Goal: Information Seeking & Learning: Learn about a topic

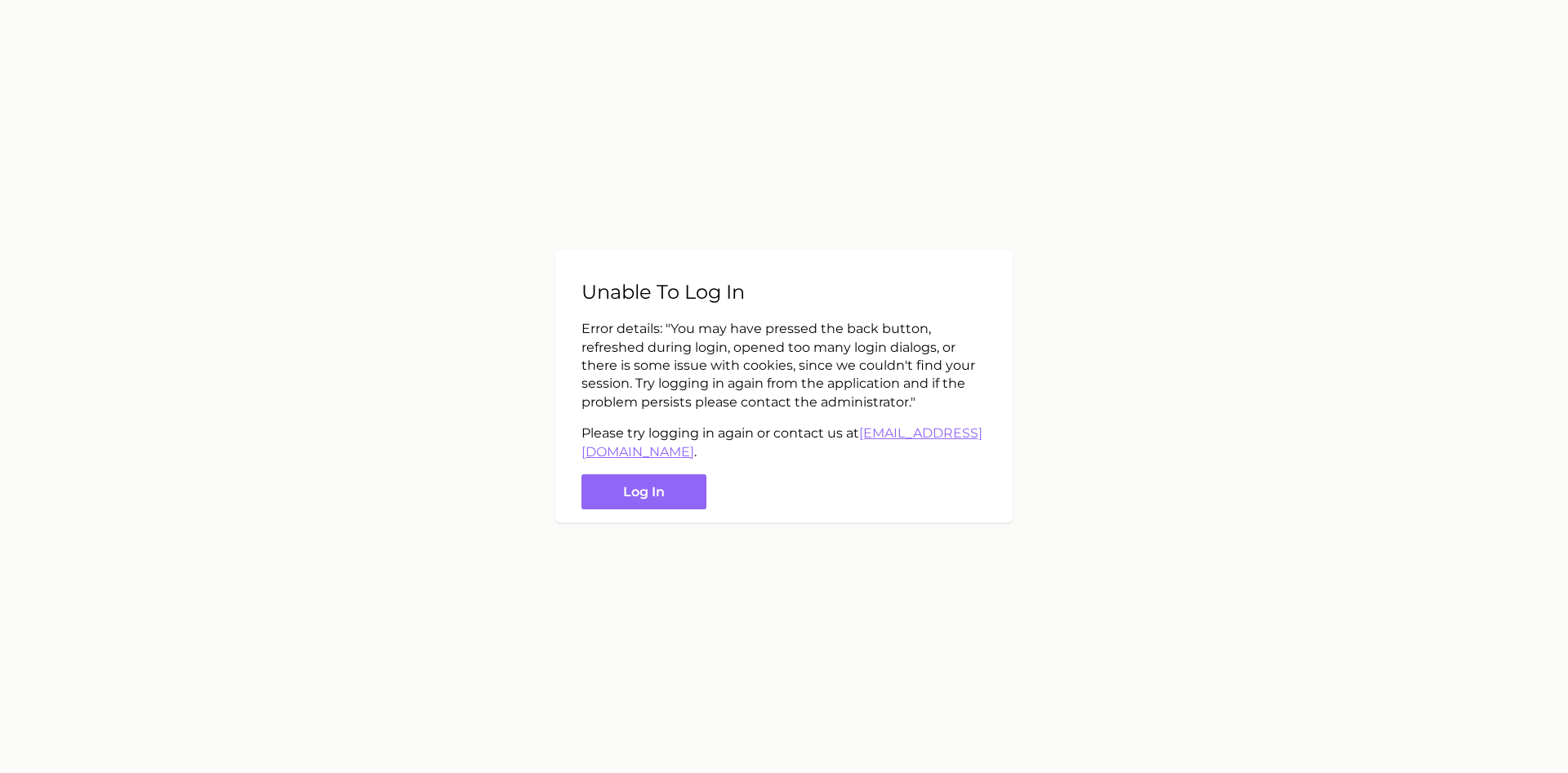
click at [656, 494] on button "Log in" at bounding box center [643, 492] width 125 height 35
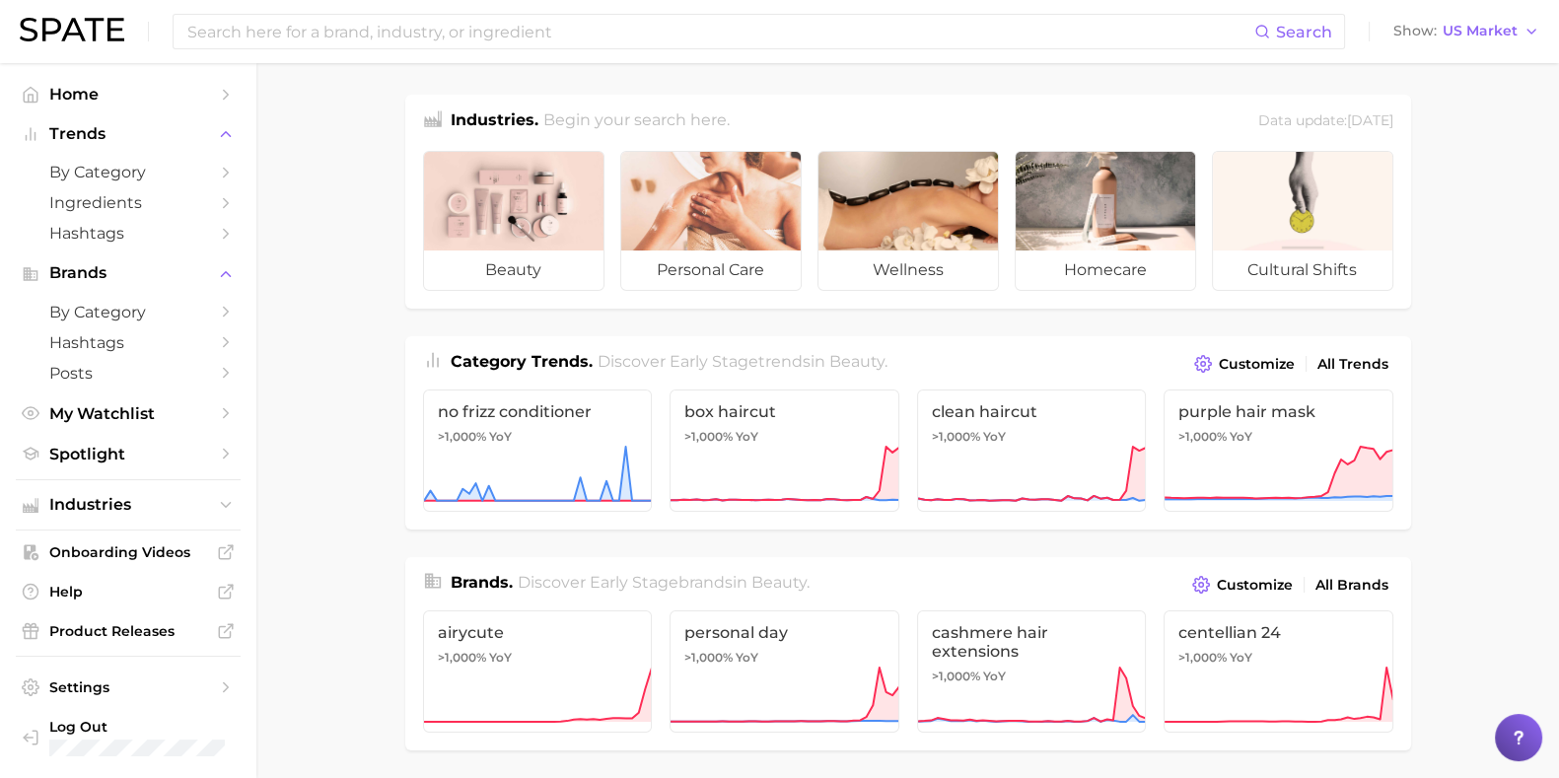
click at [255, 20] on input at bounding box center [719, 32] width 1069 height 34
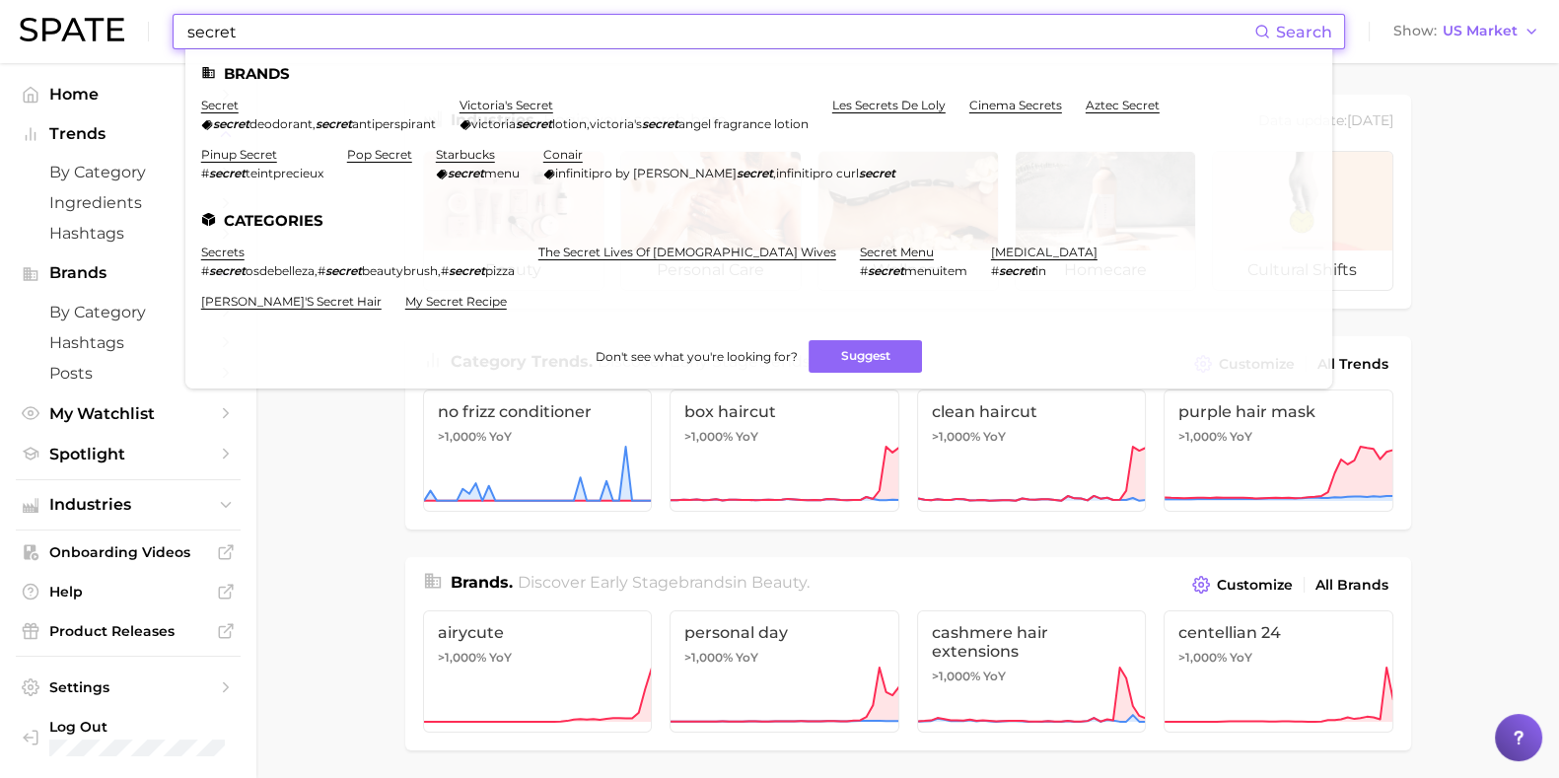
type input "secret"
click at [226, 108] on link "secret" at bounding box center [219, 105] width 37 height 15
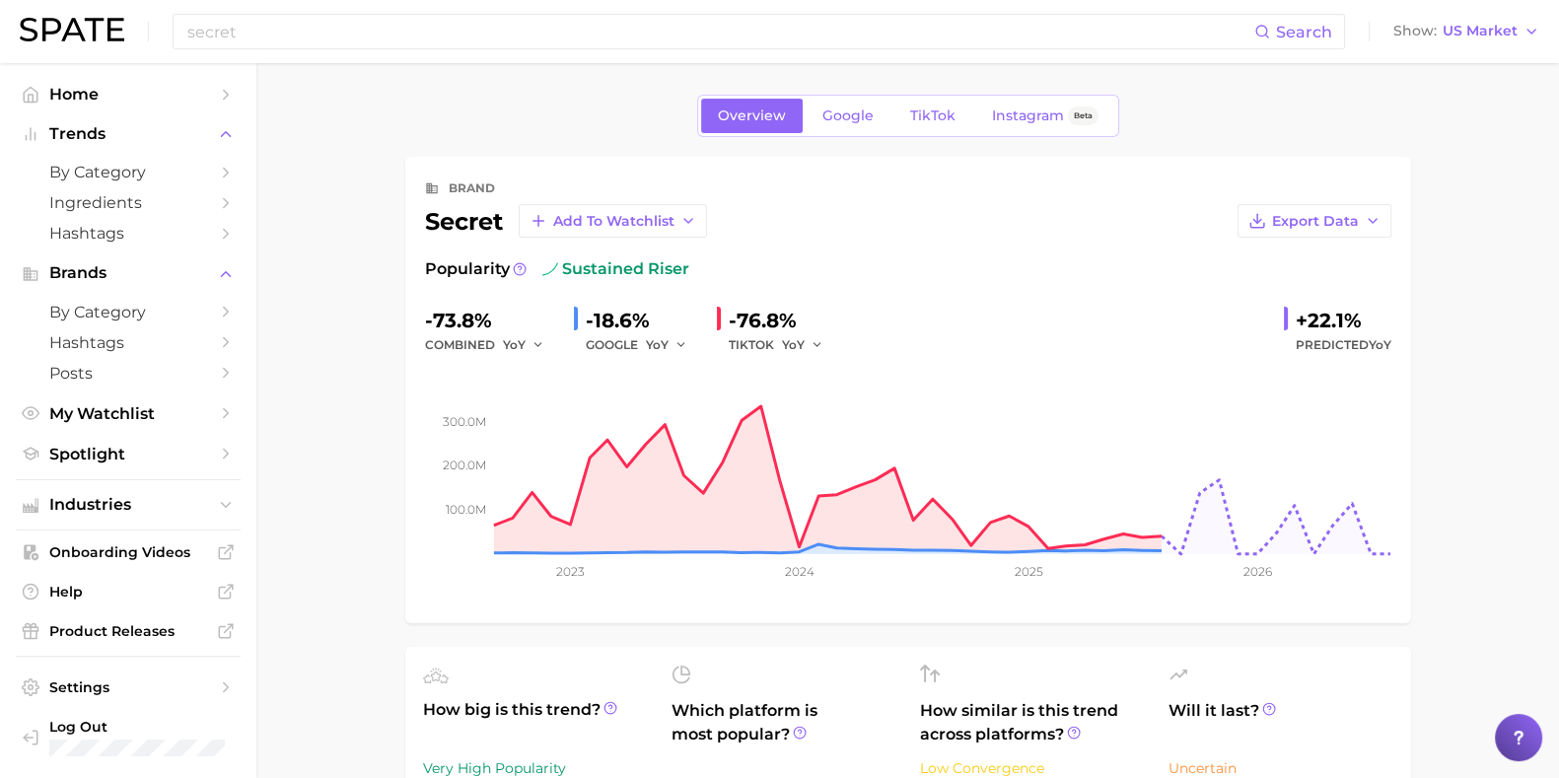
click at [838, 120] on span "Google" at bounding box center [848, 116] width 51 height 17
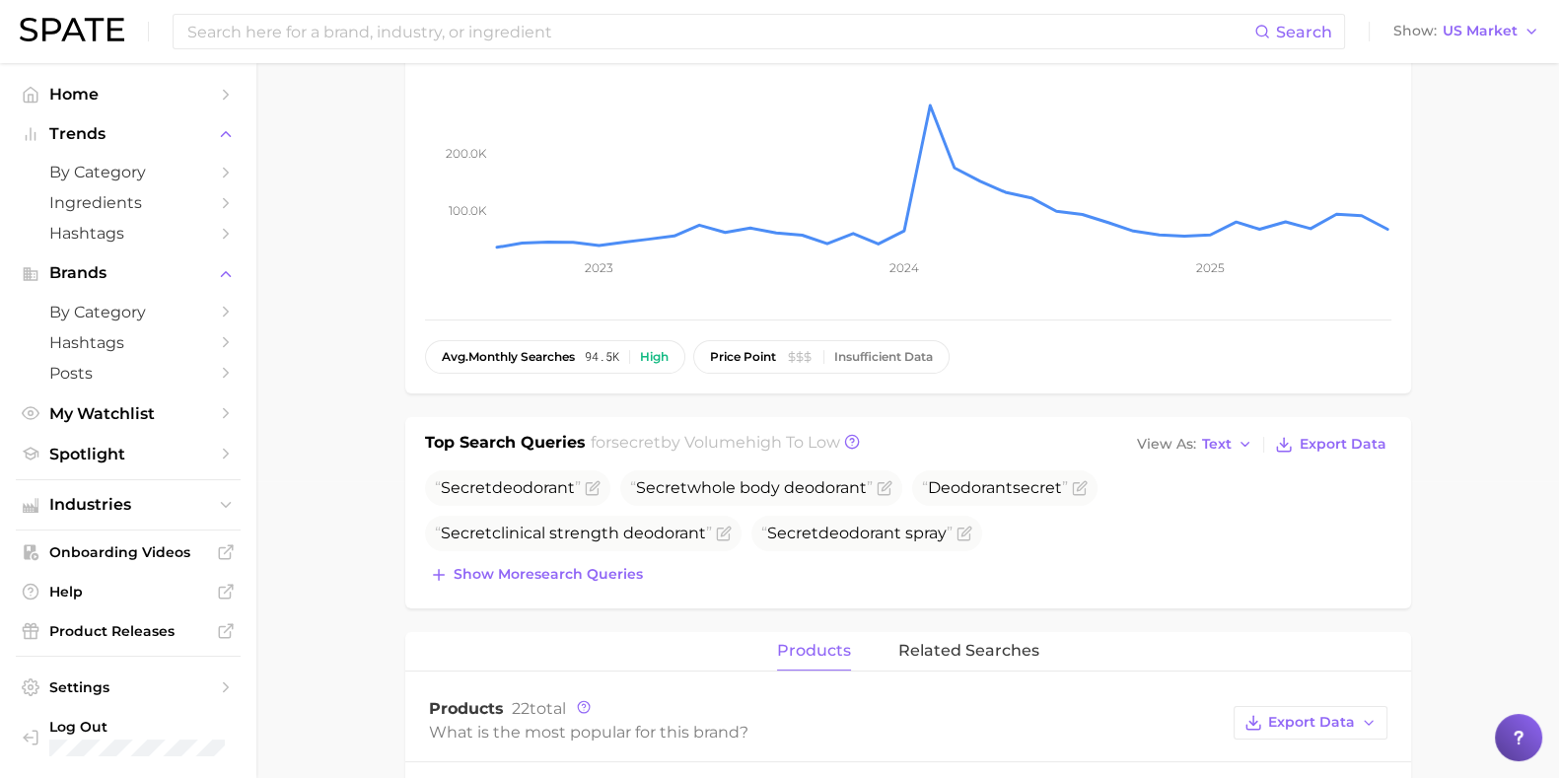
scroll to position [370, 0]
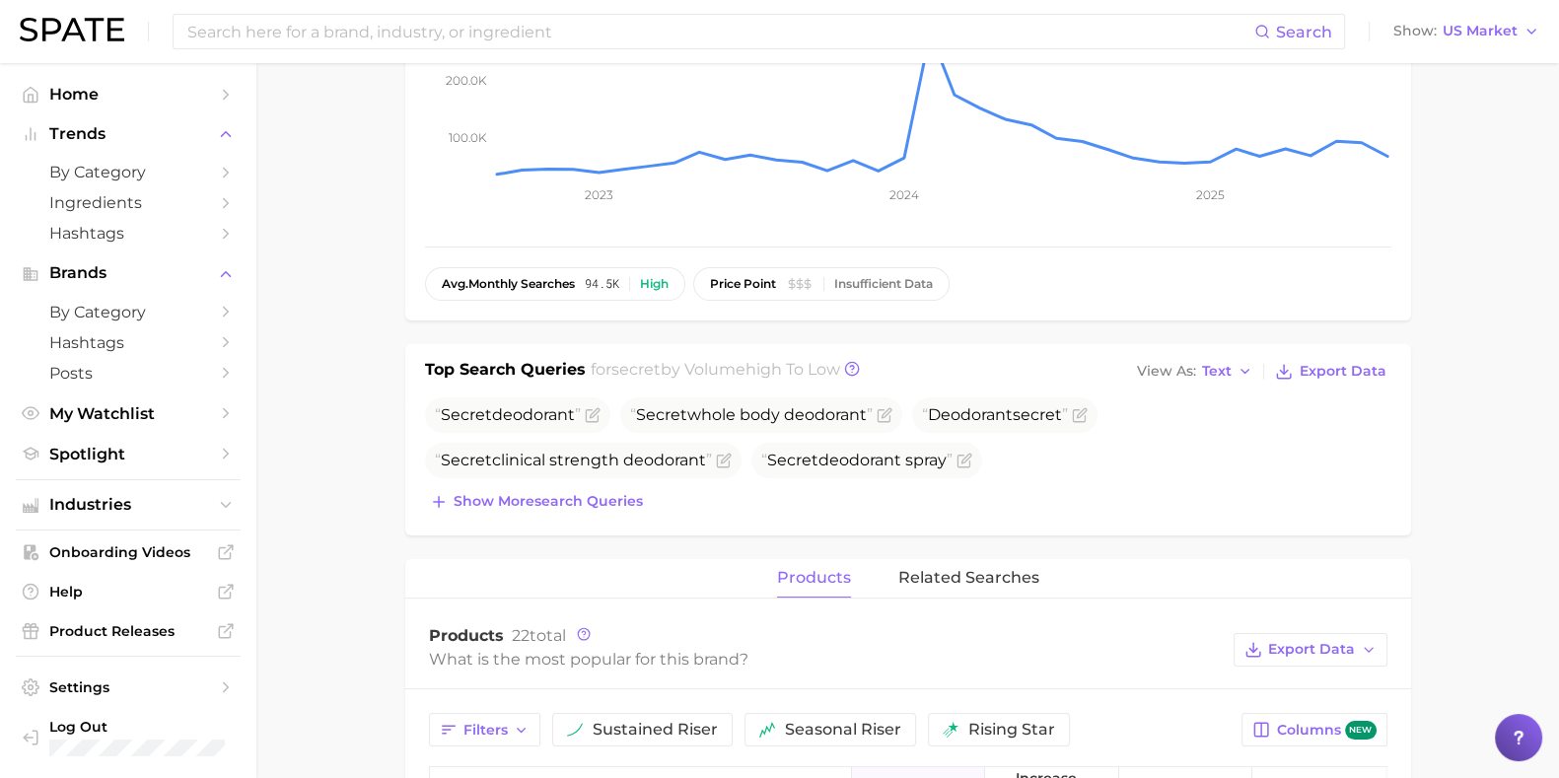
click at [518, 500] on span "Show more search queries" at bounding box center [548, 501] width 189 height 17
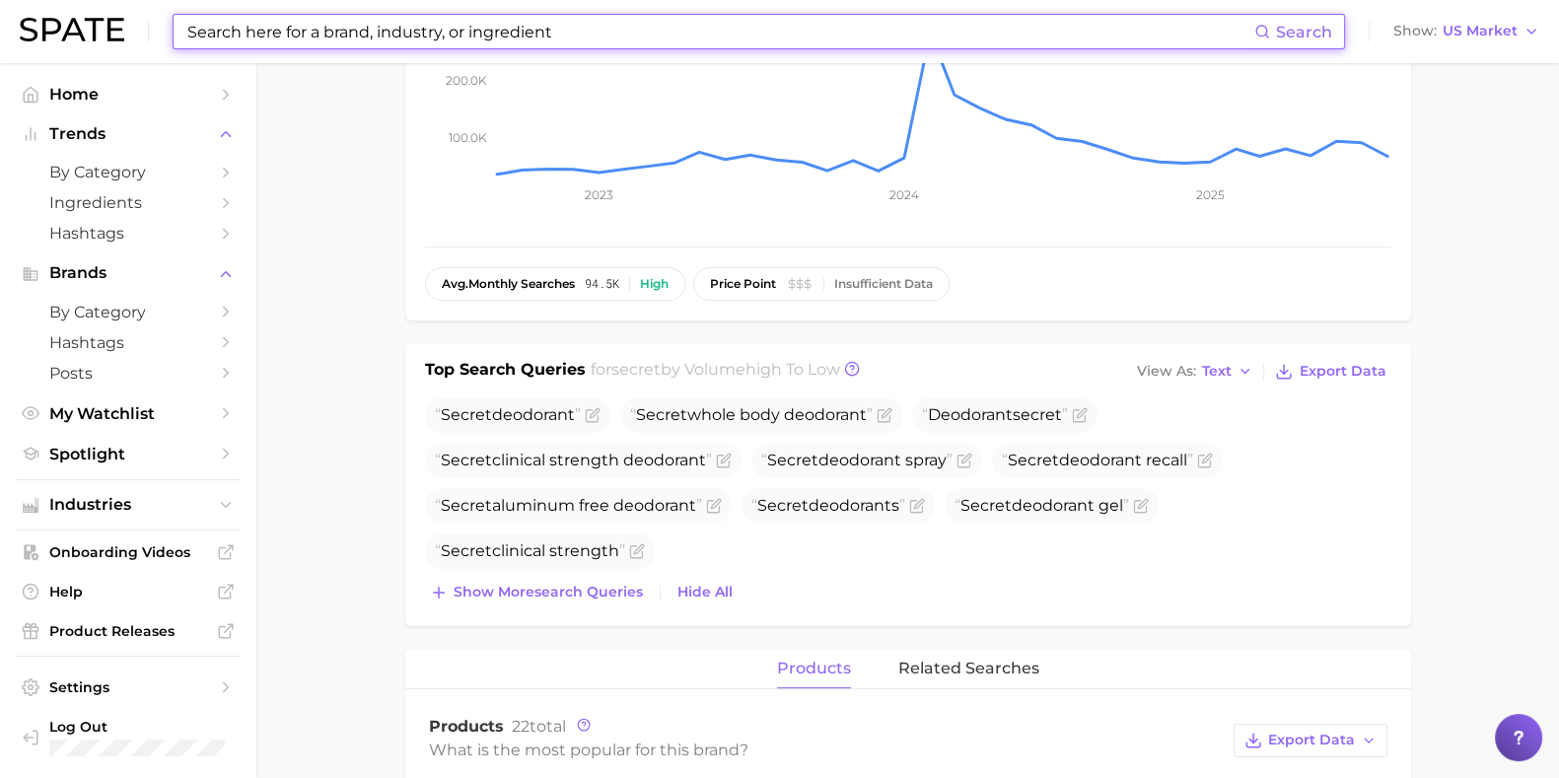
click at [278, 27] on input at bounding box center [719, 32] width 1069 height 34
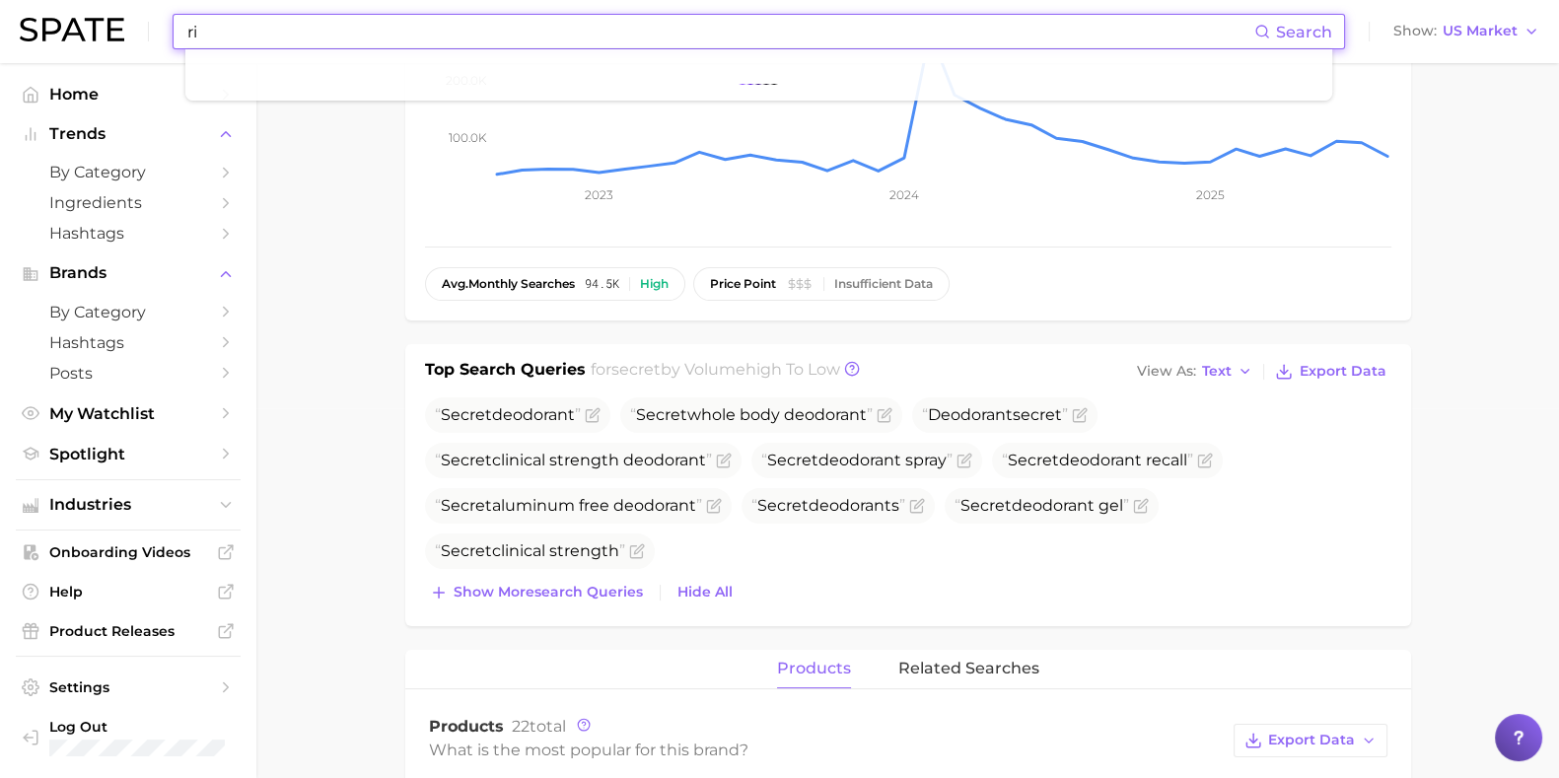
type input "r"
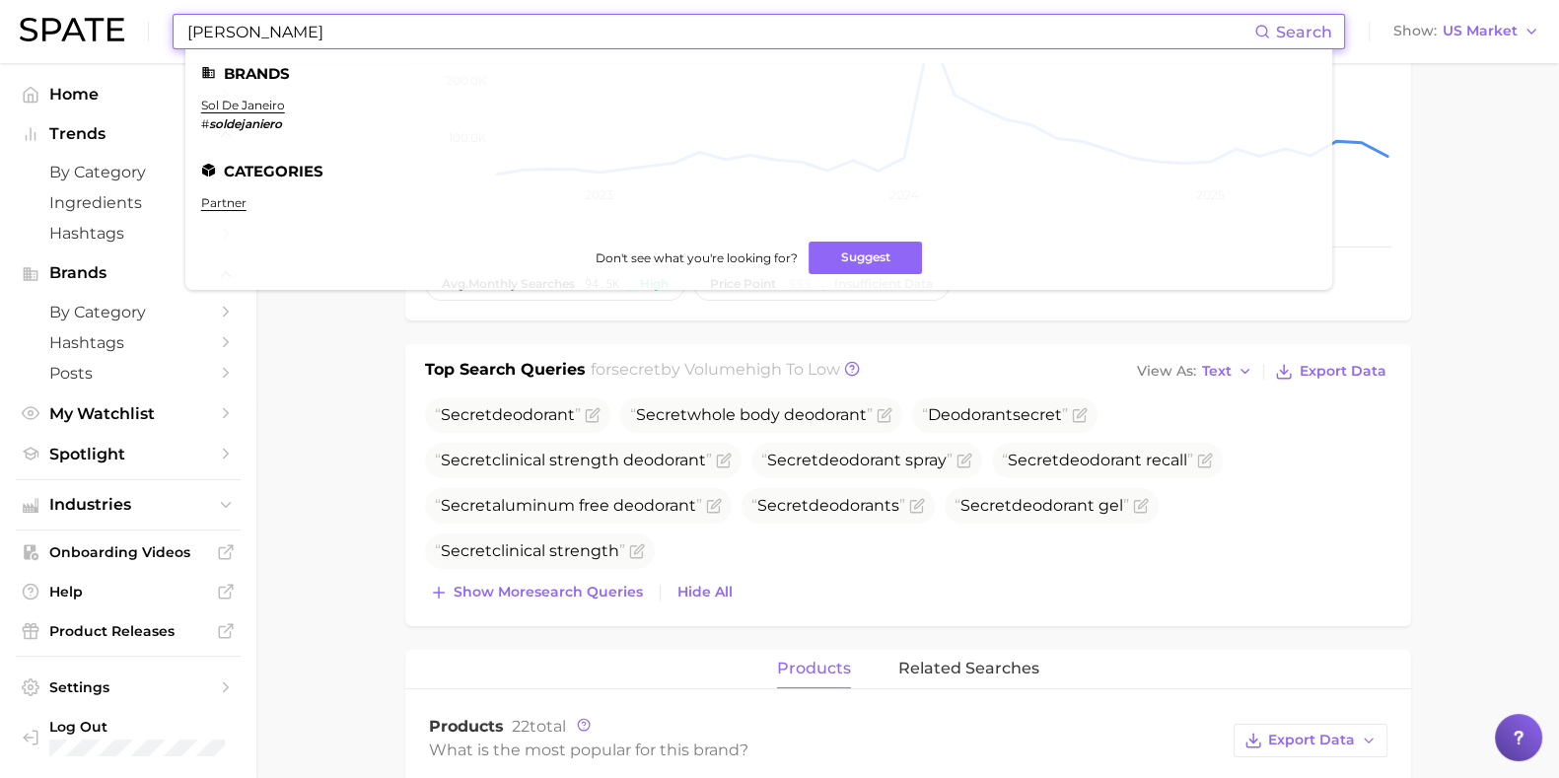
type input "[PERSON_NAME]"
click at [261, 107] on link "sol de janeiro" at bounding box center [243, 105] width 84 height 15
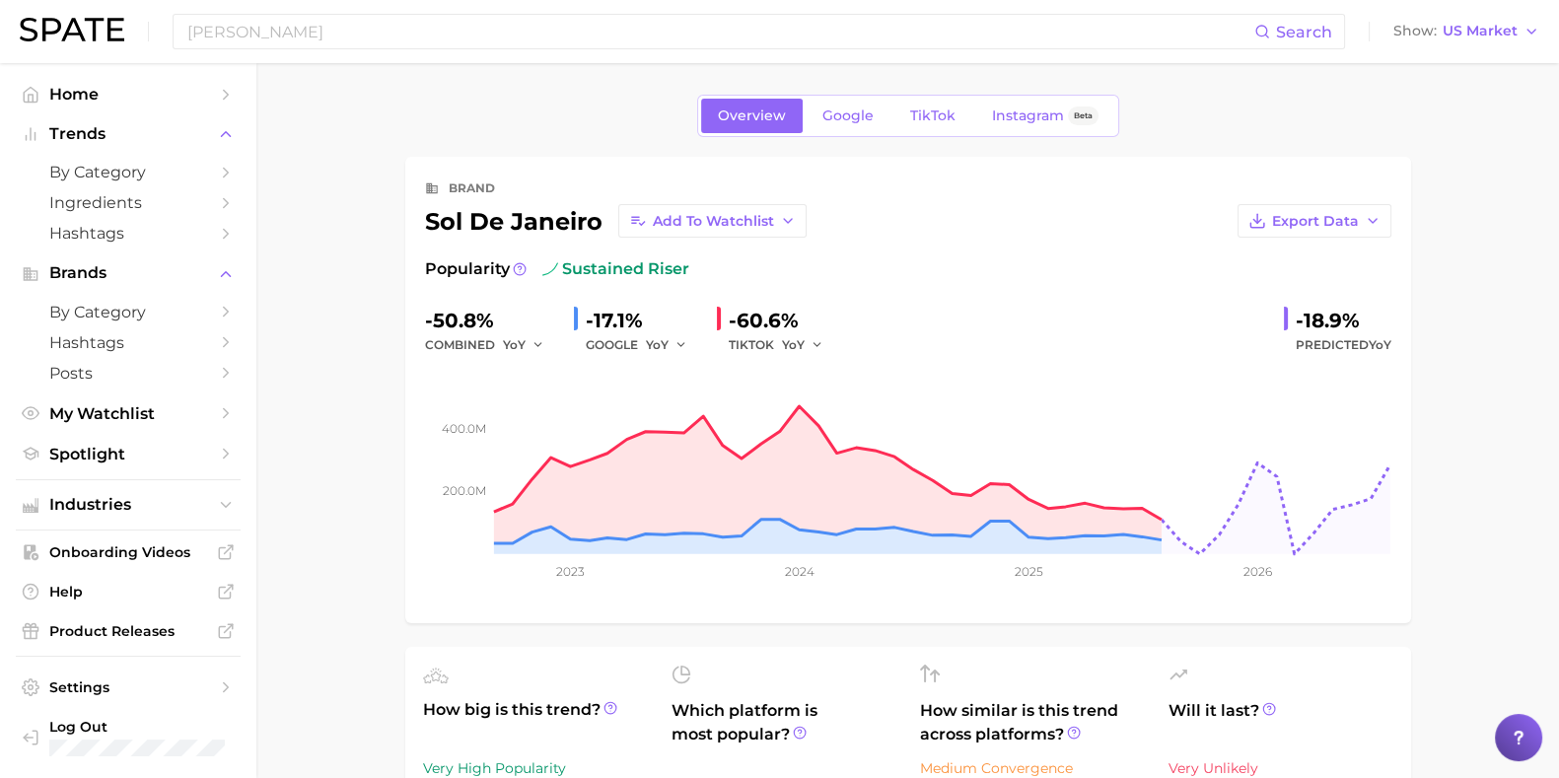
click at [851, 102] on link "Google" at bounding box center [848, 116] width 85 height 35
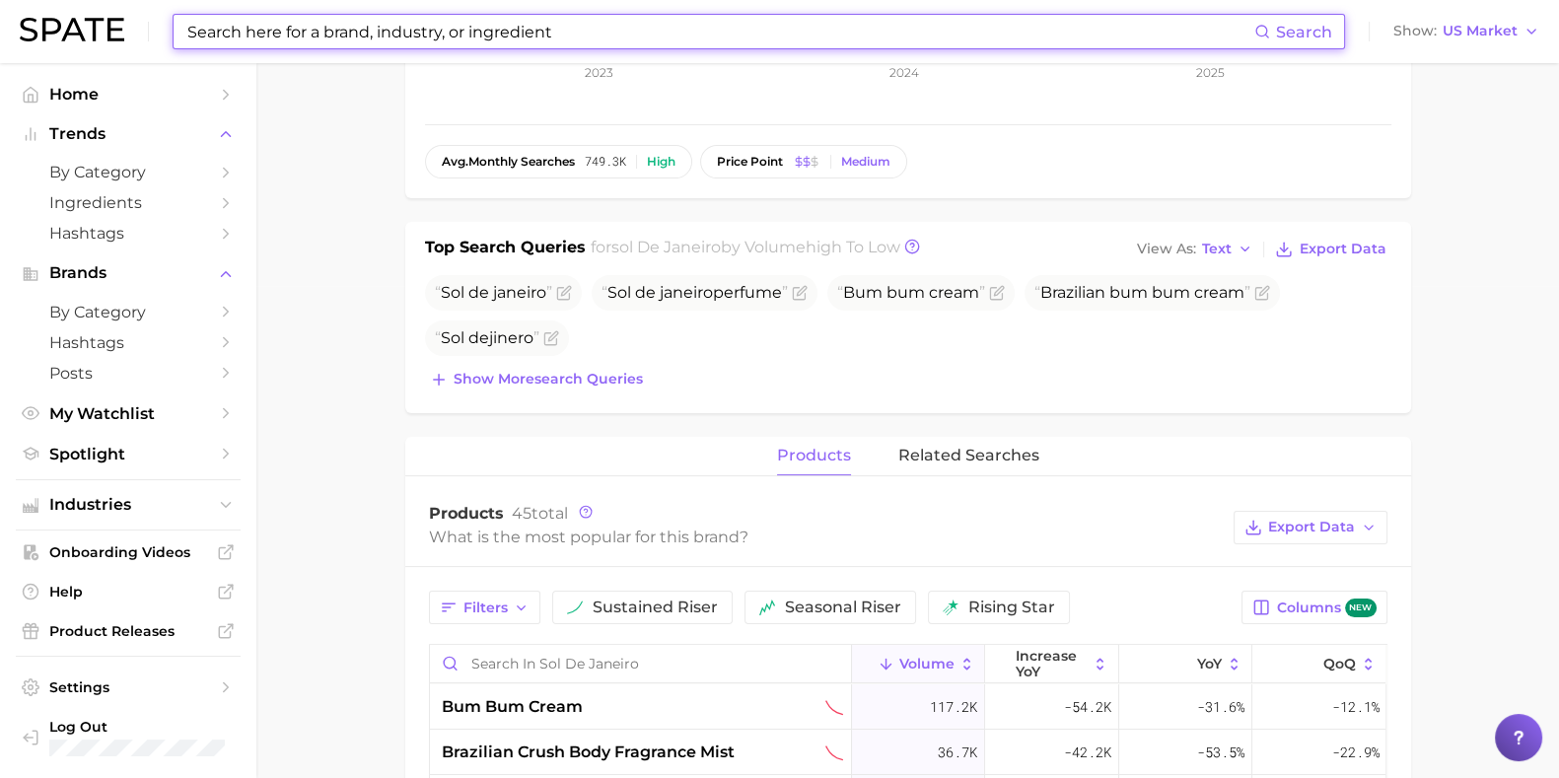
scroll to position [492, 0]
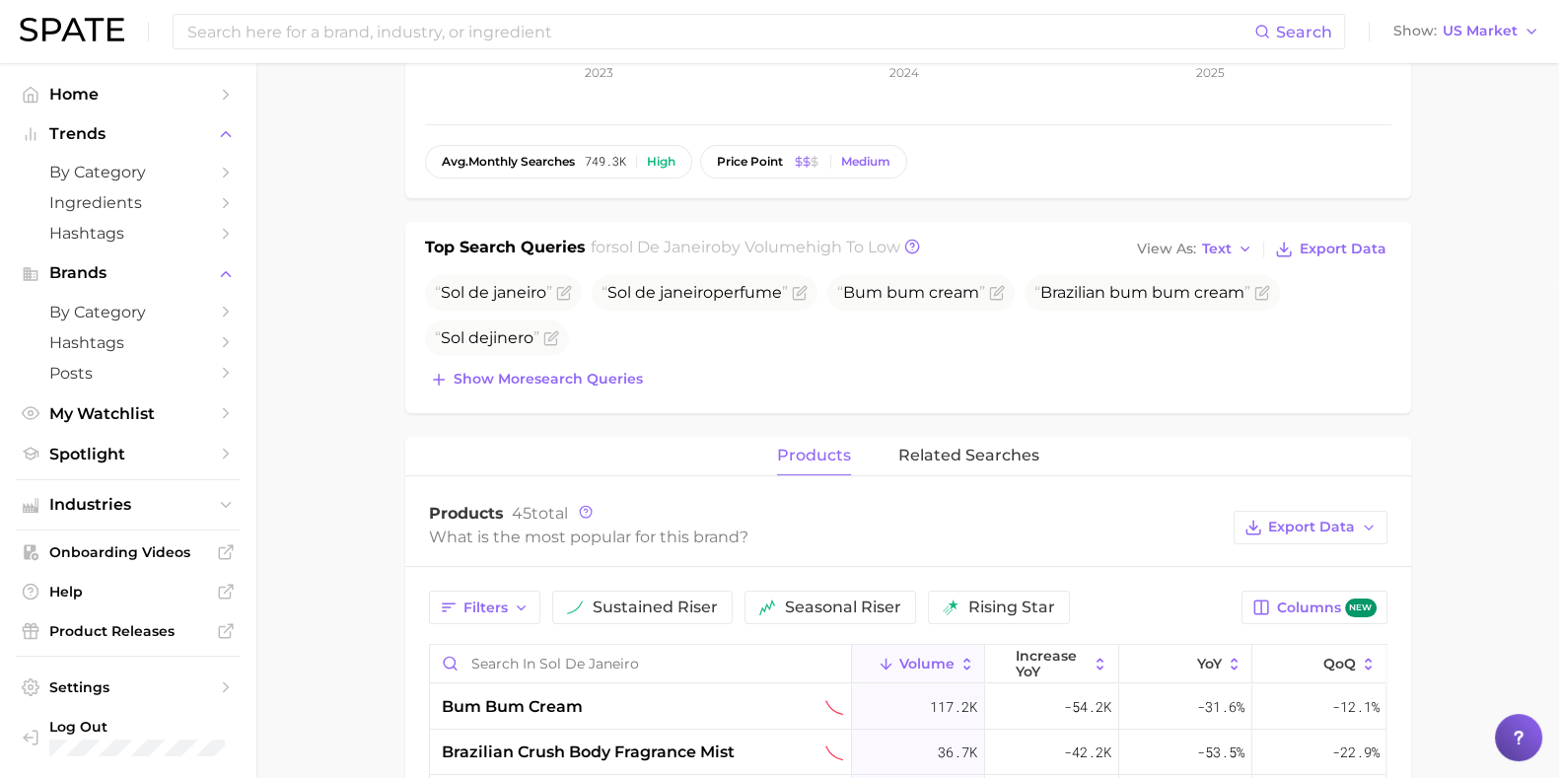
click at [567, 386] on button "Show more search queries" at bounding box center [536, 380] width 223 height 28
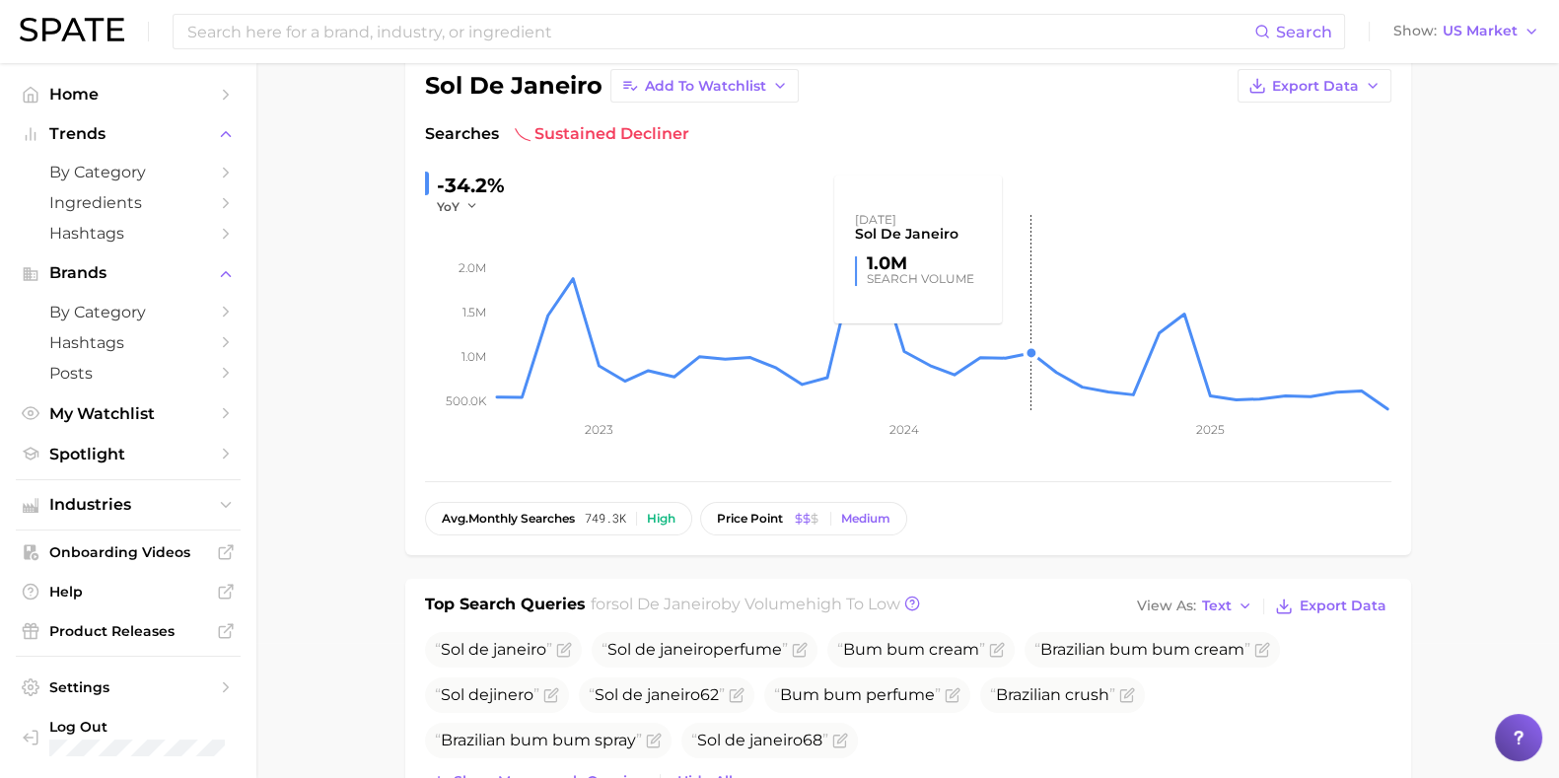
scroll to position [0, 0]
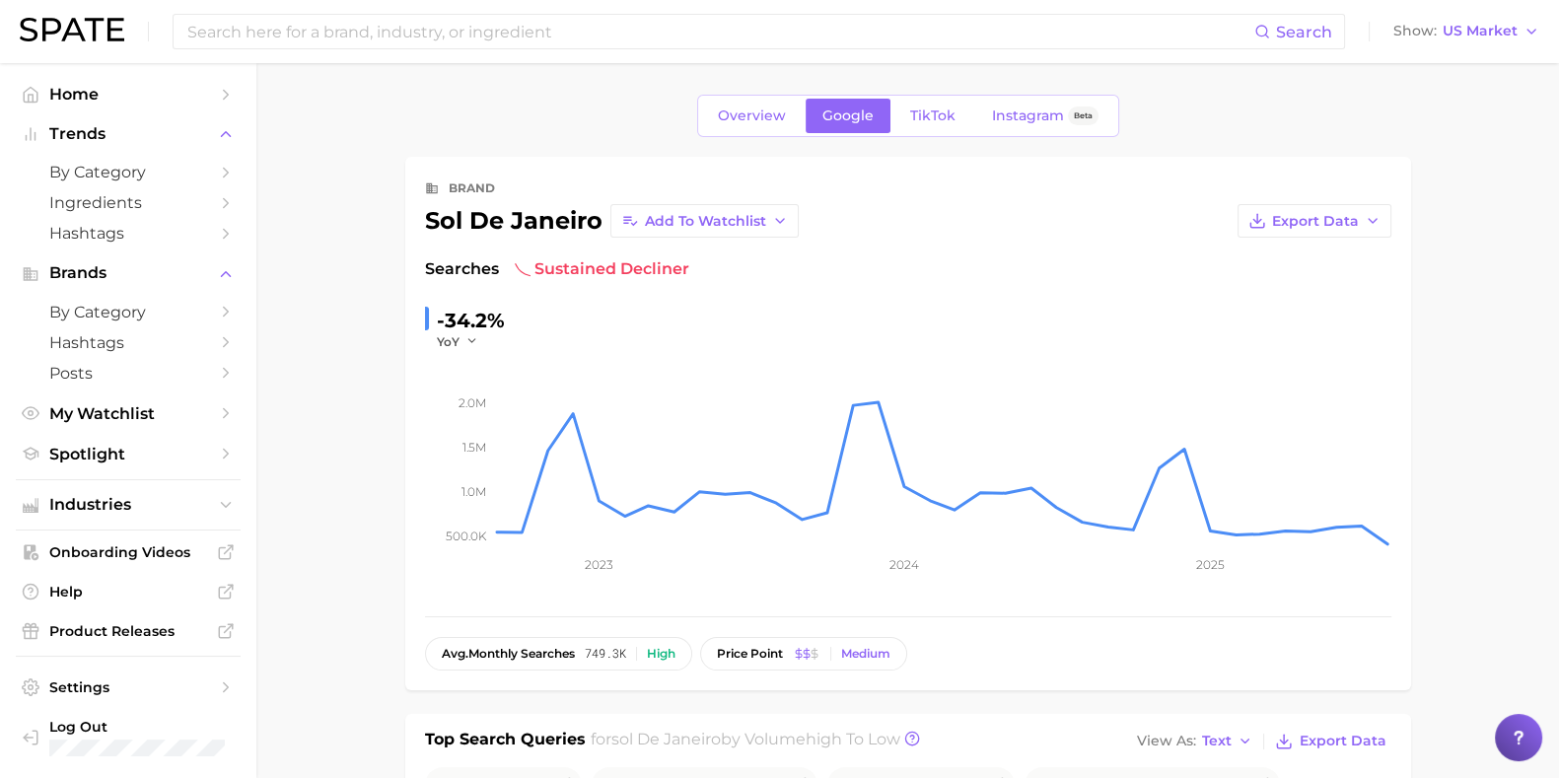
click at [932, 108] on span "TikTok" at bounding box center [932, 116] width 45 height 17
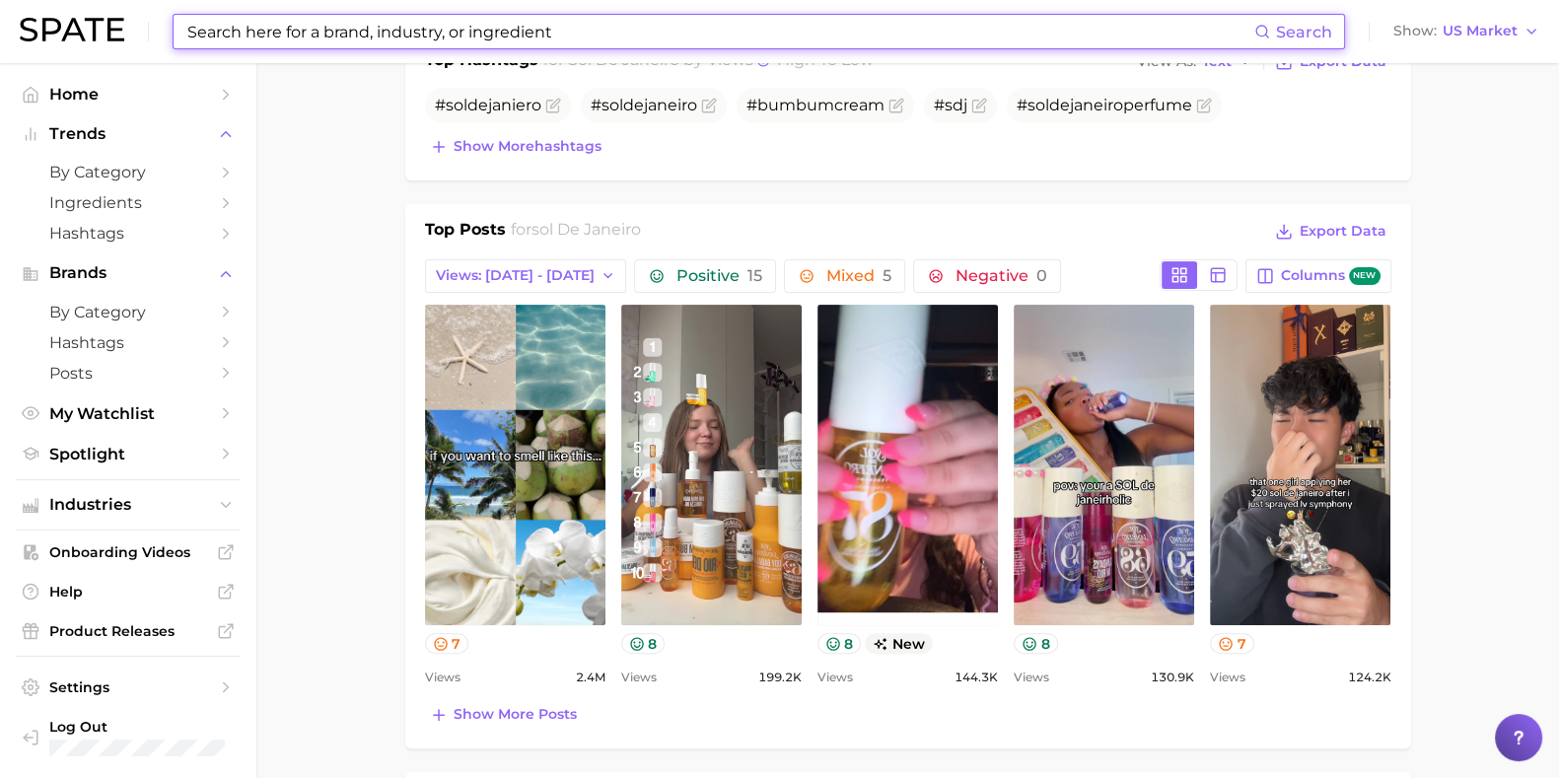
scroll to position [740, 0]
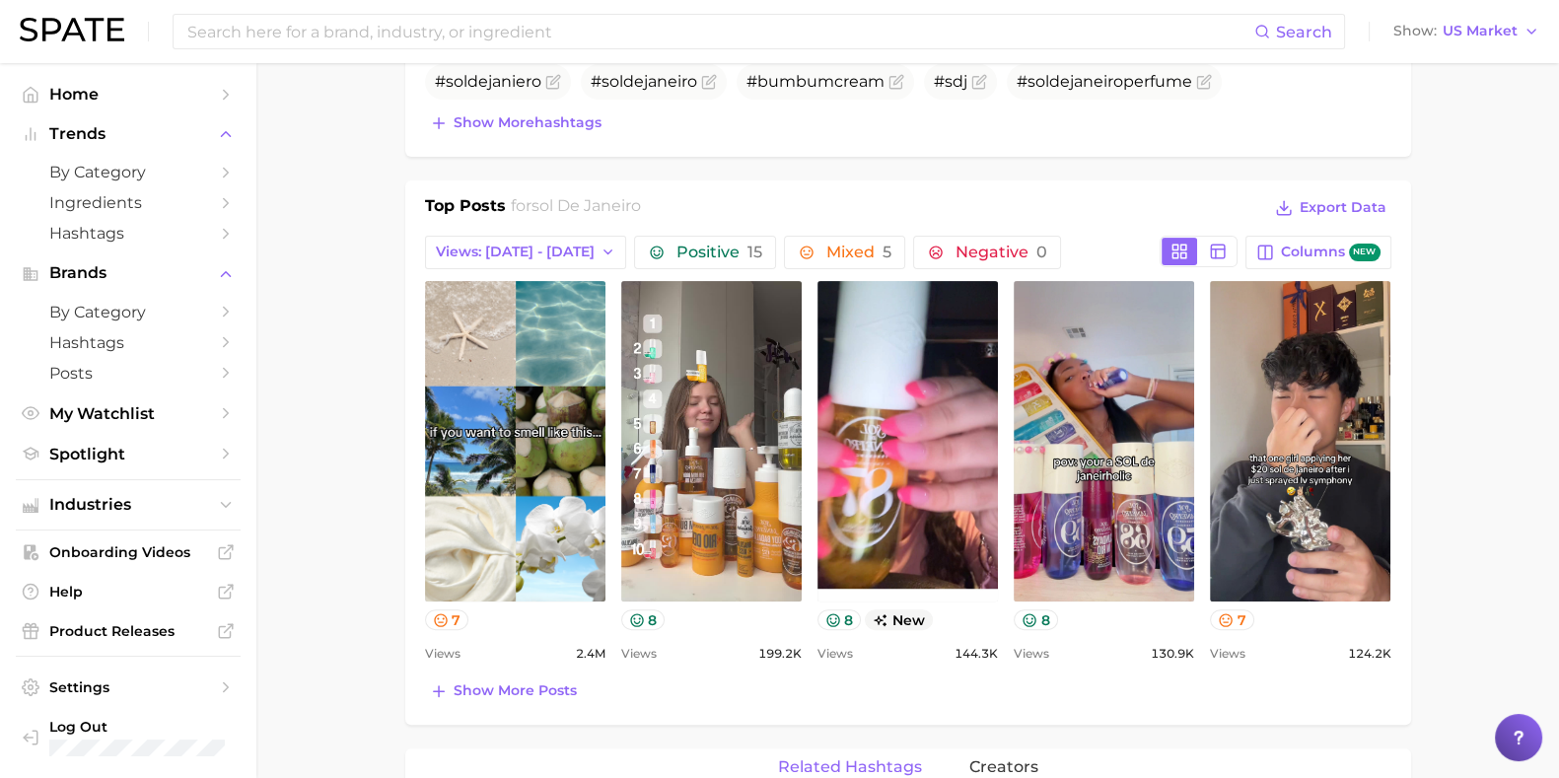
click at [601, 249] on icon "button" at bounding box center [609, 253] width 16 height 16
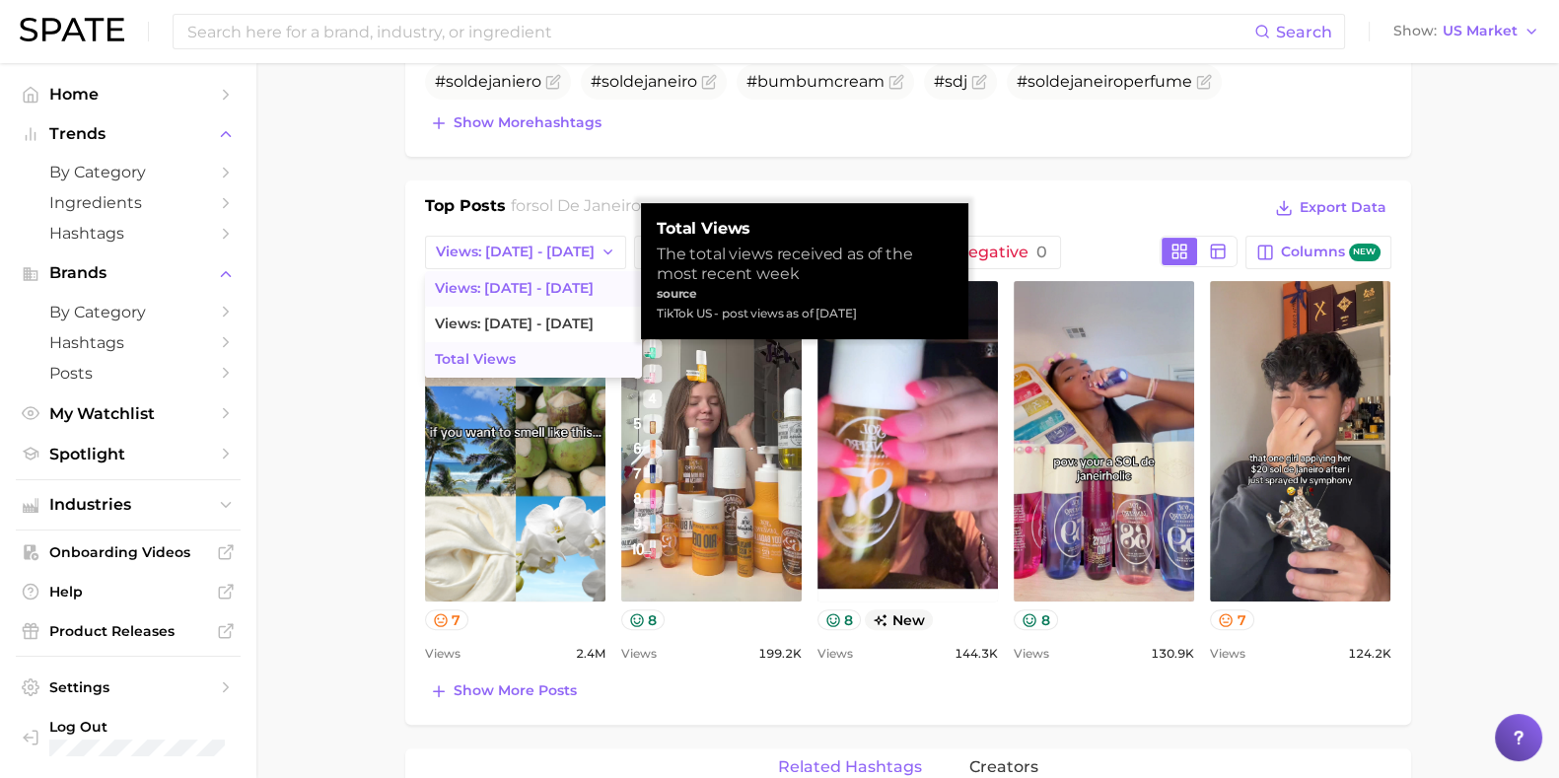
click at [488, 359] on span "Total Views" at bounding box center [475, 359] width 81 height 17
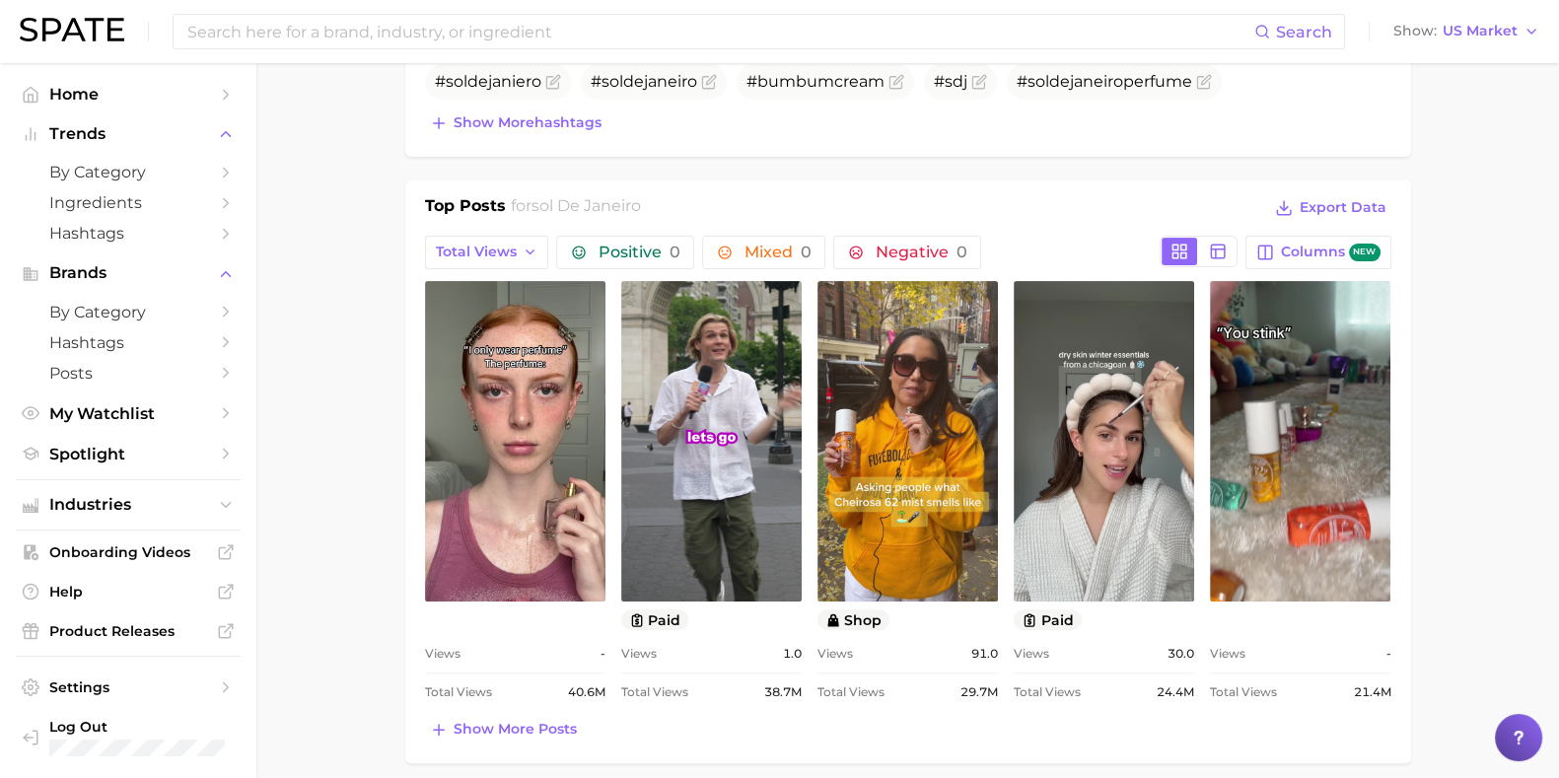
scroll to position [0, 0]
click at [508, 244] on span "Total Views" at bounding box center [476, 252] width 81 height 17
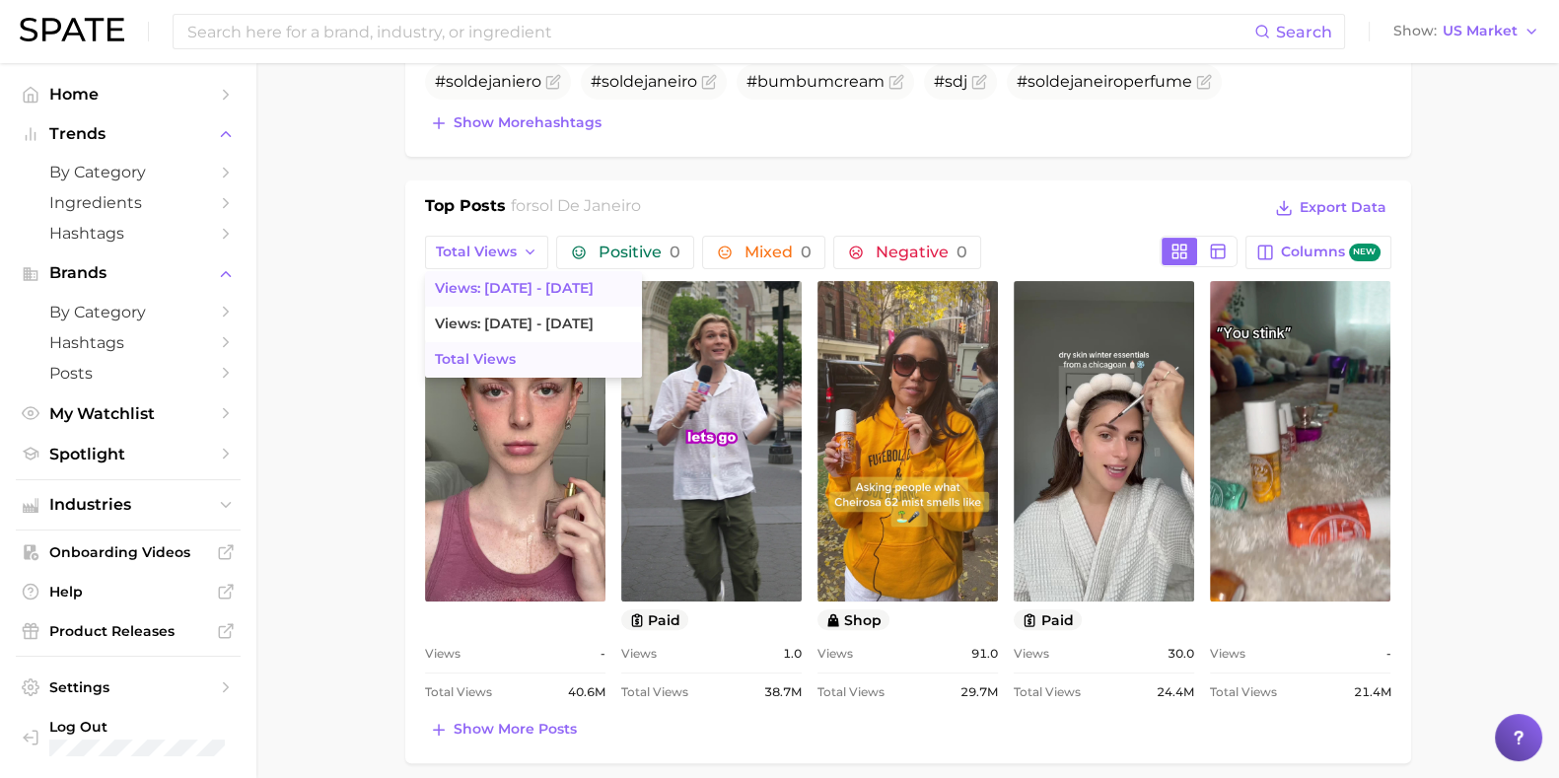
click at [509, 286] on span "Views: [DATE] - [DATE]" at bounding box center [514, 288] width 159 height 17
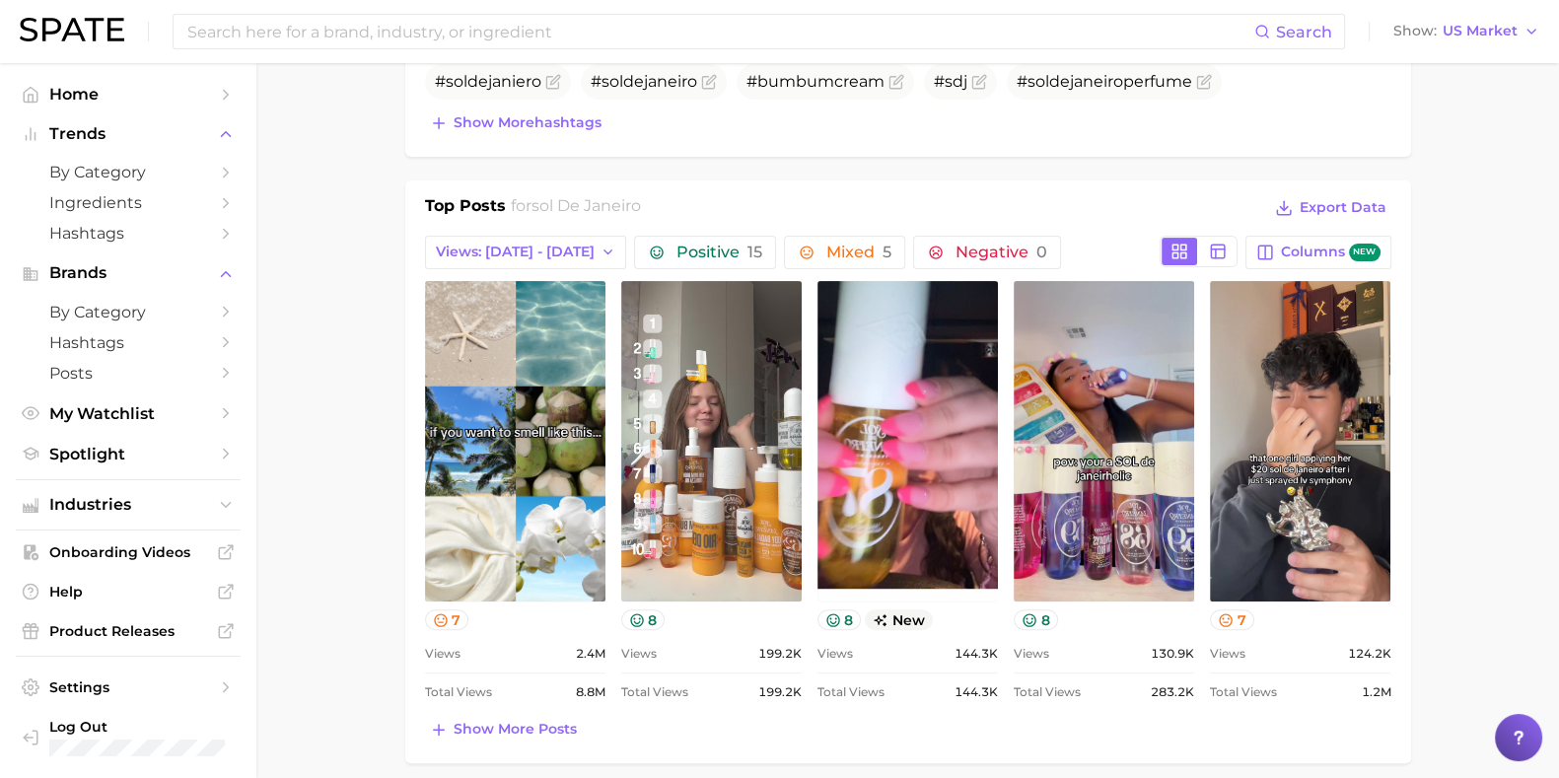
click at [256, 47] on input at bounding box center [719, 32] width 1069 height 34
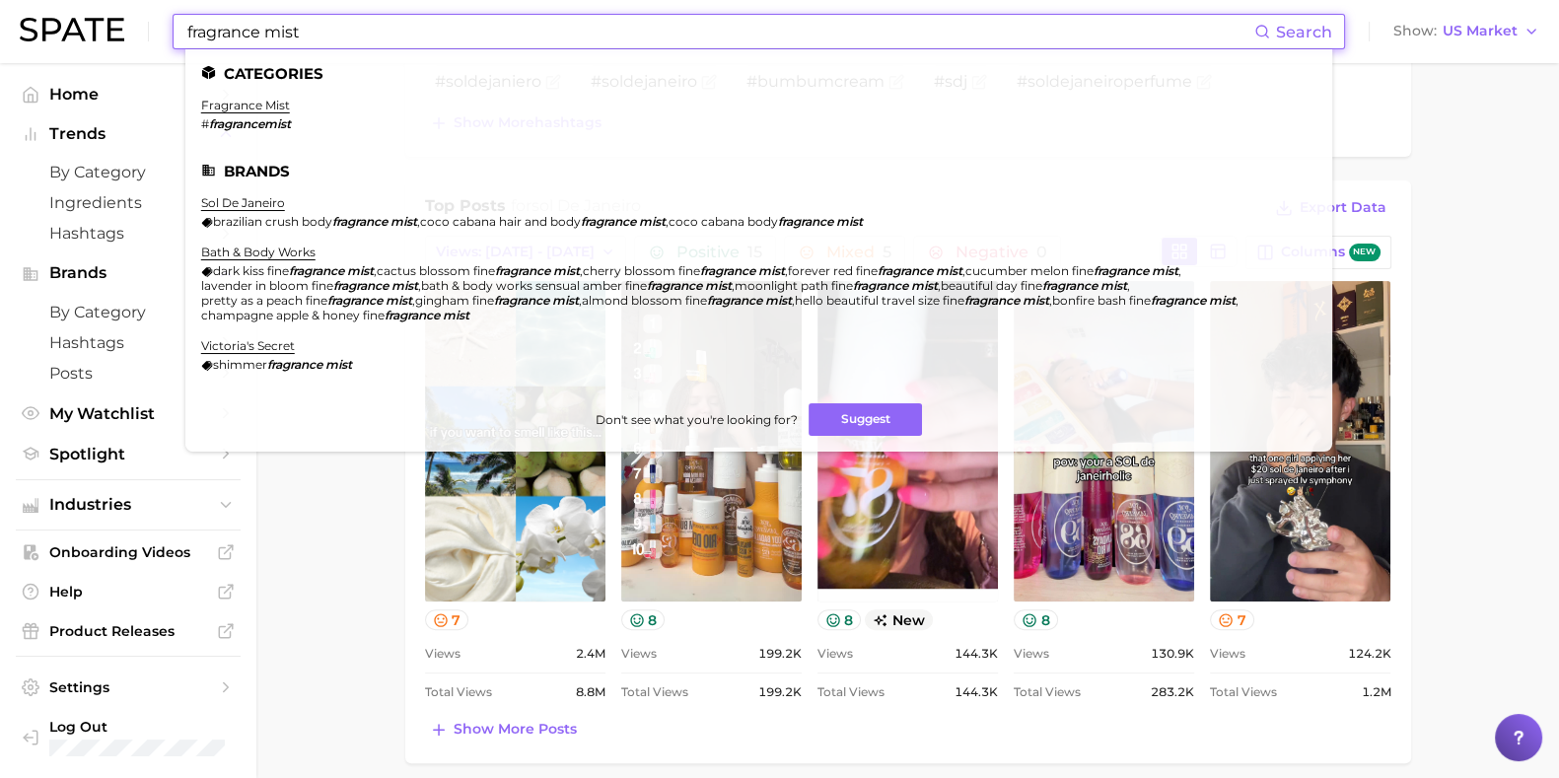
type input "fragrance mist"
click at [242, 109] on link "fragrance mist" at bounding box center [245, 105] width 89 height 15
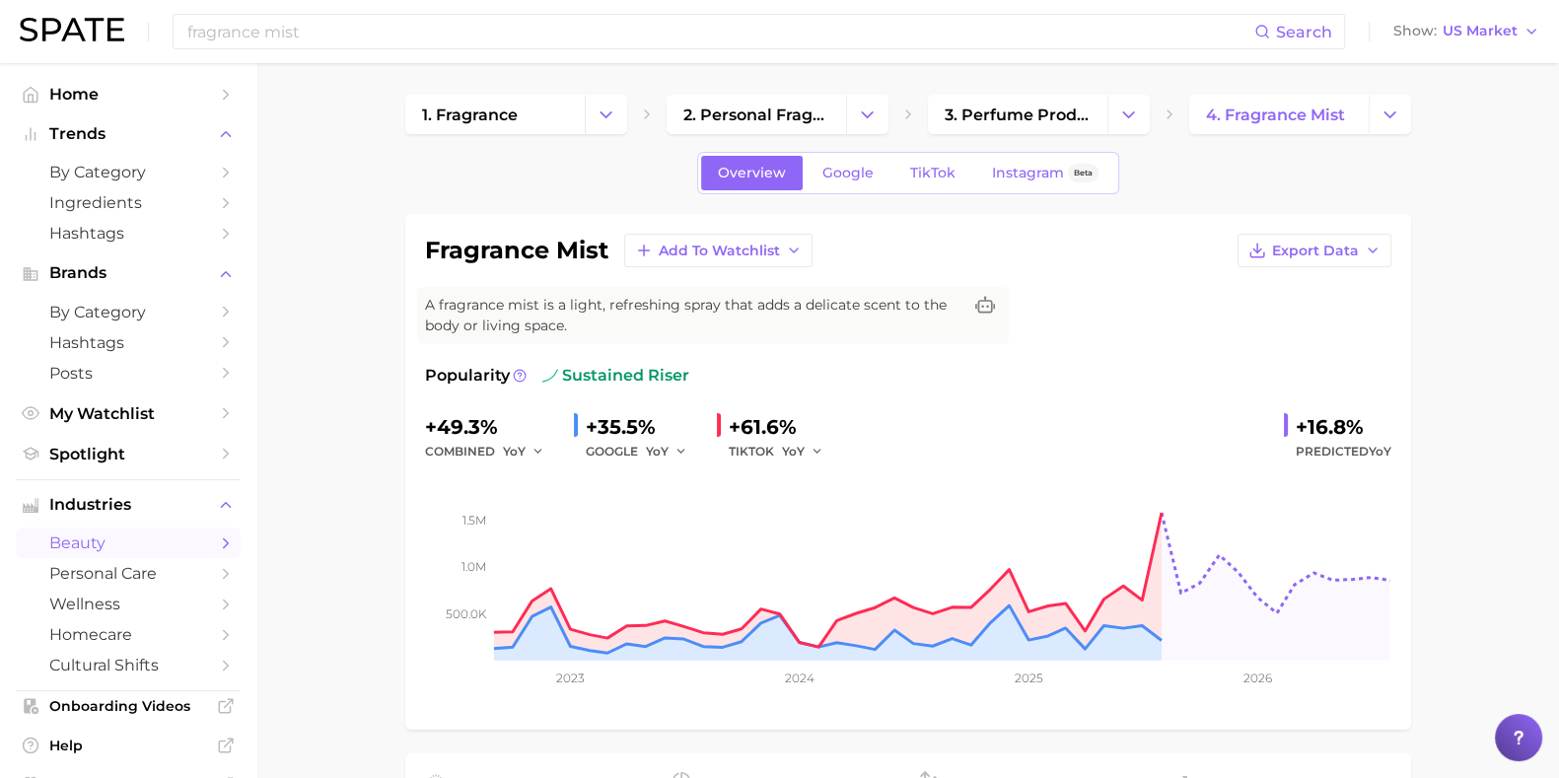
click at [825, 157] on link "Google" at bounding box center [848, 173] width 85 height 35
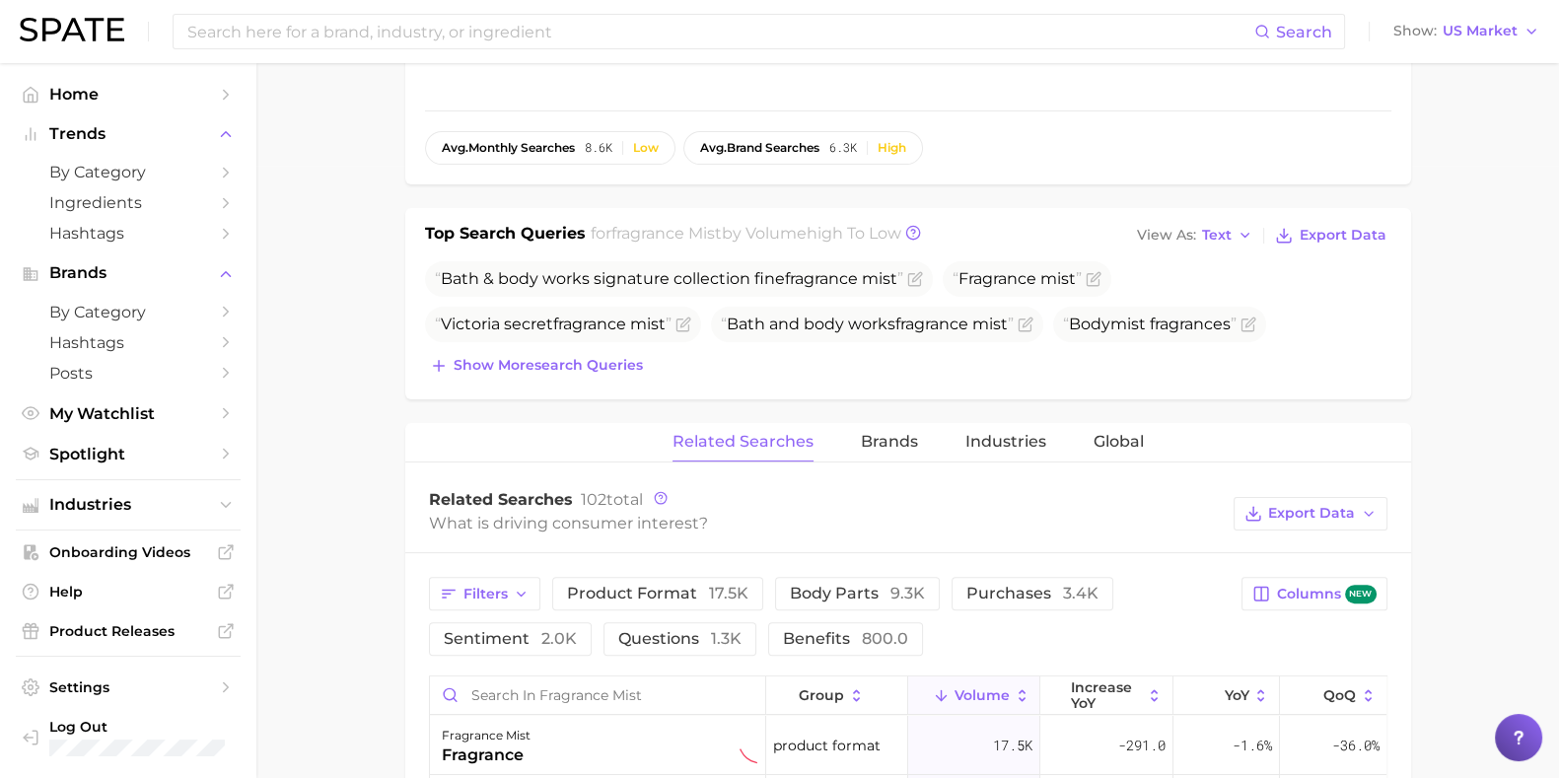
scroll to position [616, 0]
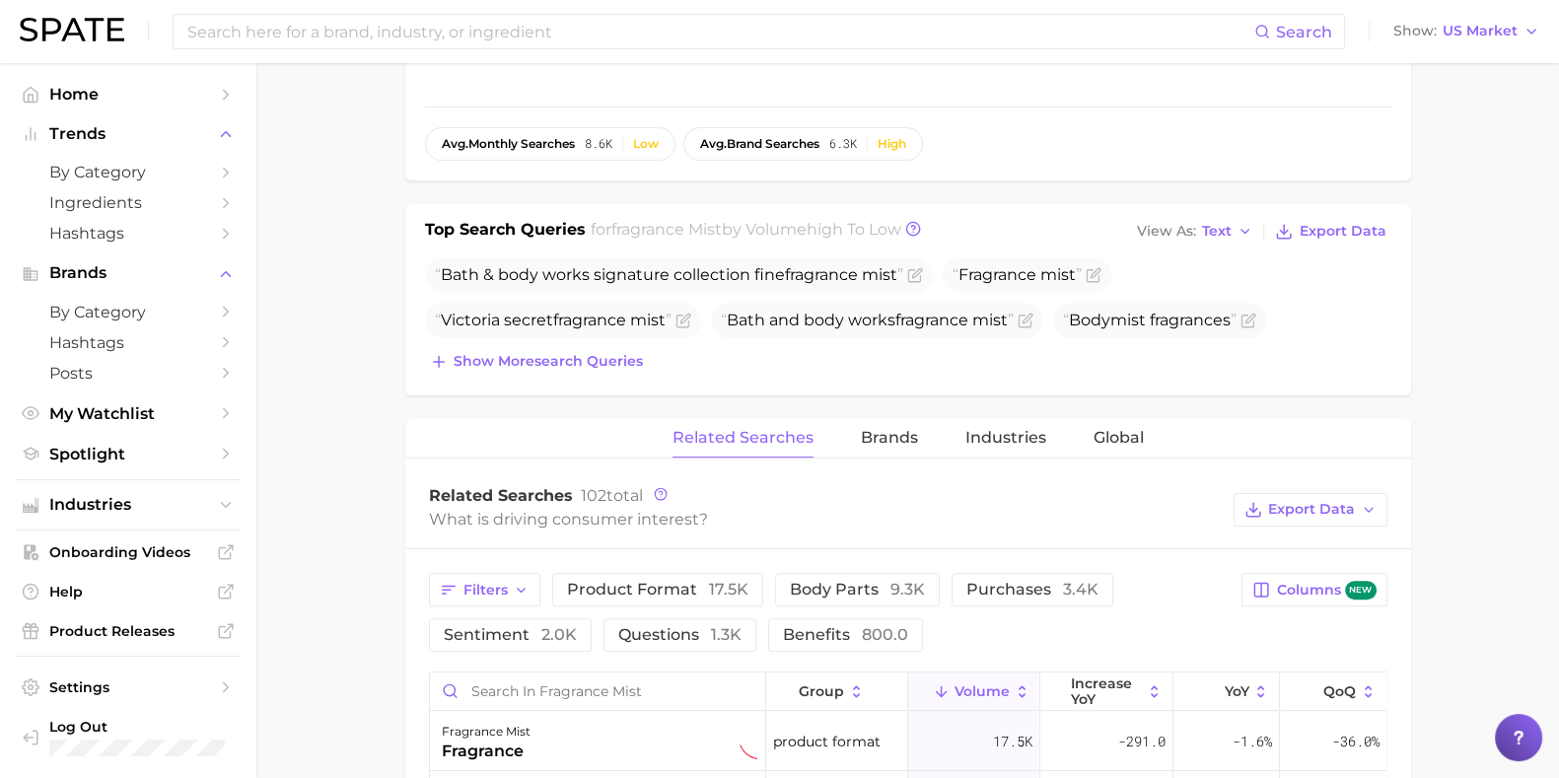
click at [572, 365] on span "Show more search queries" at bounding box center [548, 361] width 189 height 17
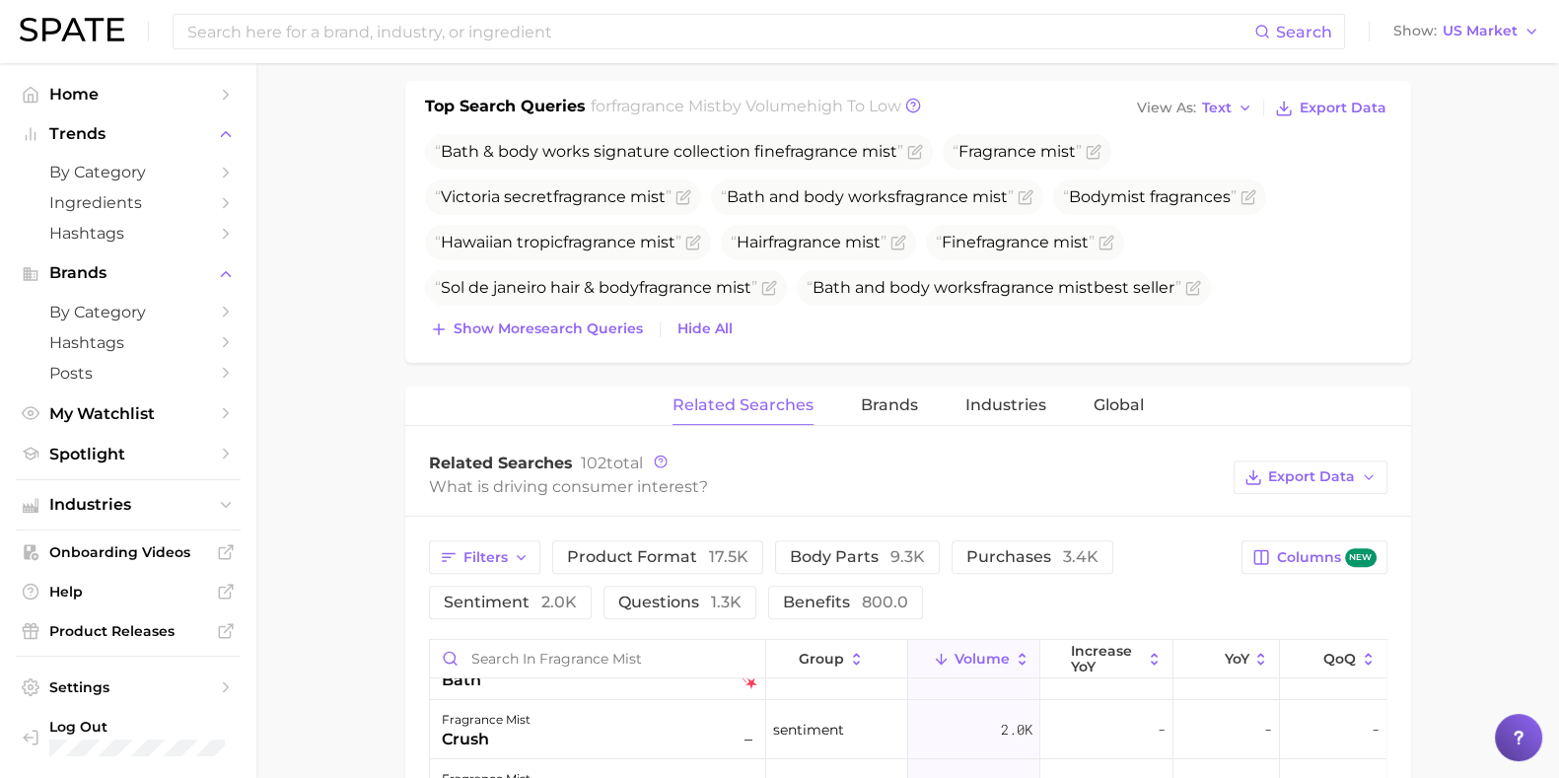
scroll to position [246, 0]
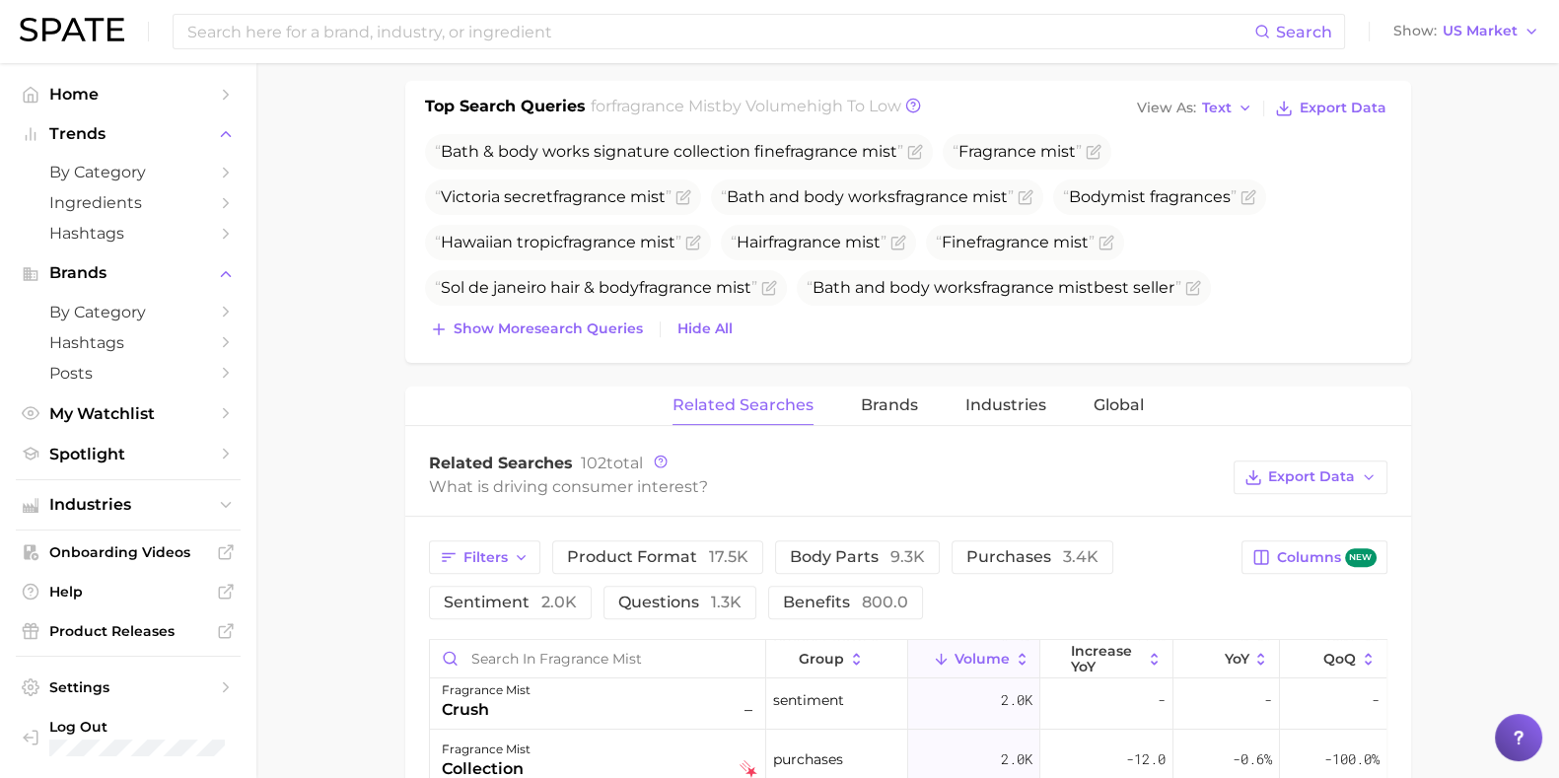
click at [902, 411] on span "Brands" at bounding box center [889, 406] width 57 height 18
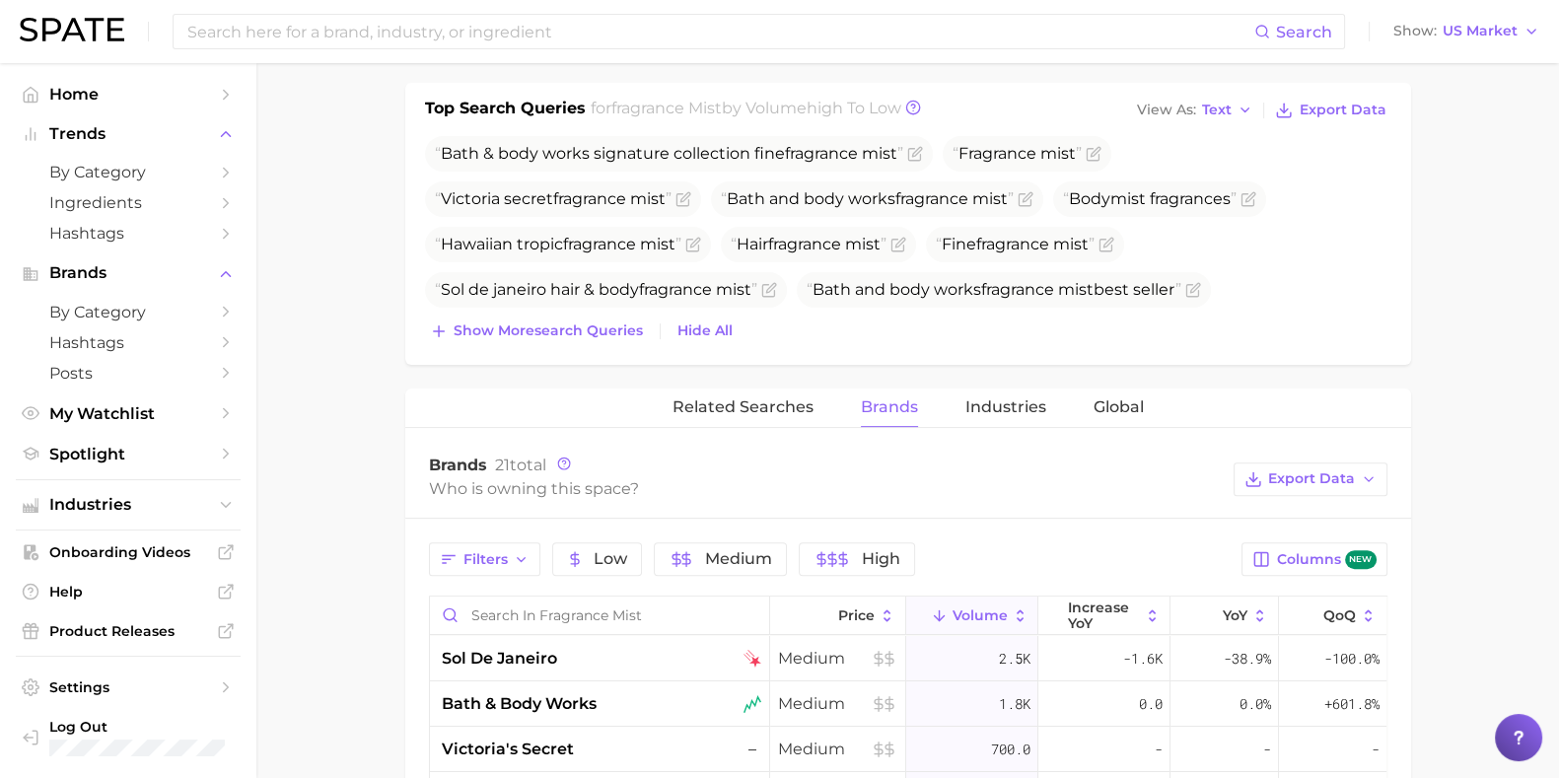
scroll to position [492, 0]
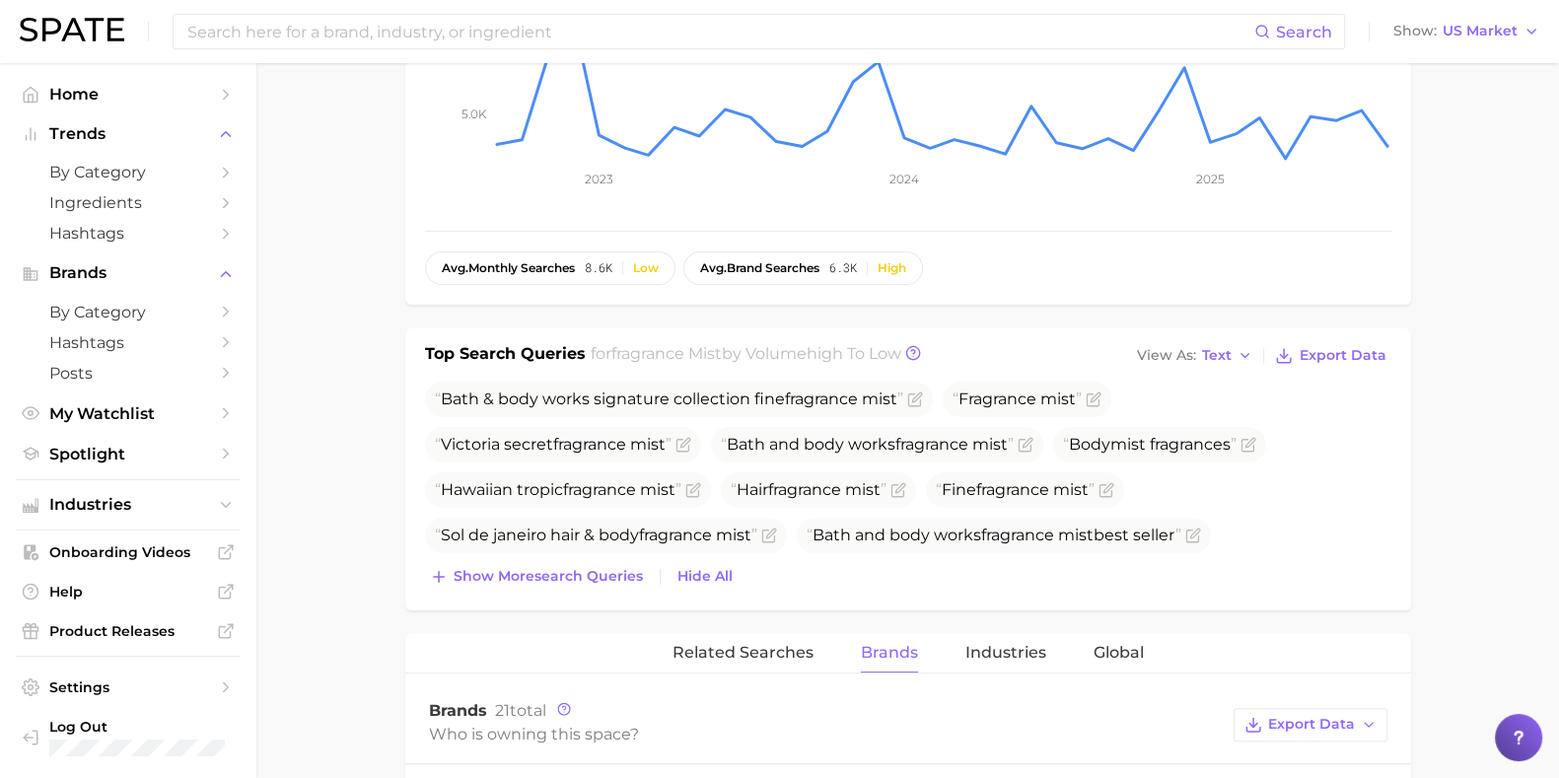
click at [759, 621] on span "Related Searches" at bounding box center [743, 653] width 141 height 18
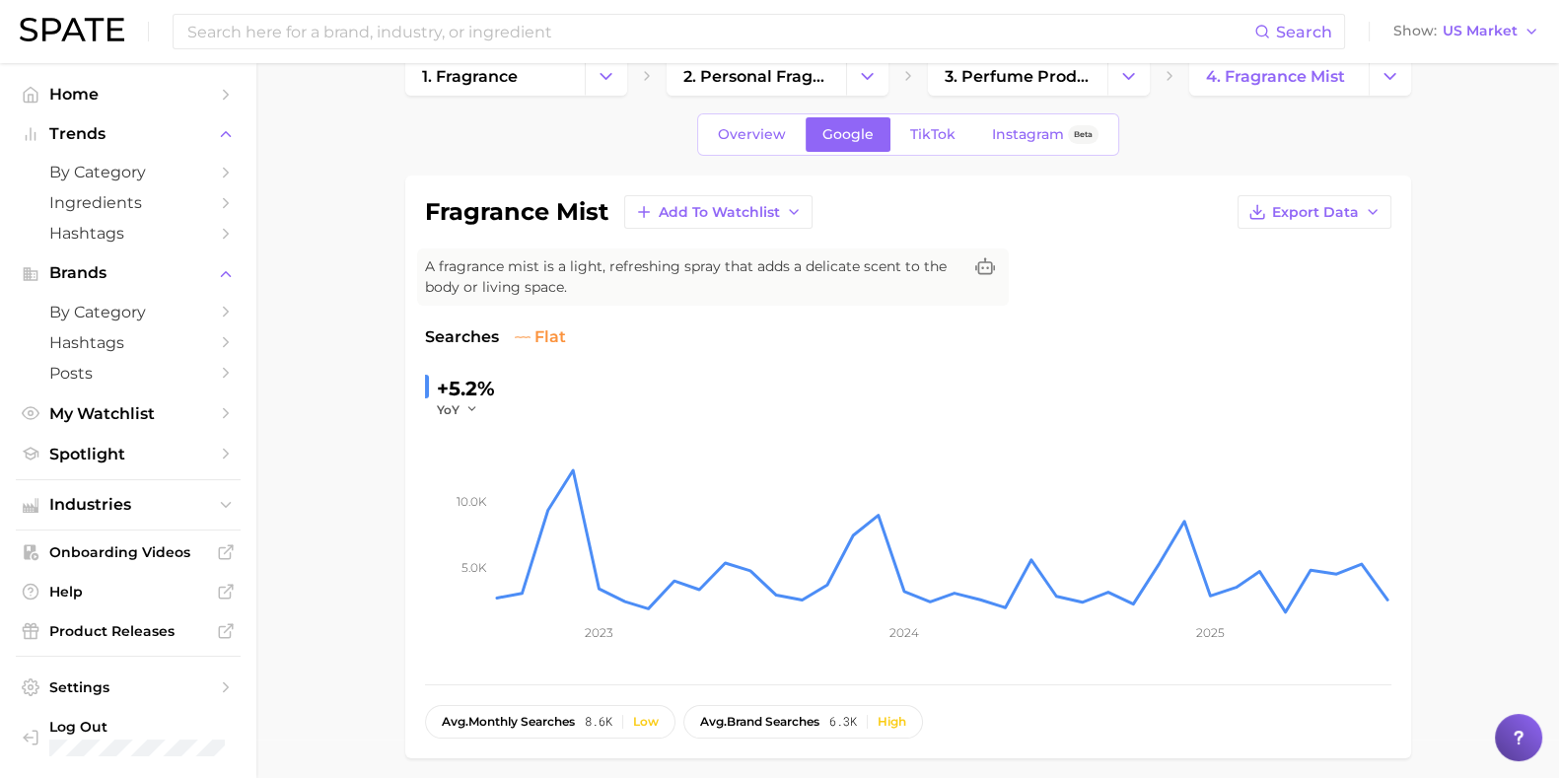
scroll to position [0, 0]
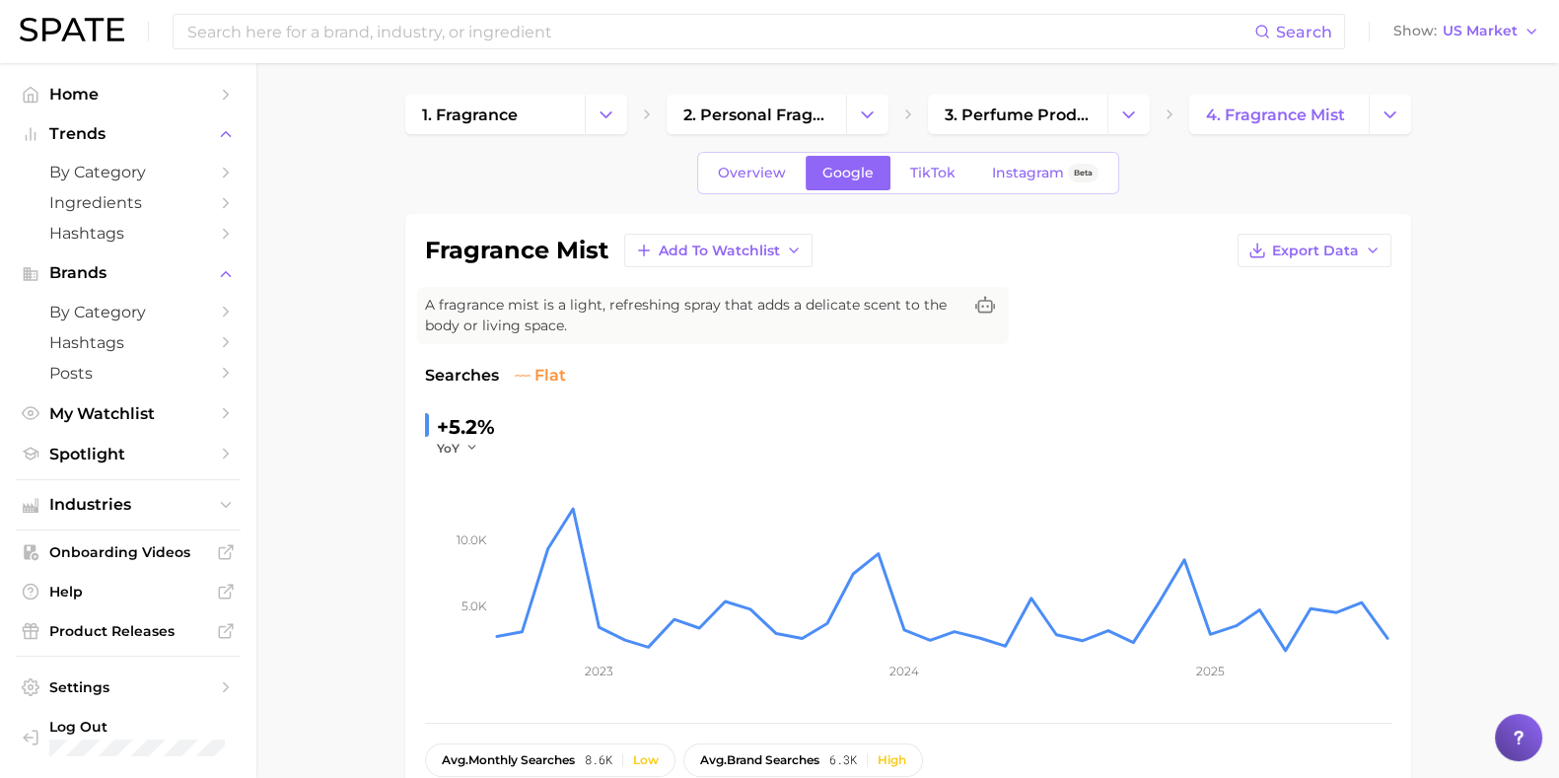
click at [917, 170] on span "TikTok" at bounding box center [932, 173] width 45 height 17
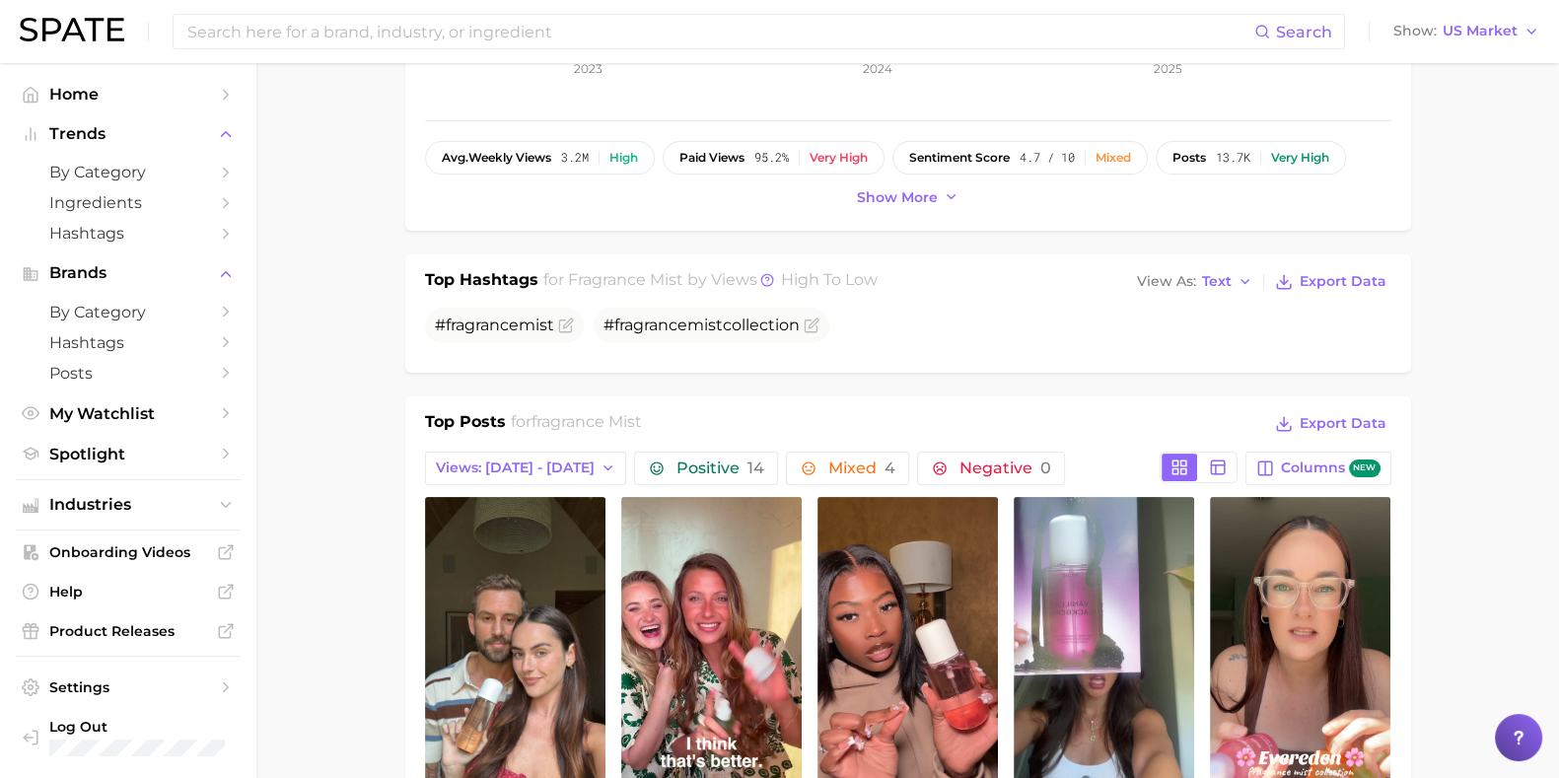
scroll to position [616, 0]
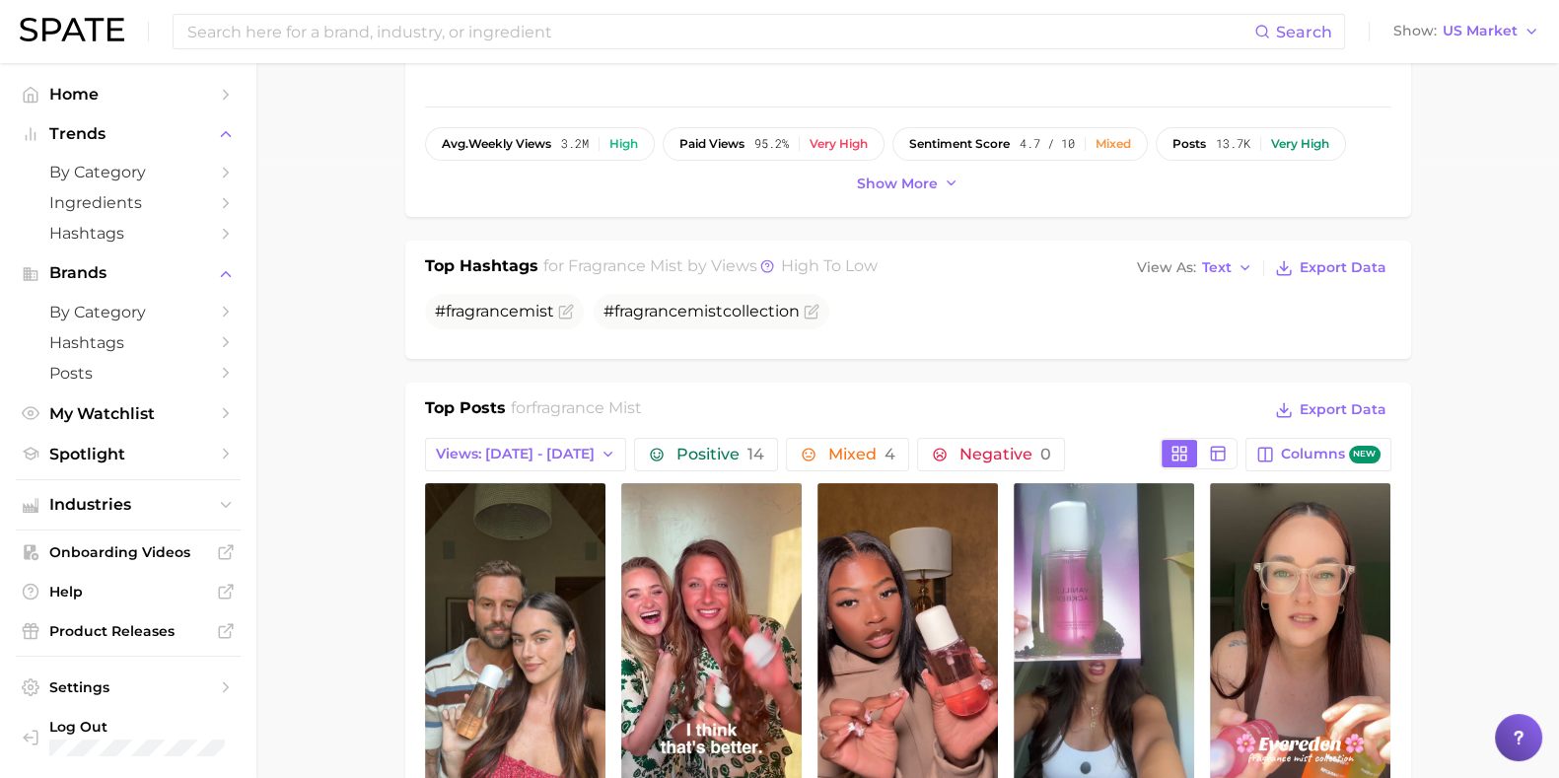
click at [601, 456] on icon "button" at bounding box center [609, 455] width 16 height 16
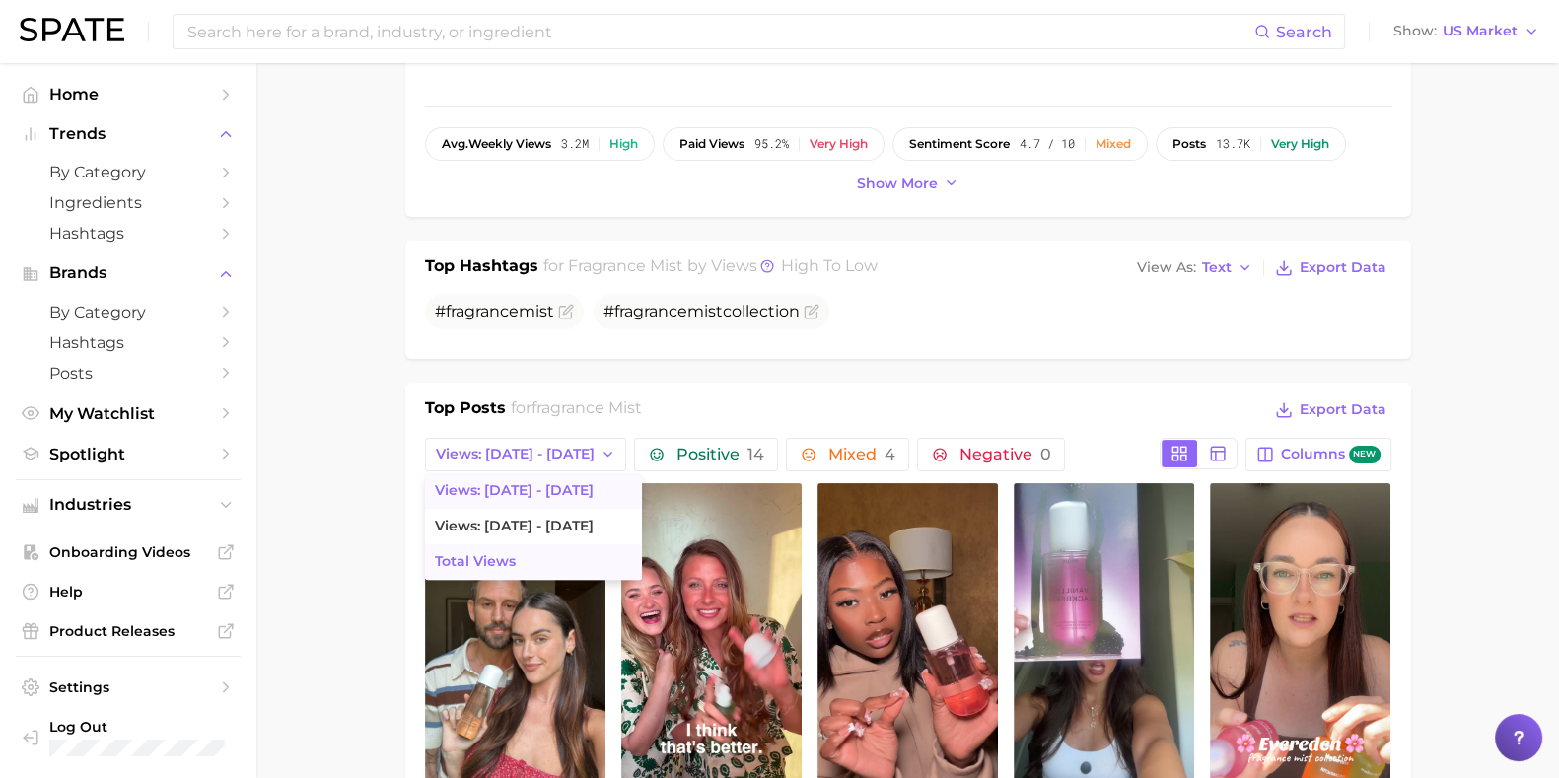
click at [502, 559] on span "Total Views" at bounding box center [475, 561] width 81 height 17
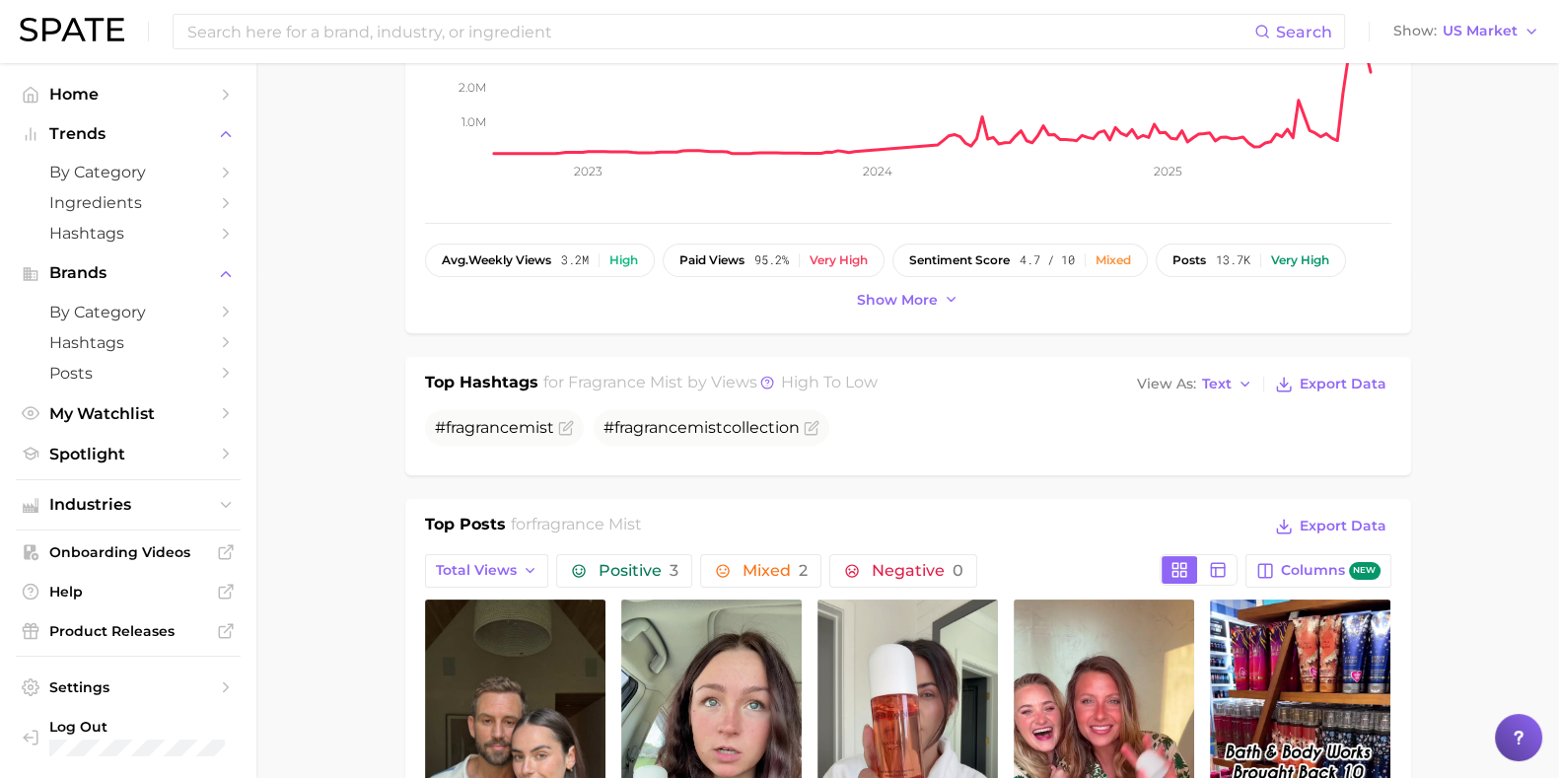
scroll to position [492, 0]
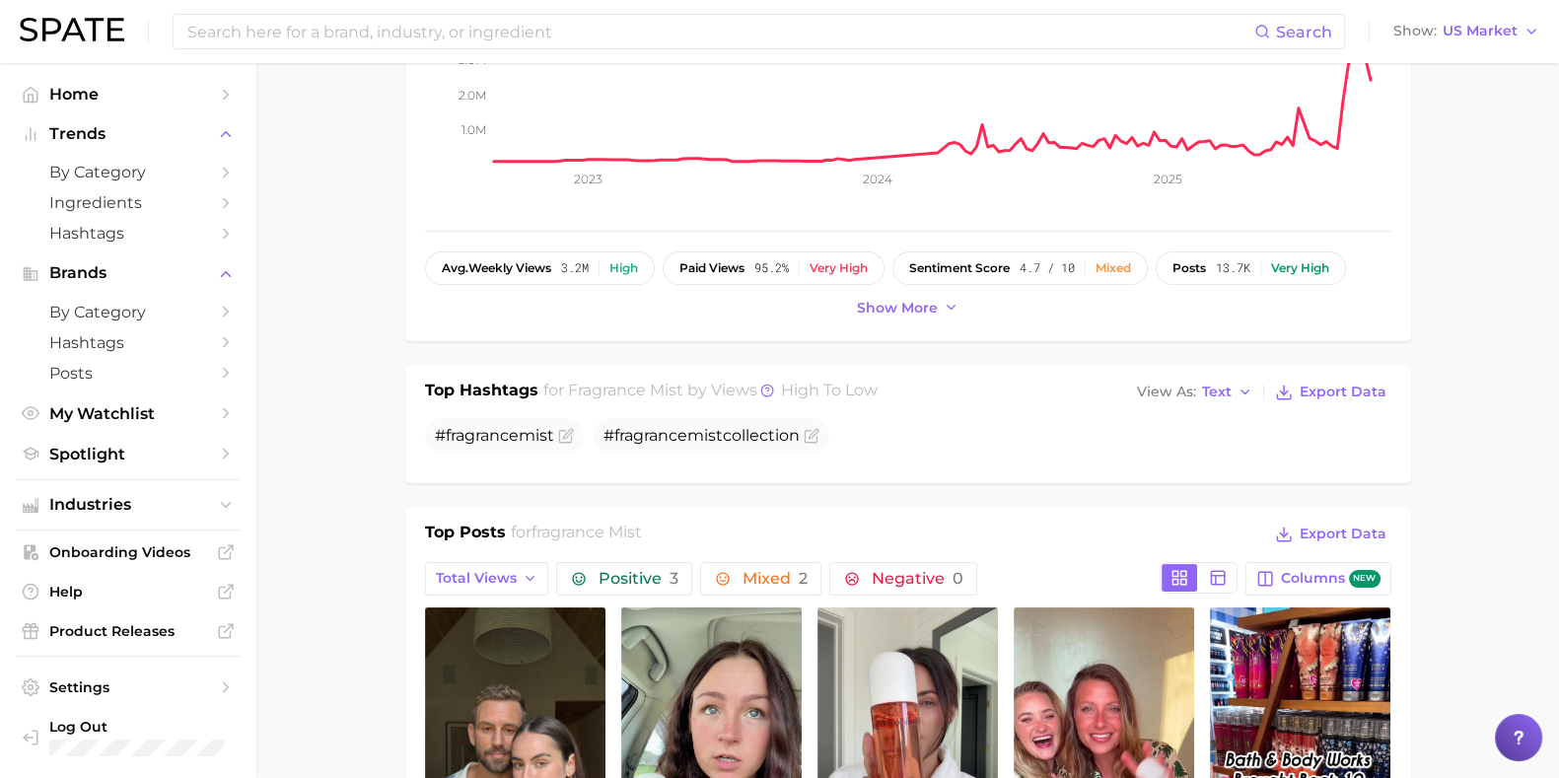
drag, startPoint x: 127, startPoint y: 515, endPoint x: 187, endPoint y: 516, distance: 60.2
click at [127, 514] on span "Industries" at bounding box center [128, 505] width 158 height 18
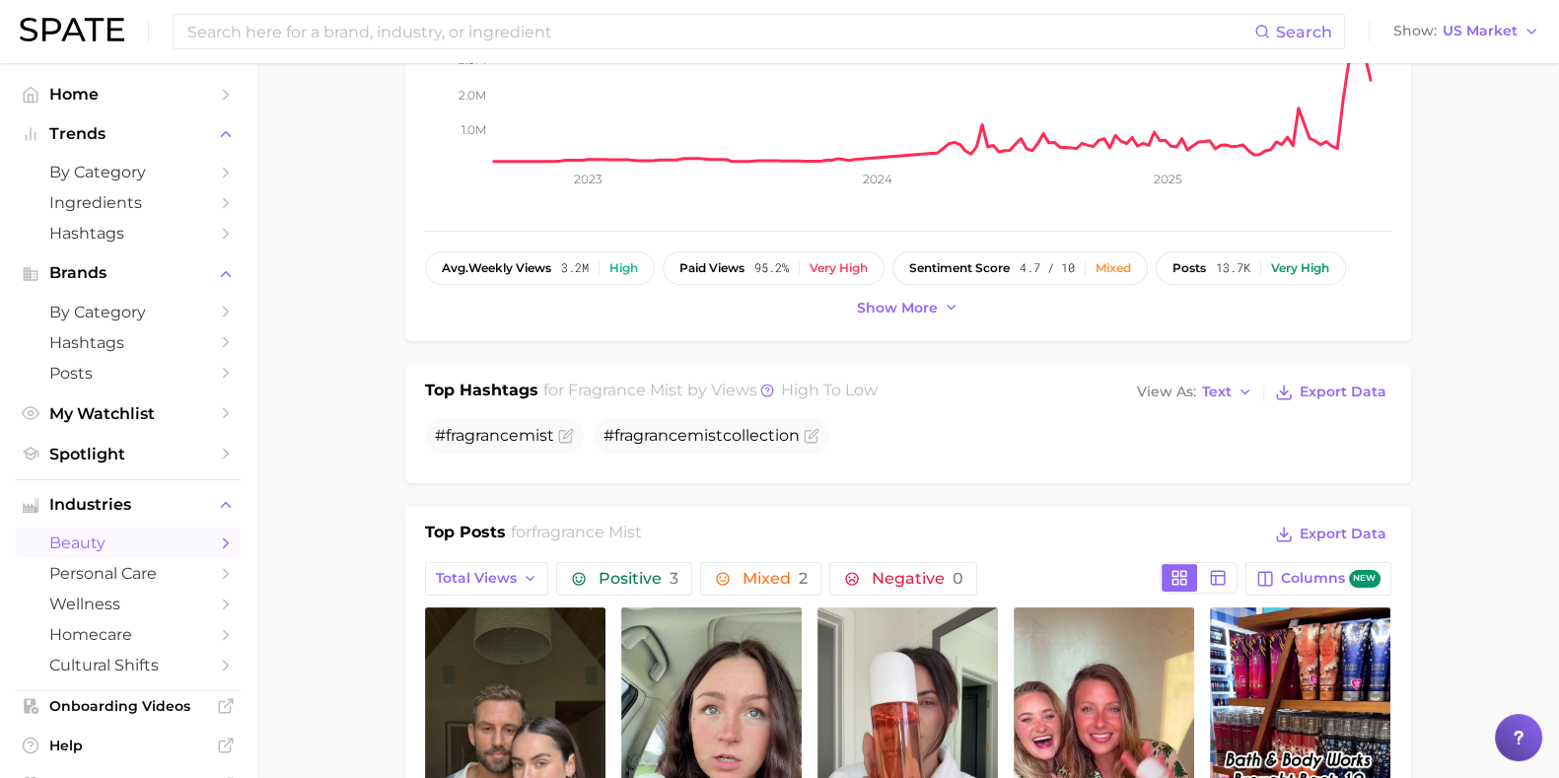
click at [133, 464] on span "Spotlight" at bounding box center [128, 454] width 158 height 19
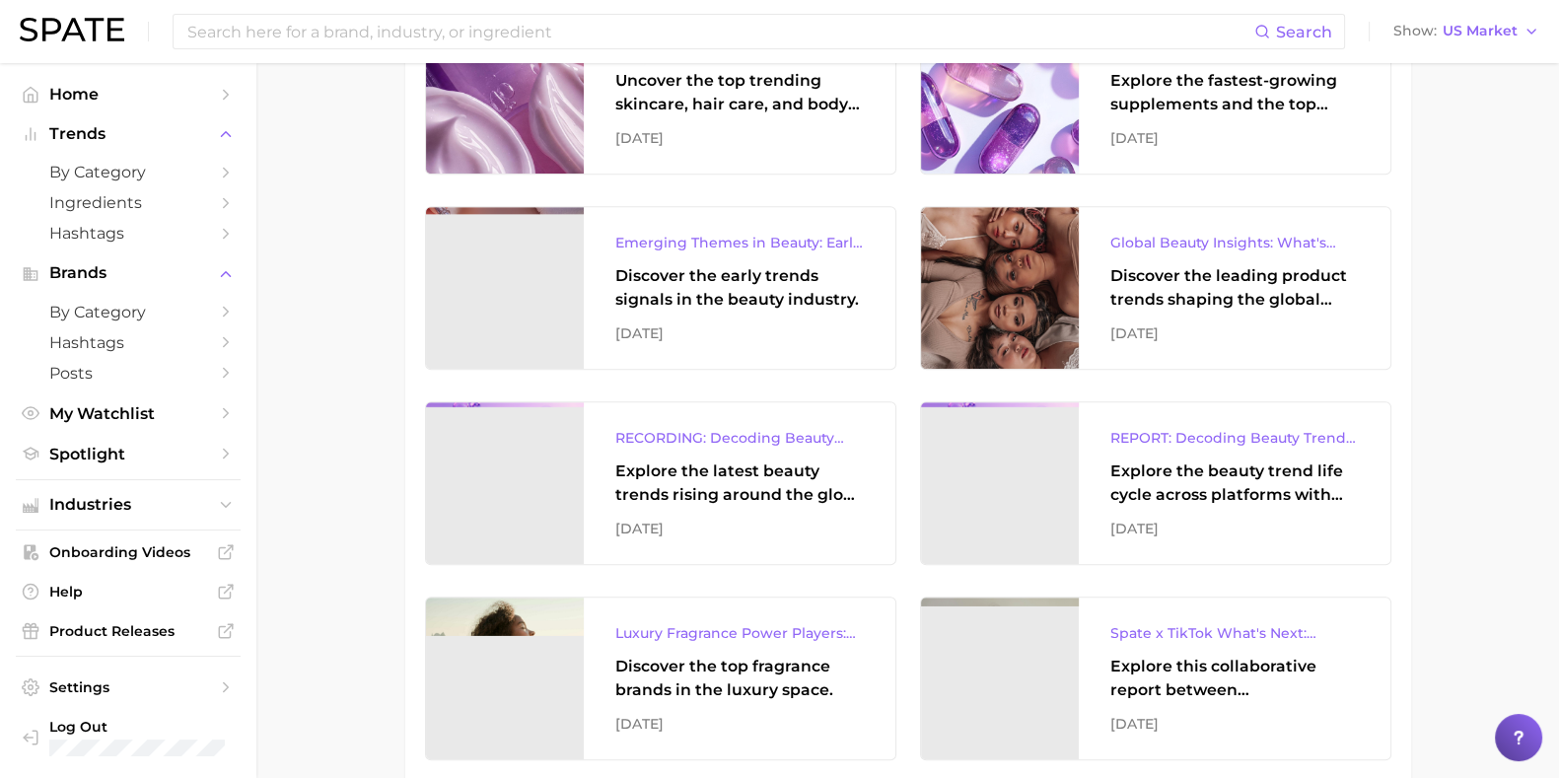
scroll to position [1848, 0]
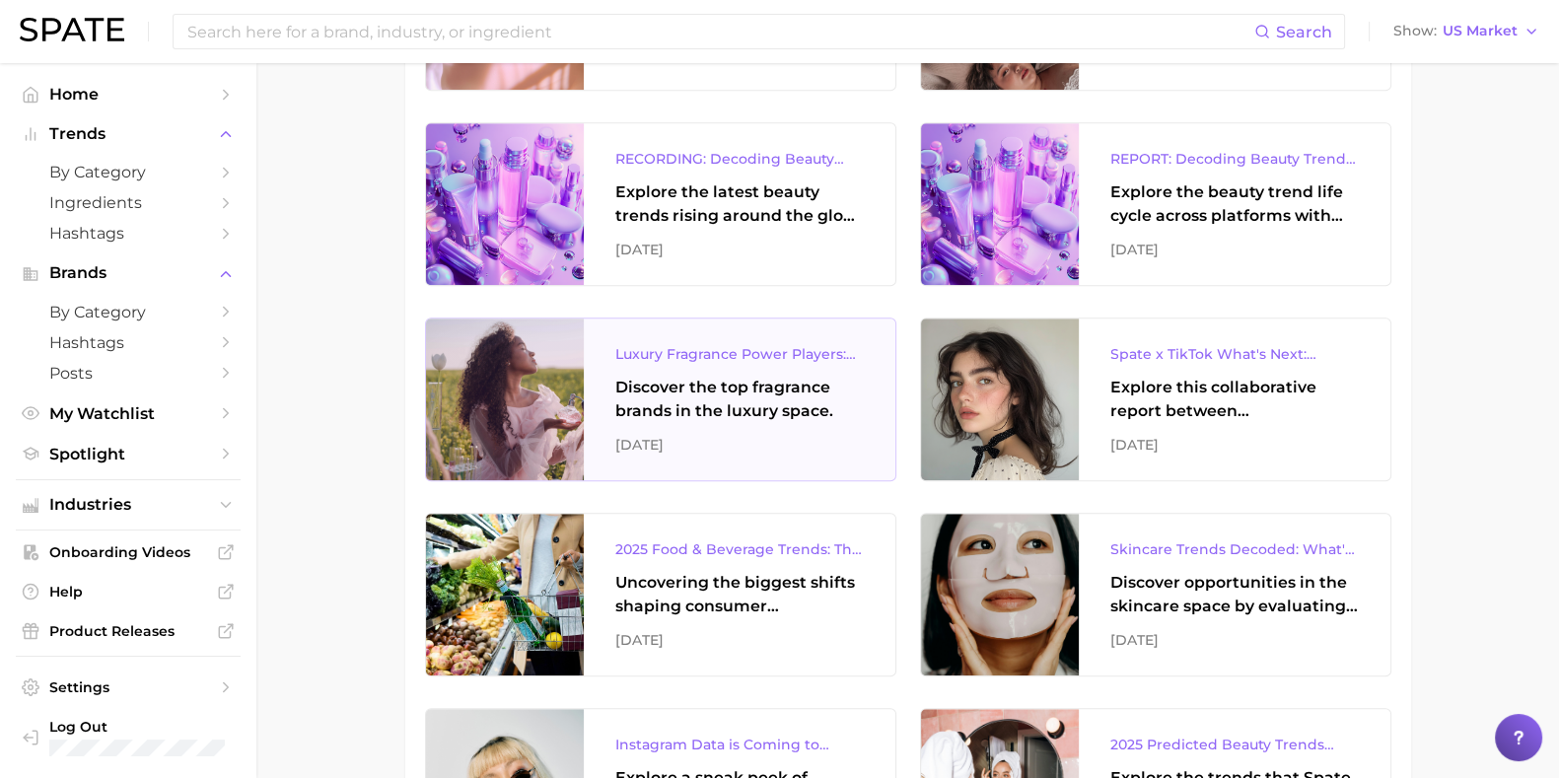
click at [764, 406] on div "Discover the top fragrance brands in the luxury space." at bounding box center [739, 399] width 249 height 47
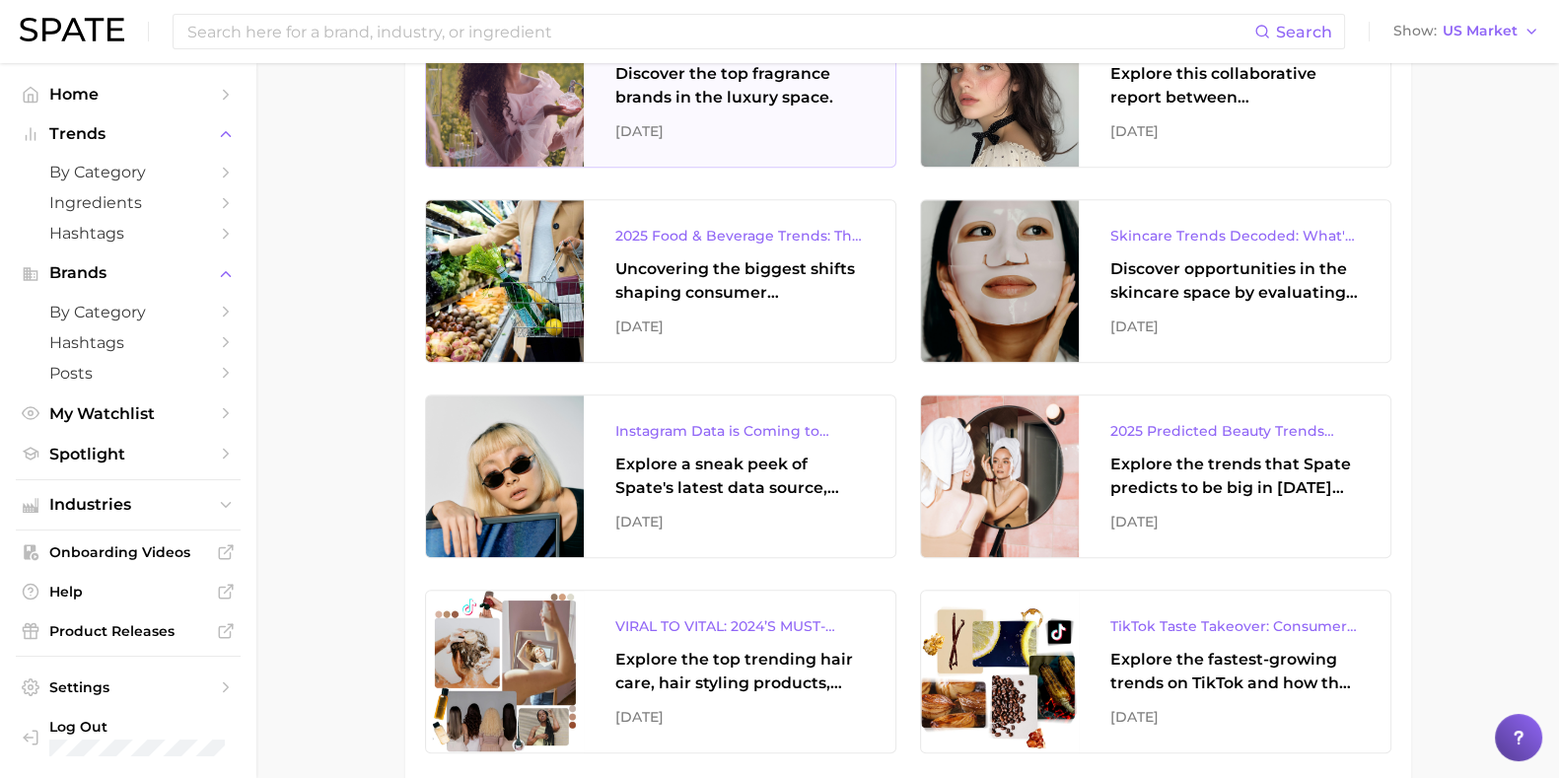
scroll to position [2219, 0]
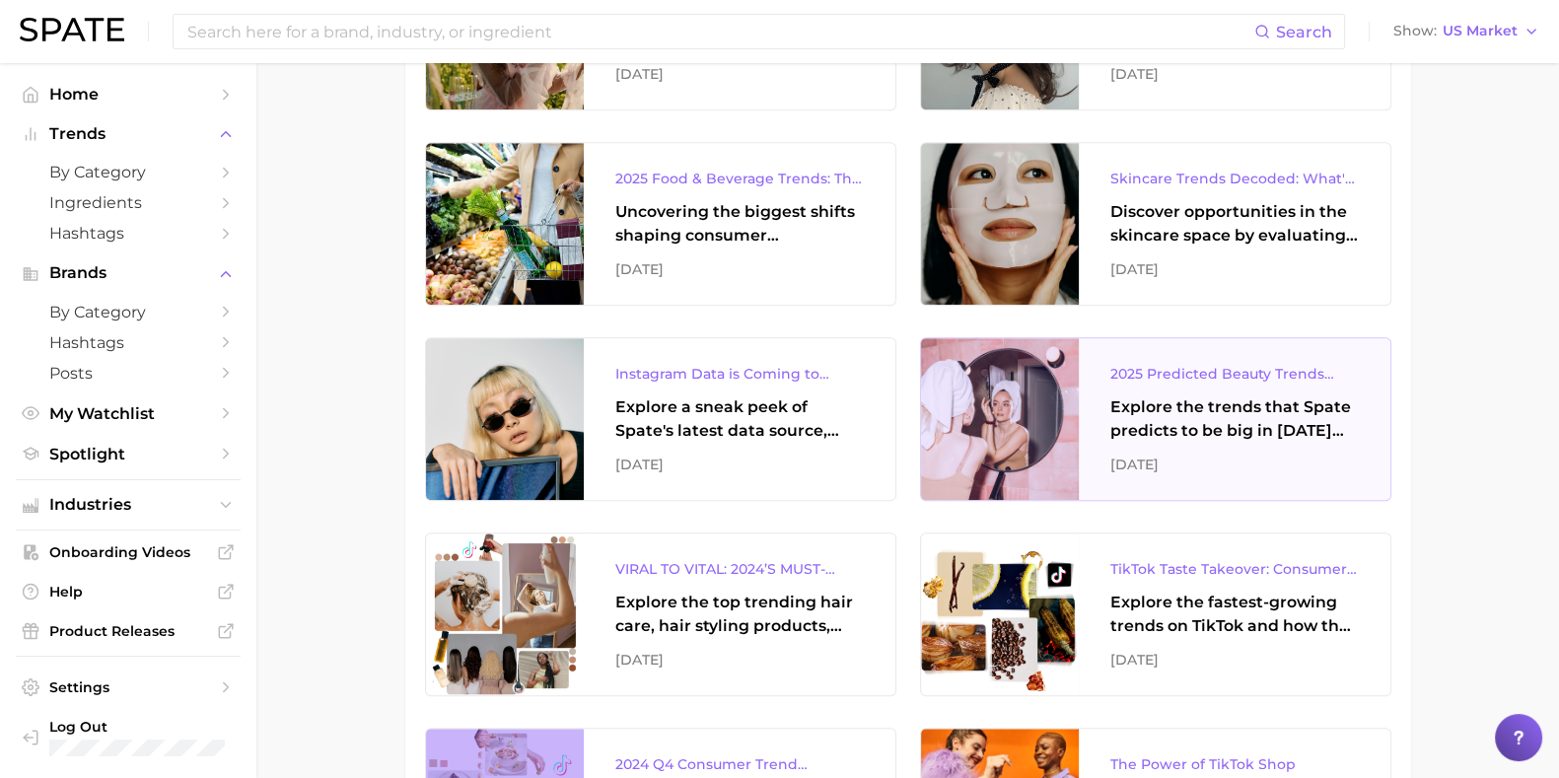
click at [1228, 396] on div "Explore the trends that Spate predicts to be big in [DATE] across the skin, hai…" at bounding box center [1235, 419] width 249 height 47
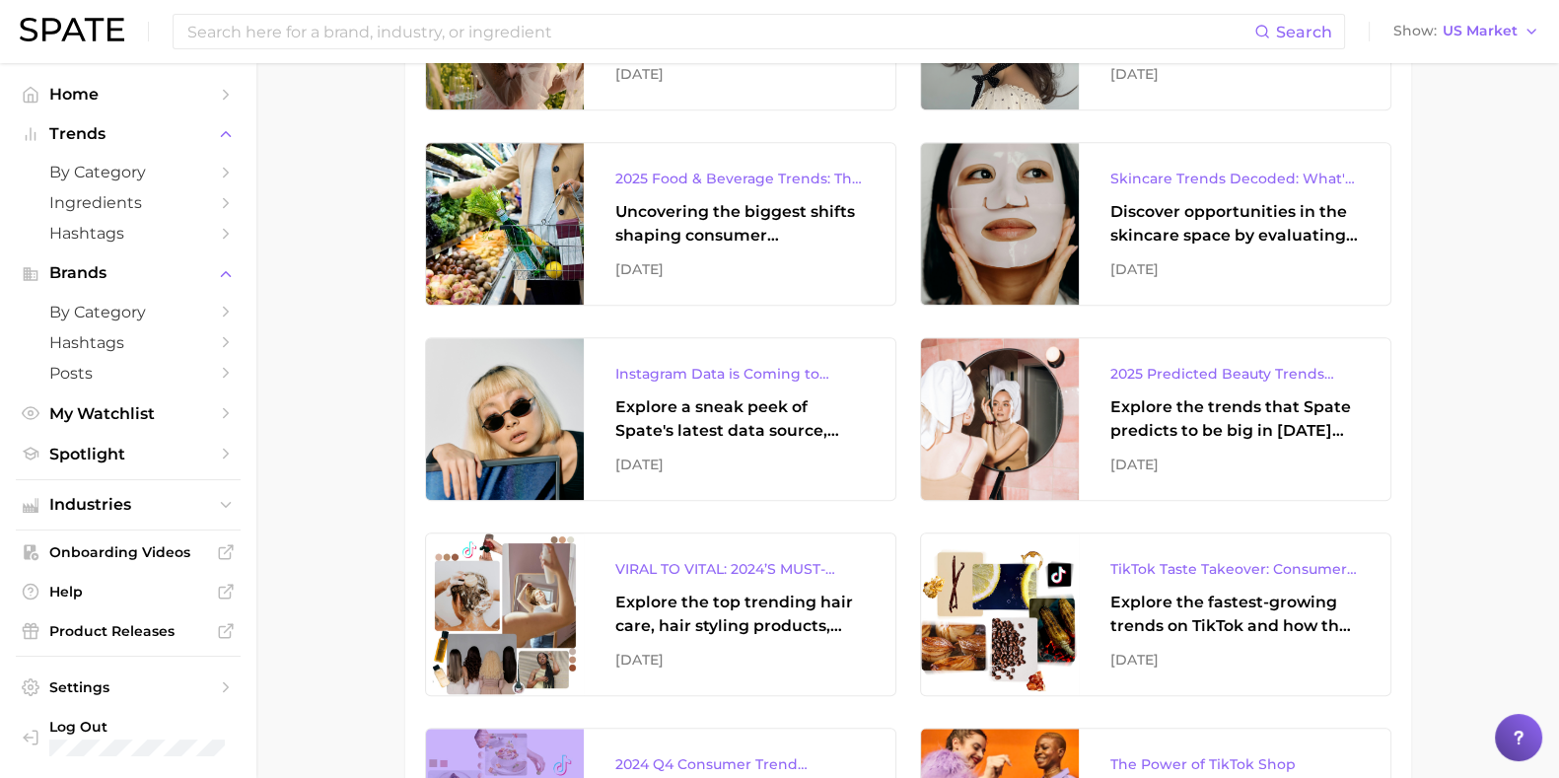
click at [231, 39] on input at bounding box center [719, 32] width 1069 height 34
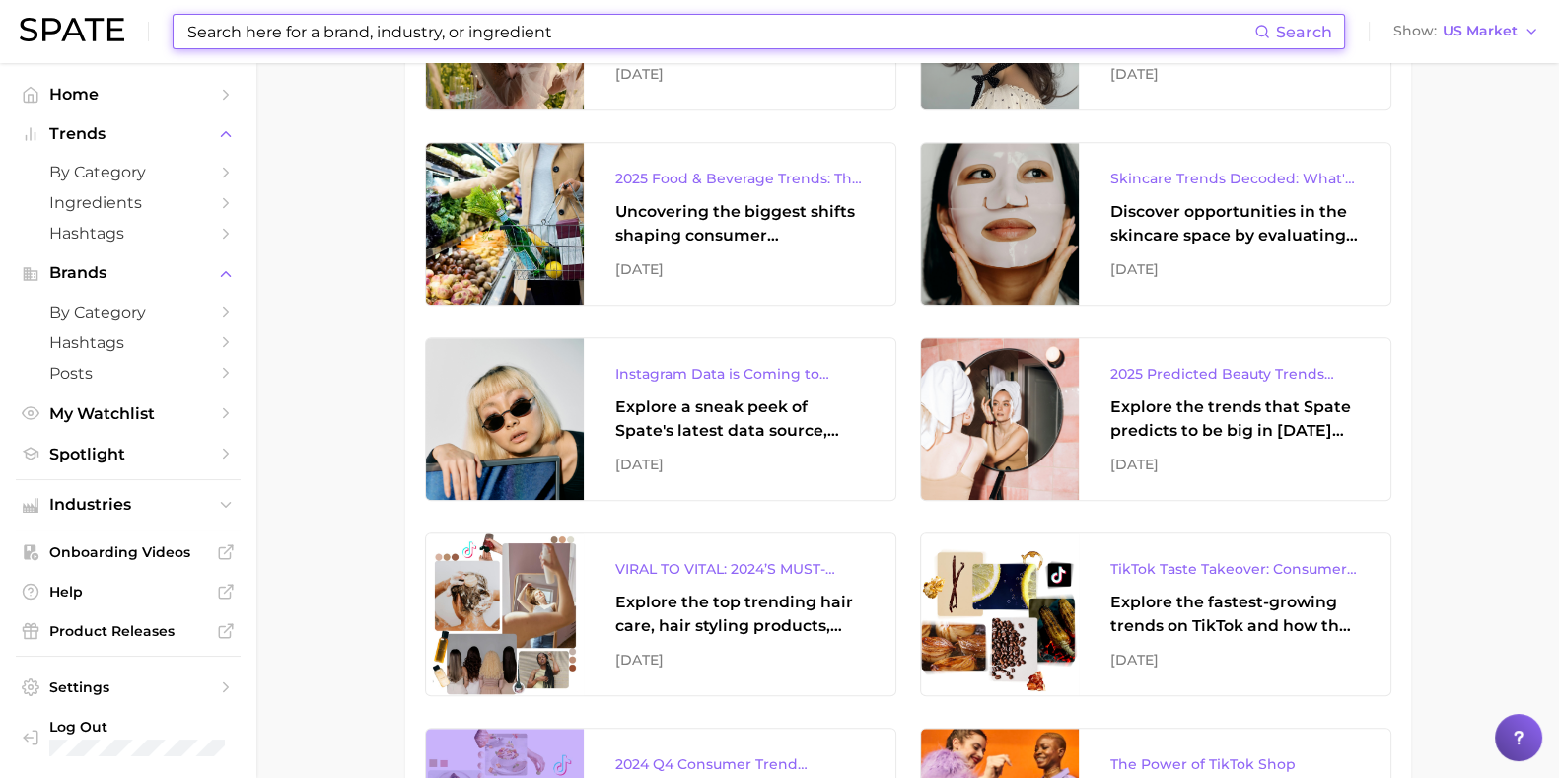
click at [128, 464] on span "Spotlight" at bounding box center [128, 454] width 158 height 19
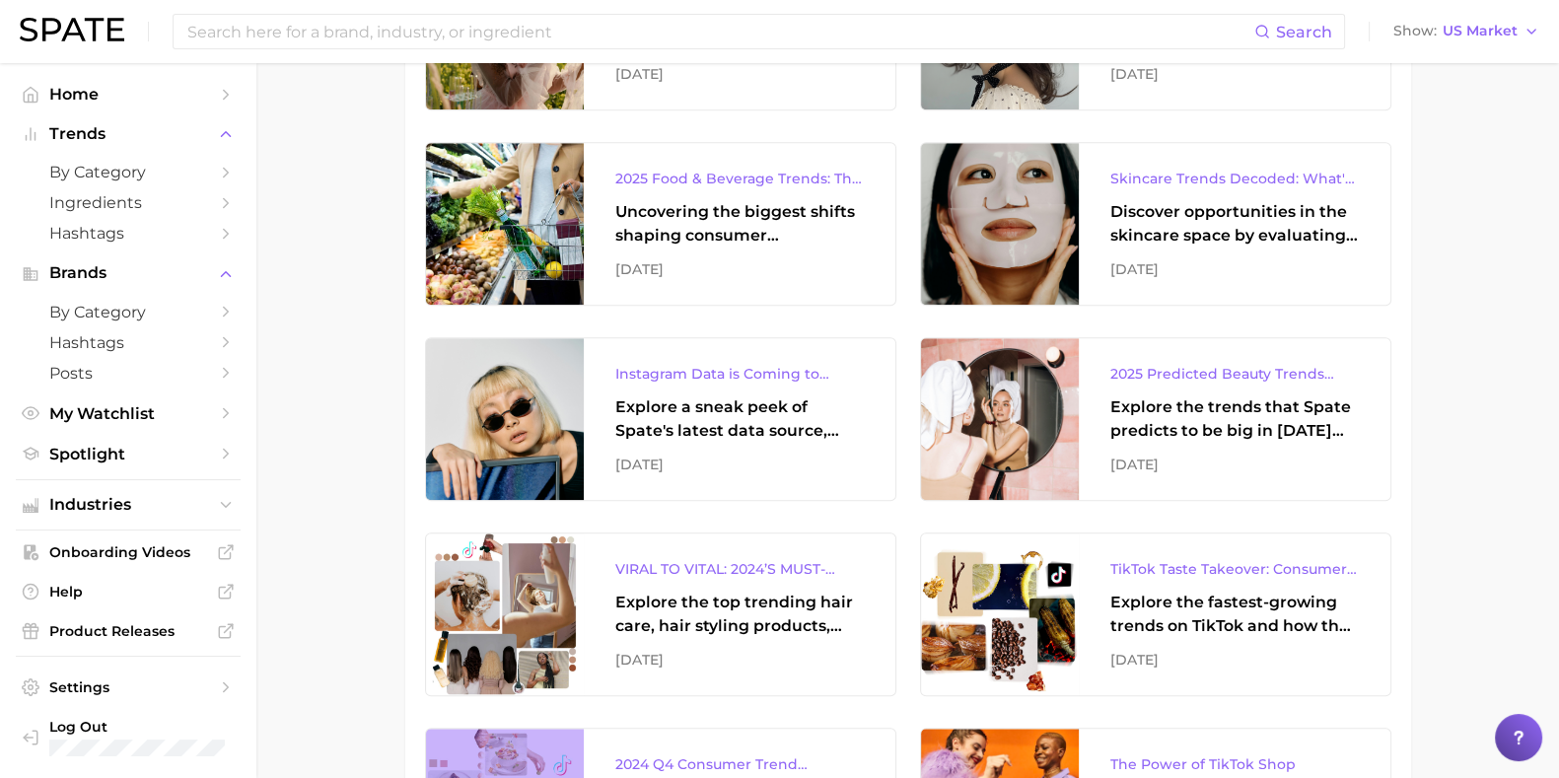
click at [106, 321] on span "by Category" at bounding box center [128, 312] width 158 height 19
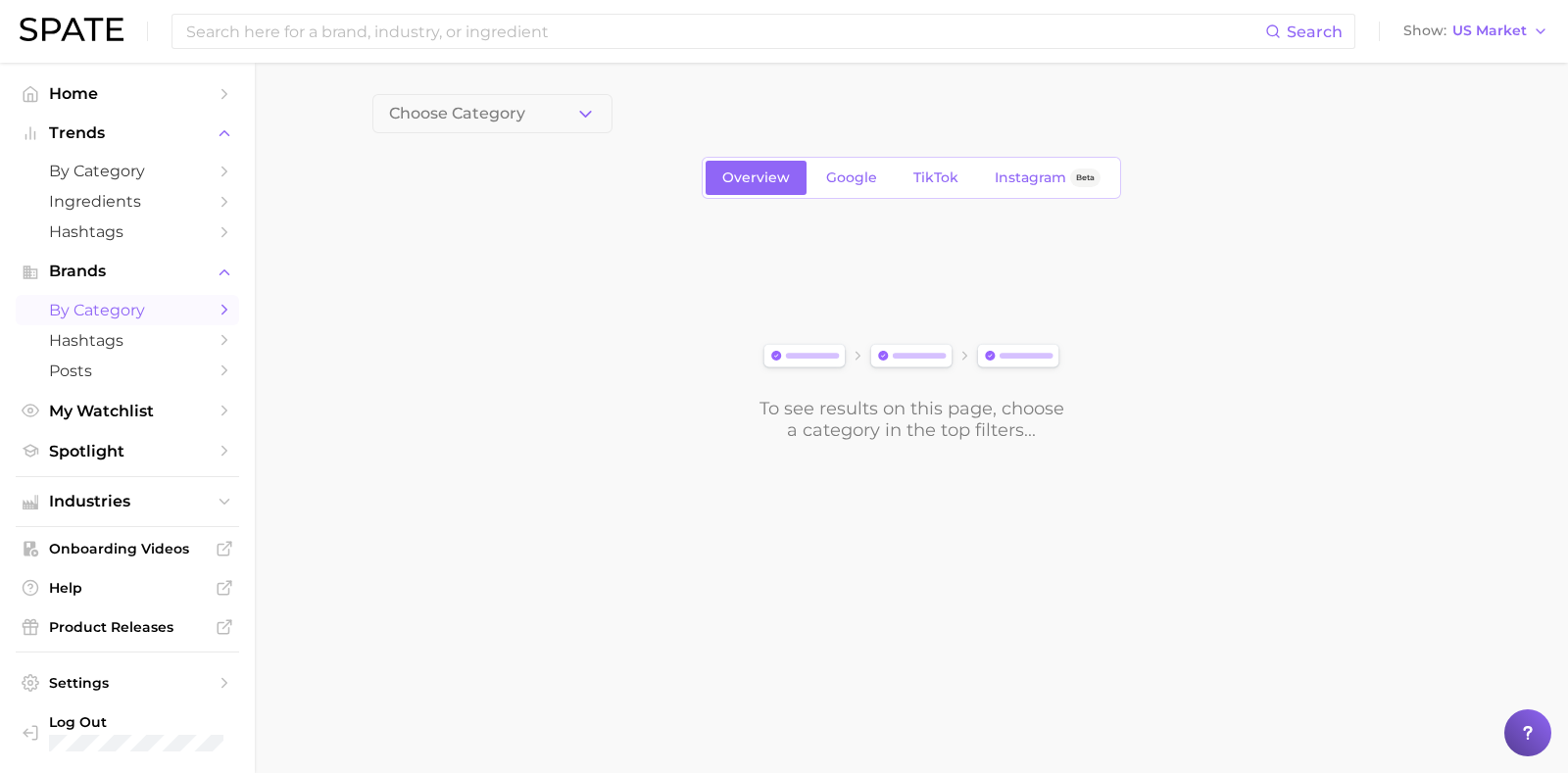
click at [122, 170] on span "by Category" at bounding box center [127, 171] width 157 height 19
click at [124, 171] on span "by Category" at bounding box center [127, 171] width 157 height 19
click at [554, 110] on button "1. Choose Category" at bounding box center [493, 113] width 240 height 39
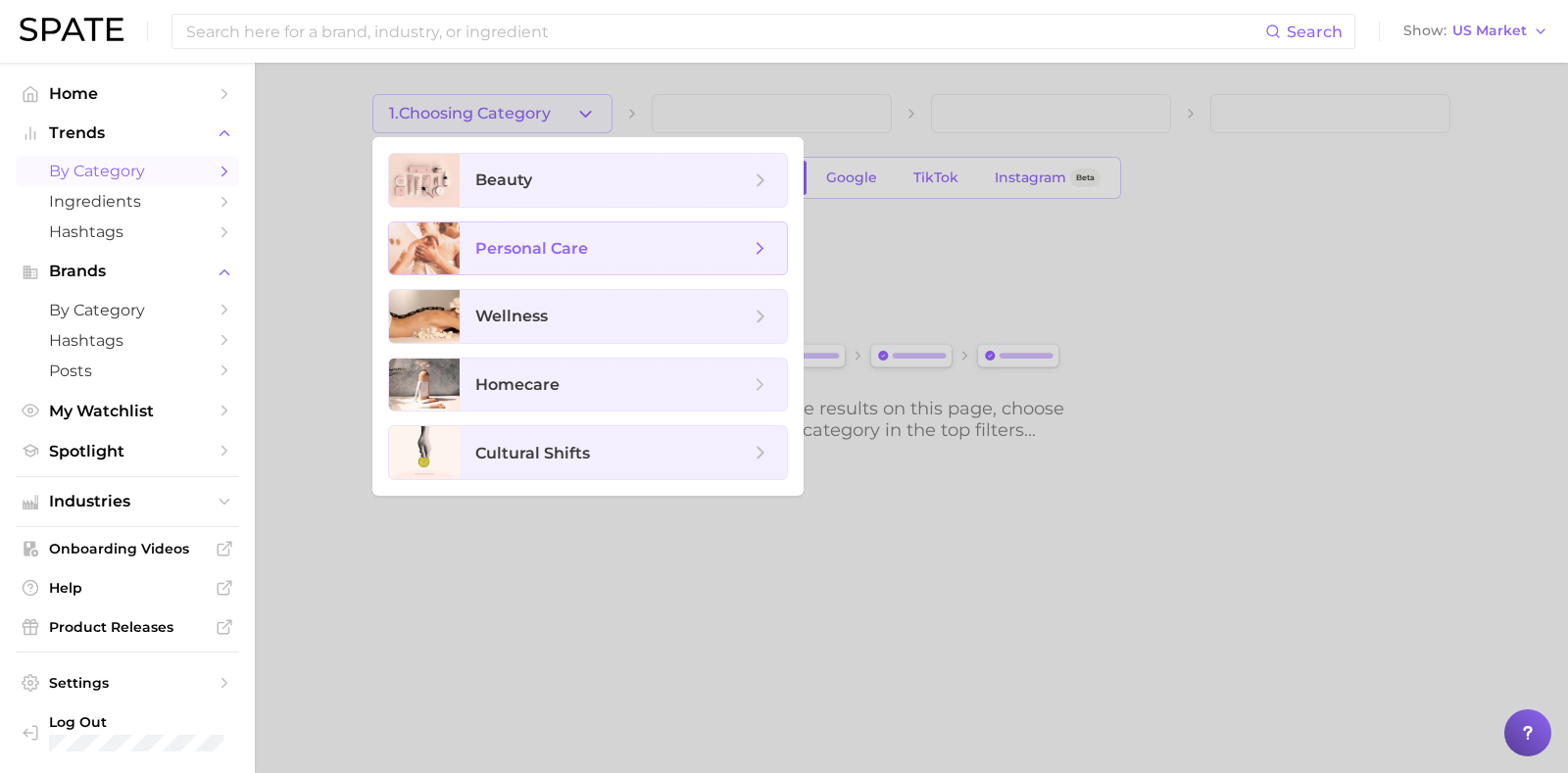
click at [597, 245] on span "personal care" at bounding box center [612, 249] width 274 height 22
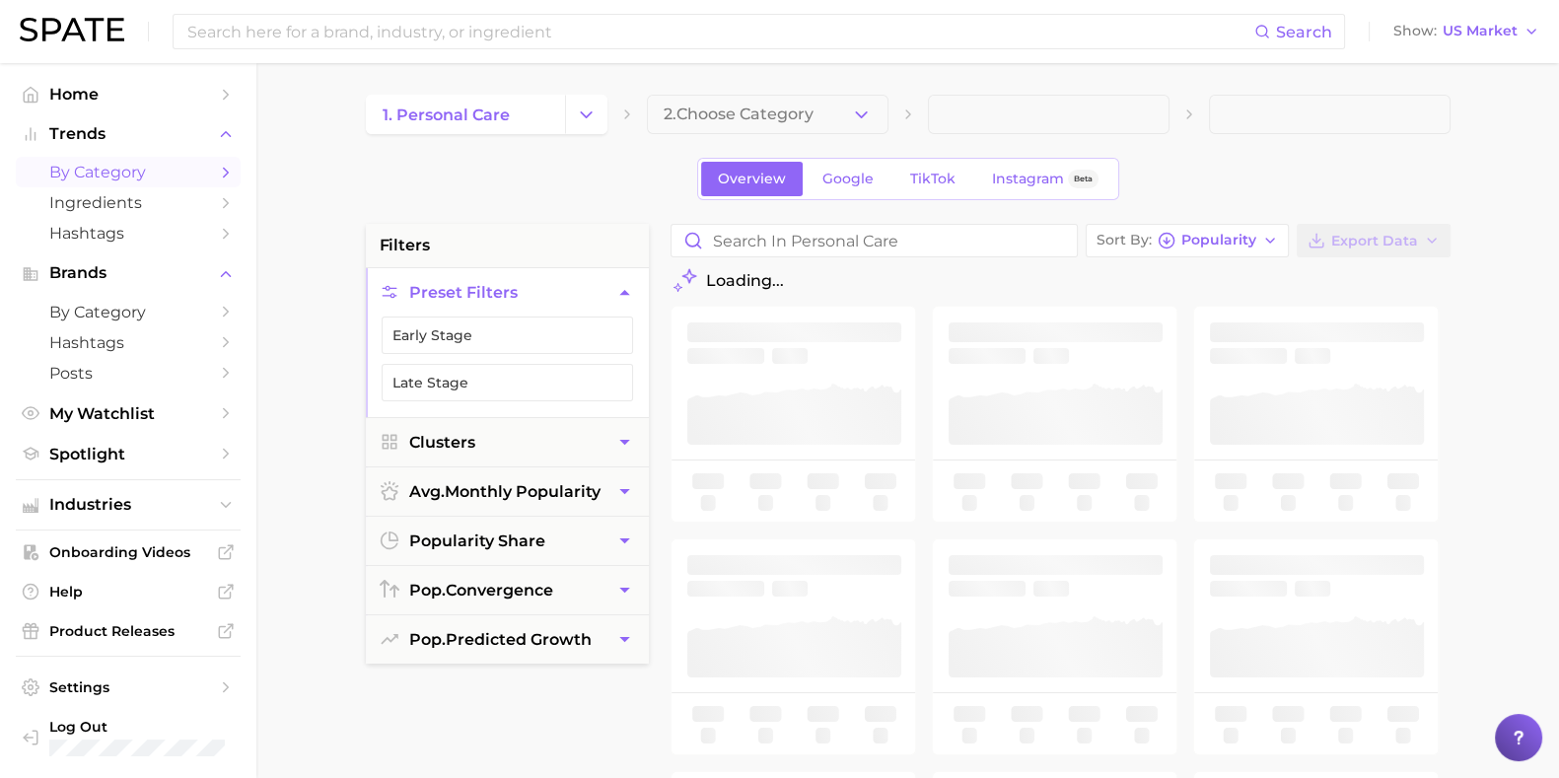
click at [765, 111] on span "2. Choose Category" at bounding box center [739, 115] width 150 height 18
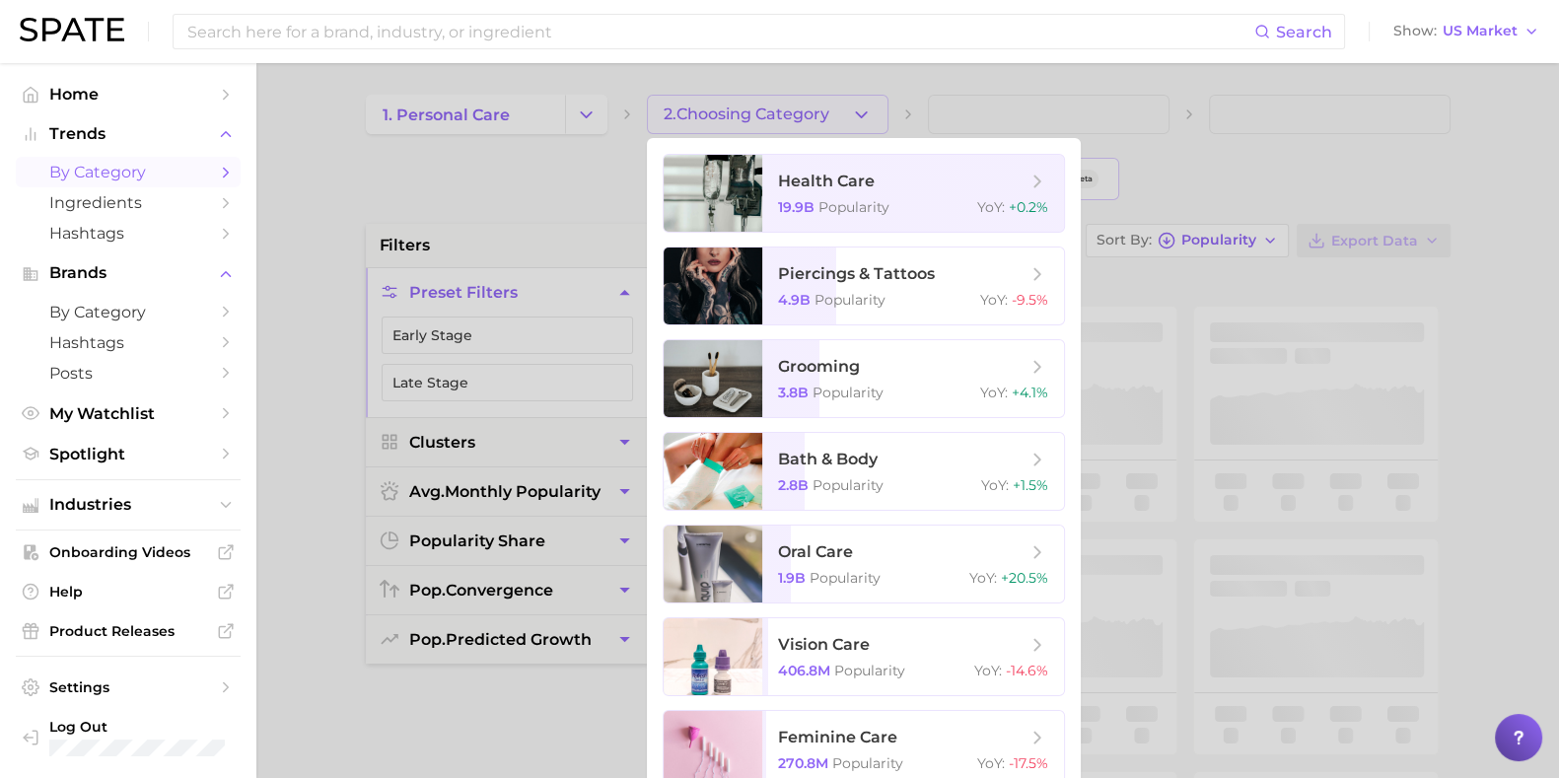
click at [907, 465] on span "bath & body" at bounding box center [902, 460] width 249 height 22
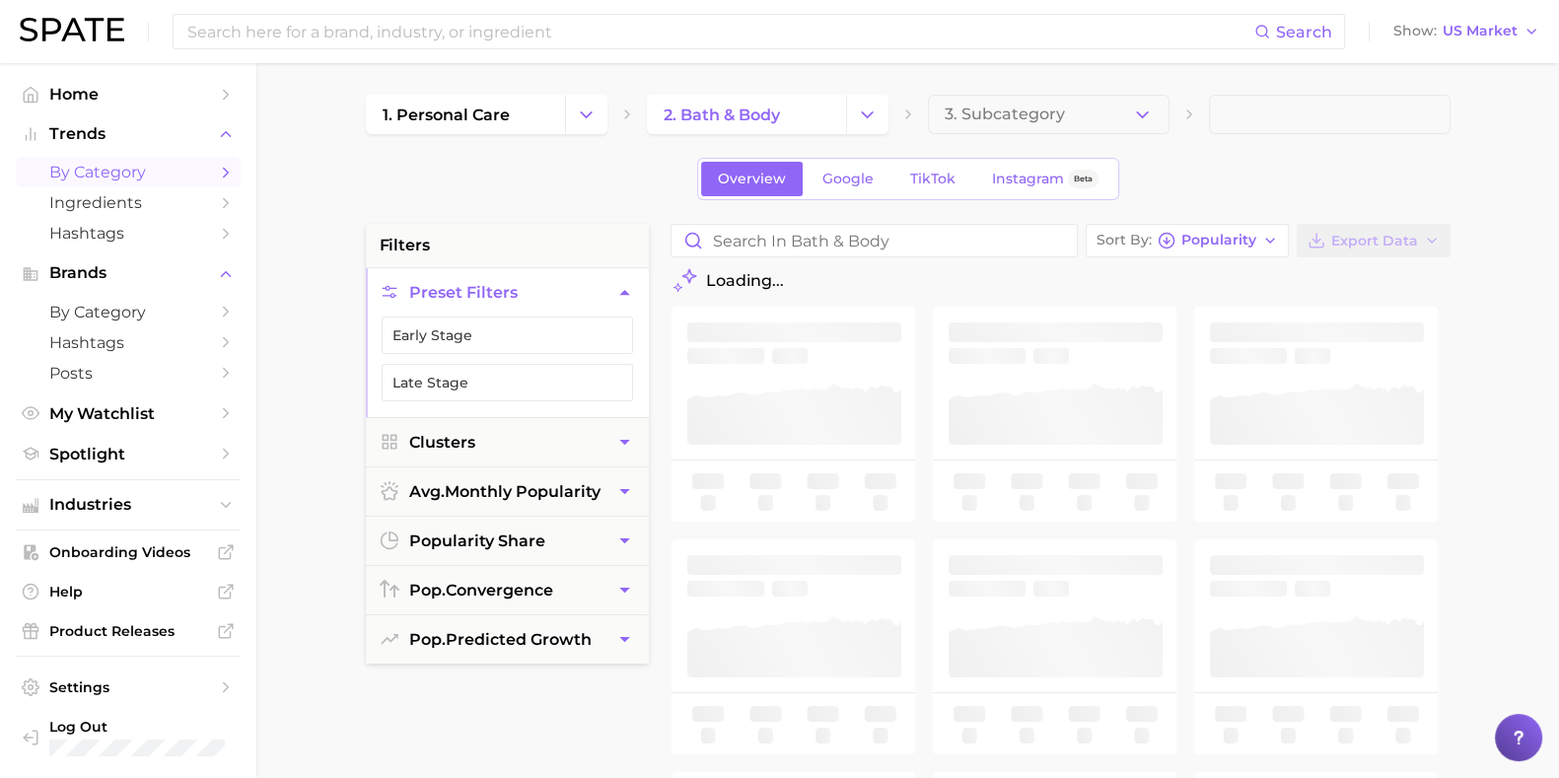
click at [1047, 111] on span "3. Subcategory" at bounding box center [1005, 115] width 120 height 18
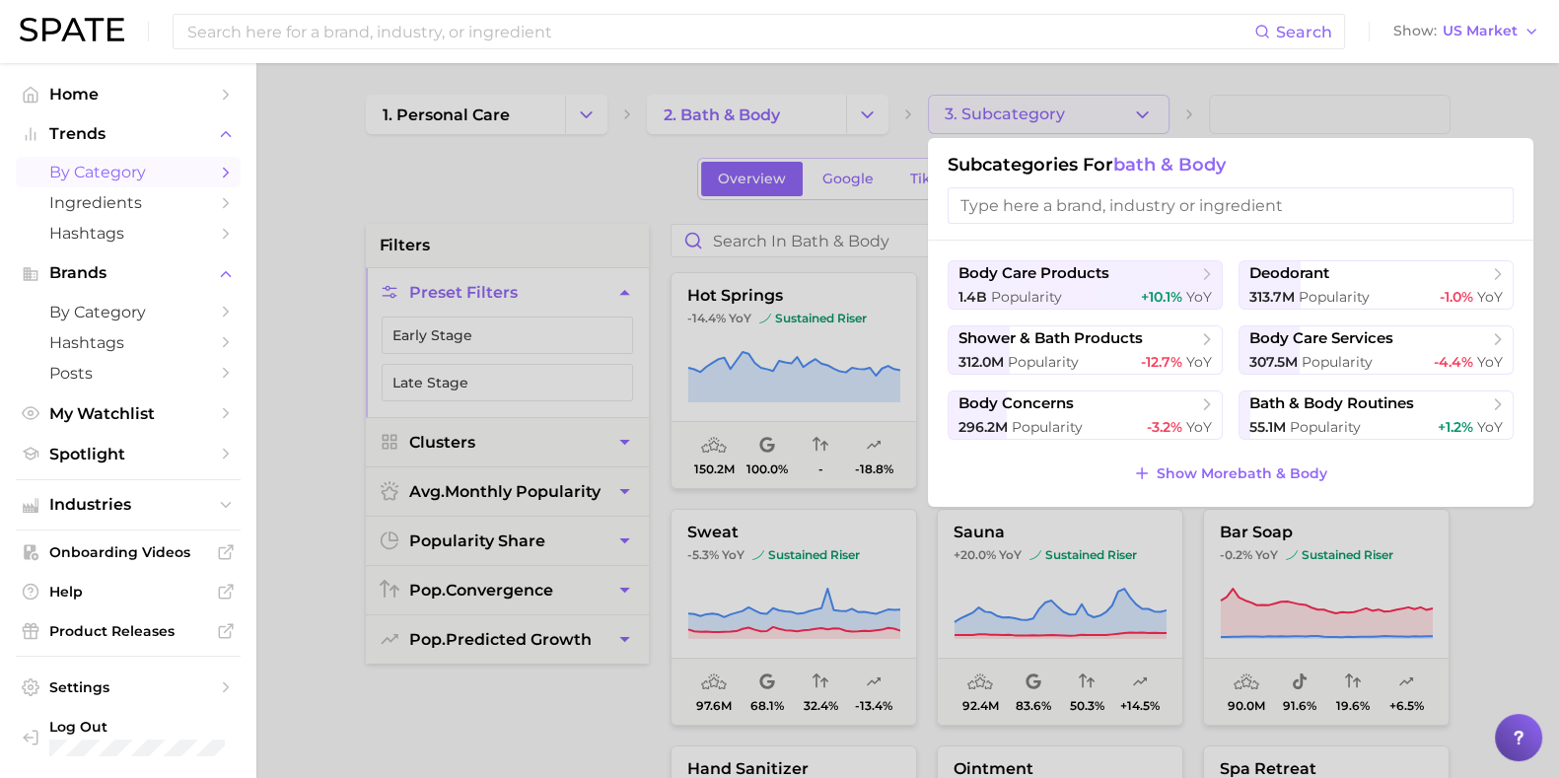
click at [1262, 296] on span "Popularity" at bounding box center [1334, 297] width 71 height 18
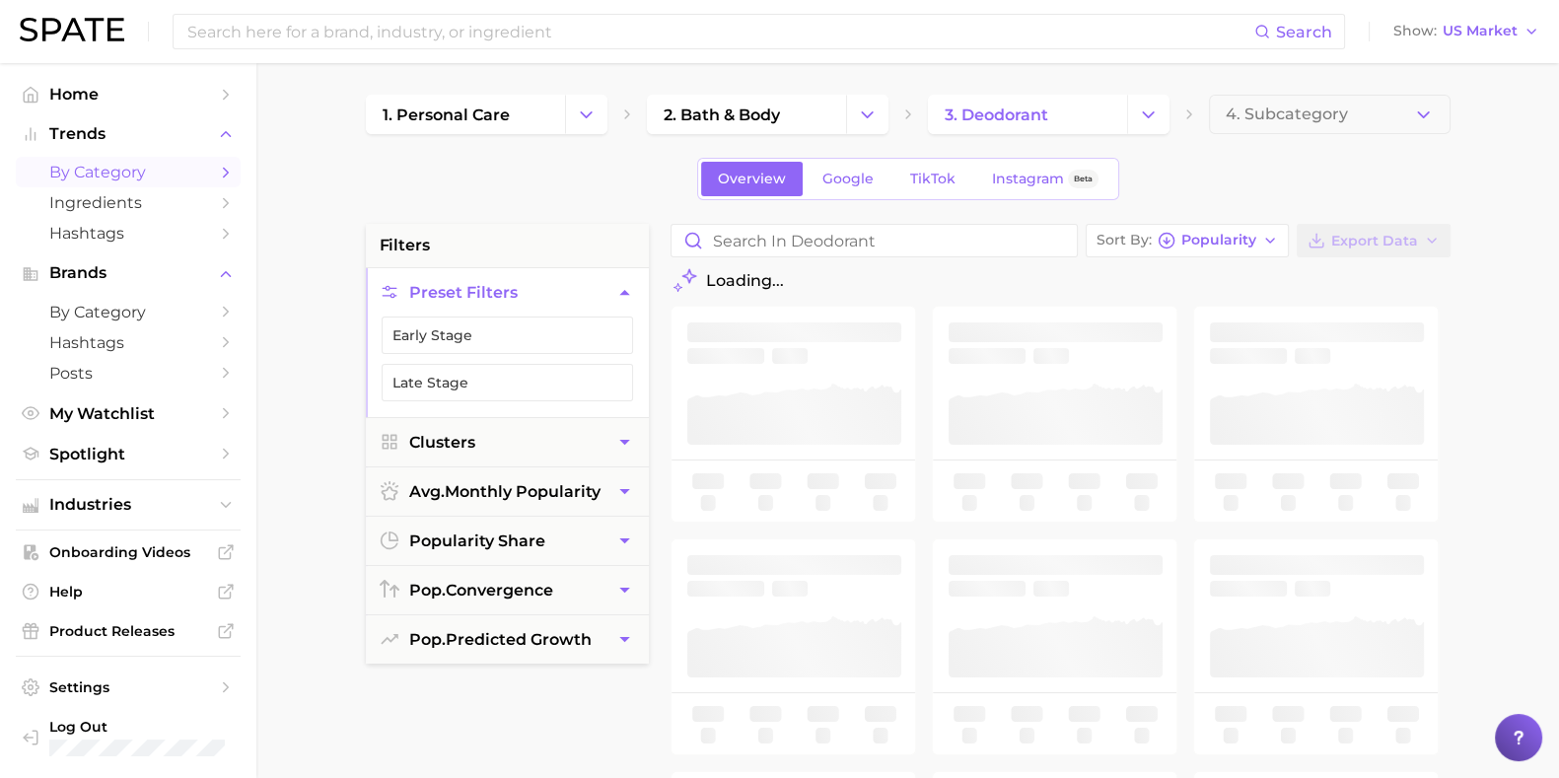
click at [1262, 119] on span "4. Subcategory" at bounding box center [1287, 115] width 122 height 18
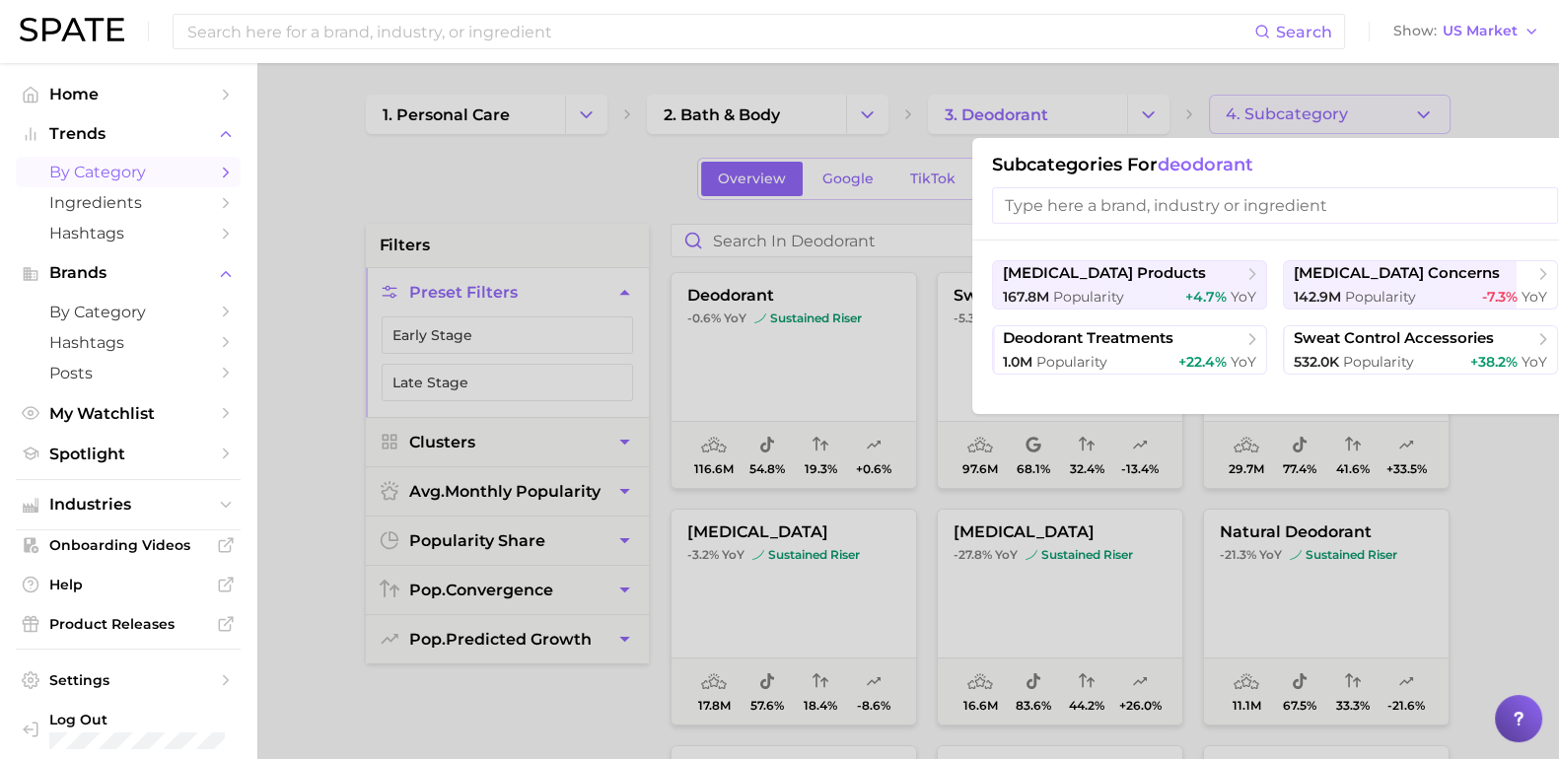
click at [1262, 357] on span "Popularity" at bounding box center [1378, 362] width 71 height 18
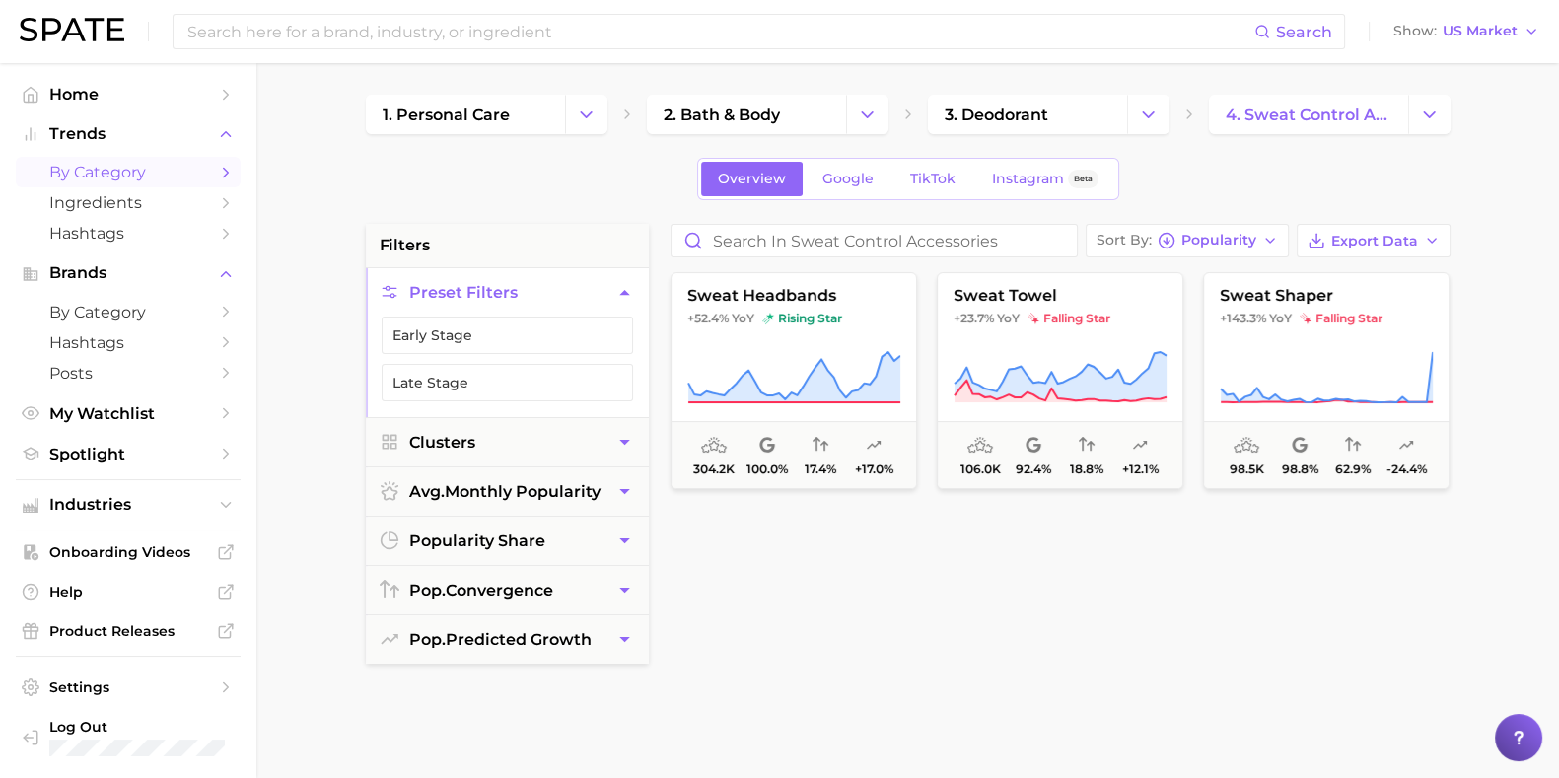
click at [1262, 121] on span "4. sweat control accessories" at bounding box center [1309, 115] width 166 height 19
click at [1262, 112] on button "Change Category" at bounding box center [1429, 114] width 42 height 39
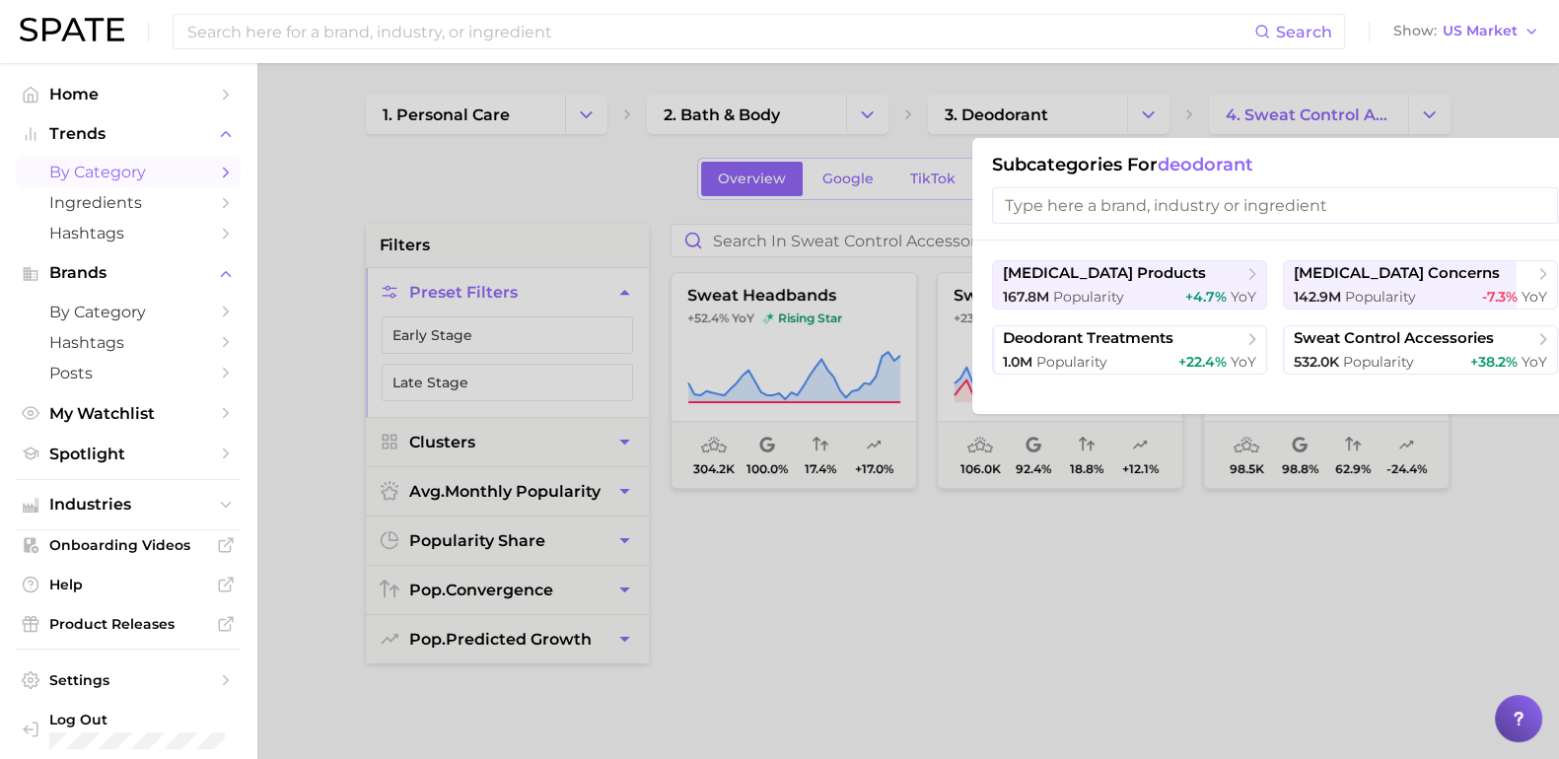
click at [1144, 358] on div "1.0m Popularity +22.4% YoY" at bounding box center [1129, 362] width 253 height 19
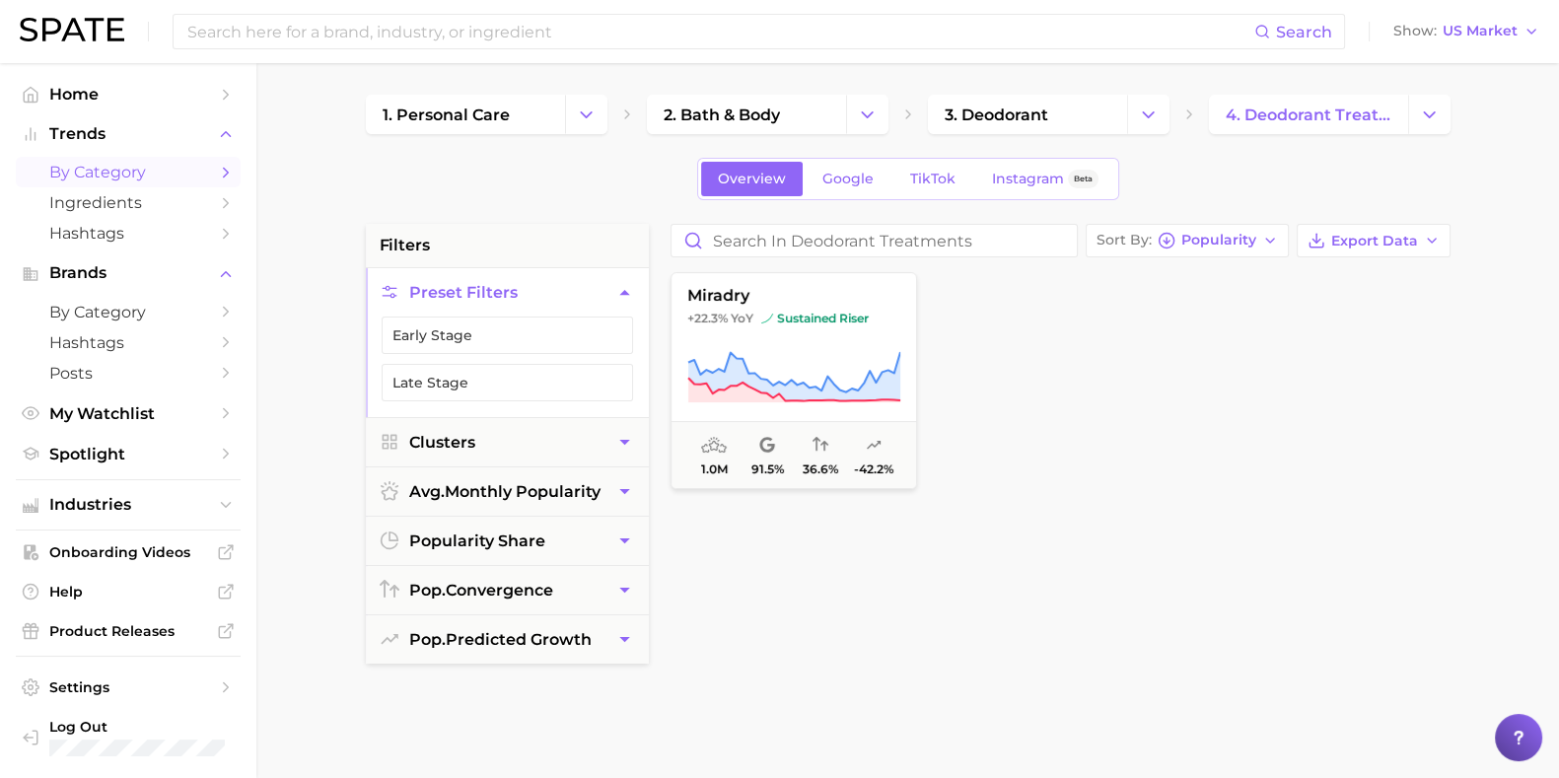
click at [705, 304] on span "miradry" at bounding box center [794, 296] width 245 height 18
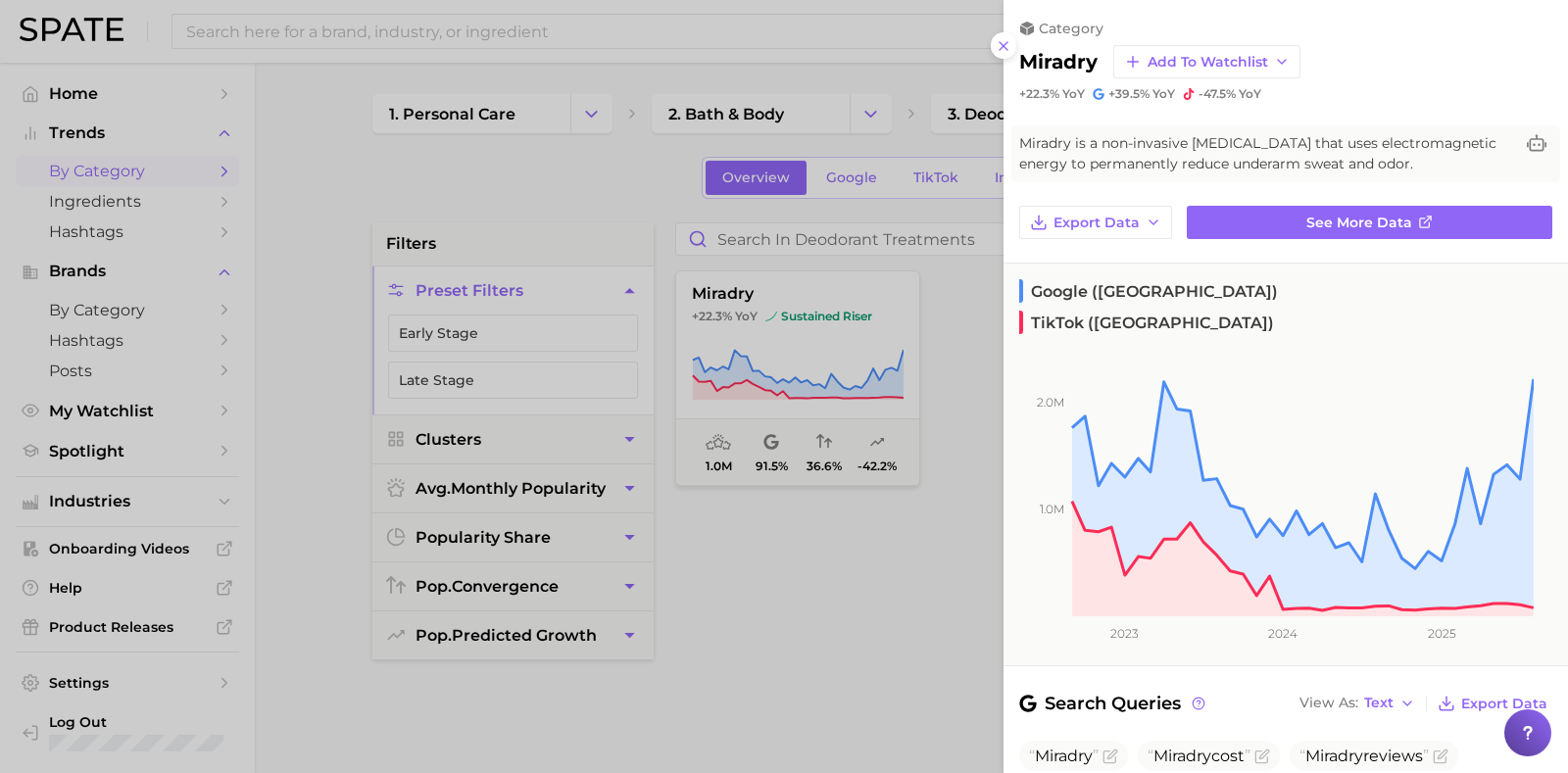
click at [1254, 239] on link "See more data" at bounding box center [1369, 223] width 366 height 34
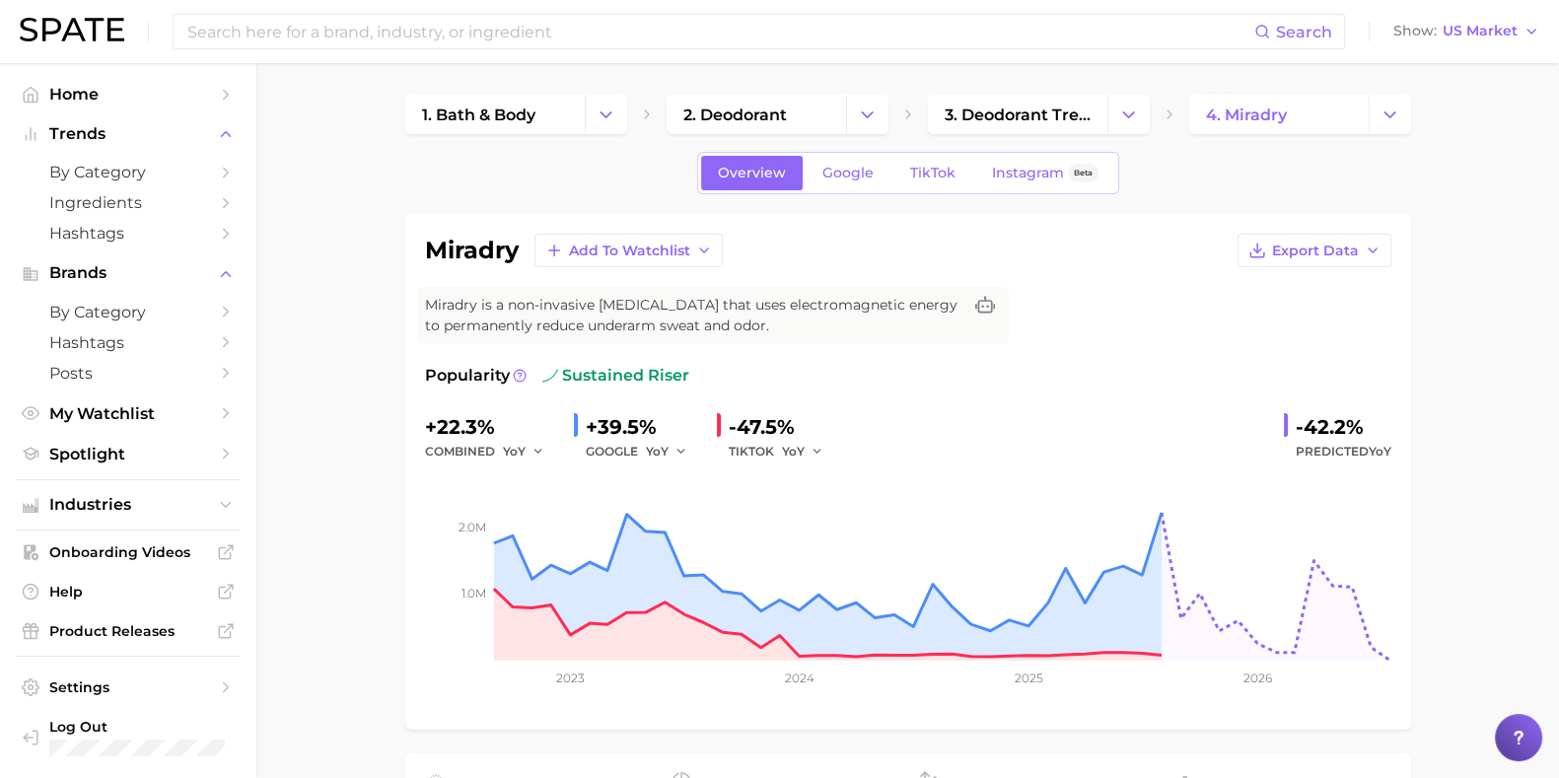
click at [925, 163] on link "TikTok" at bounding box center [933, 173] width 79 height 35
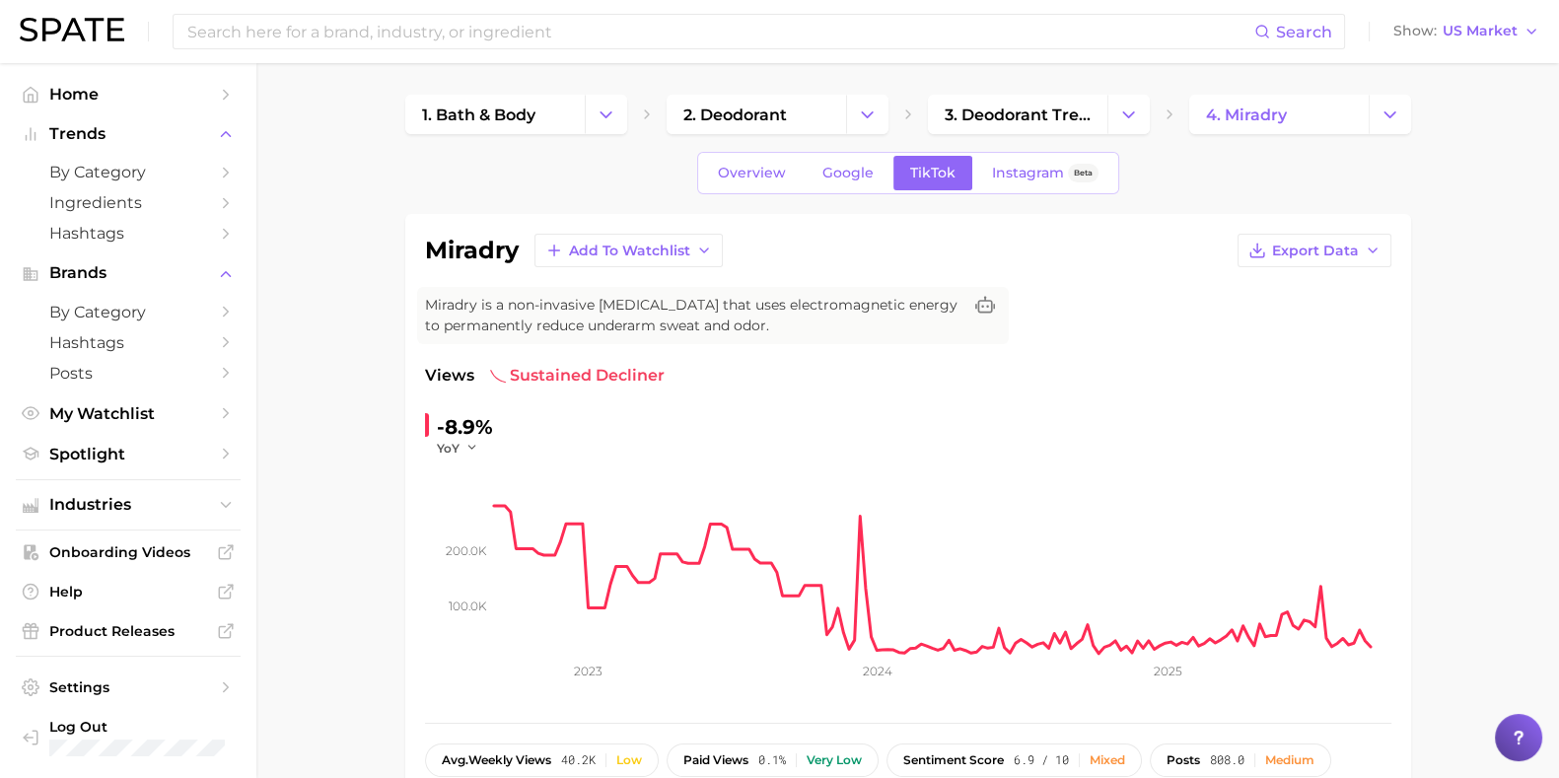
click at [1262, 114] on span "4. miradry" at bounding box center [1246, 115] width 81 height 19
click at [1262, 116] on icon "Change Category" at bounding box center [1390, 115] width 21 height 21
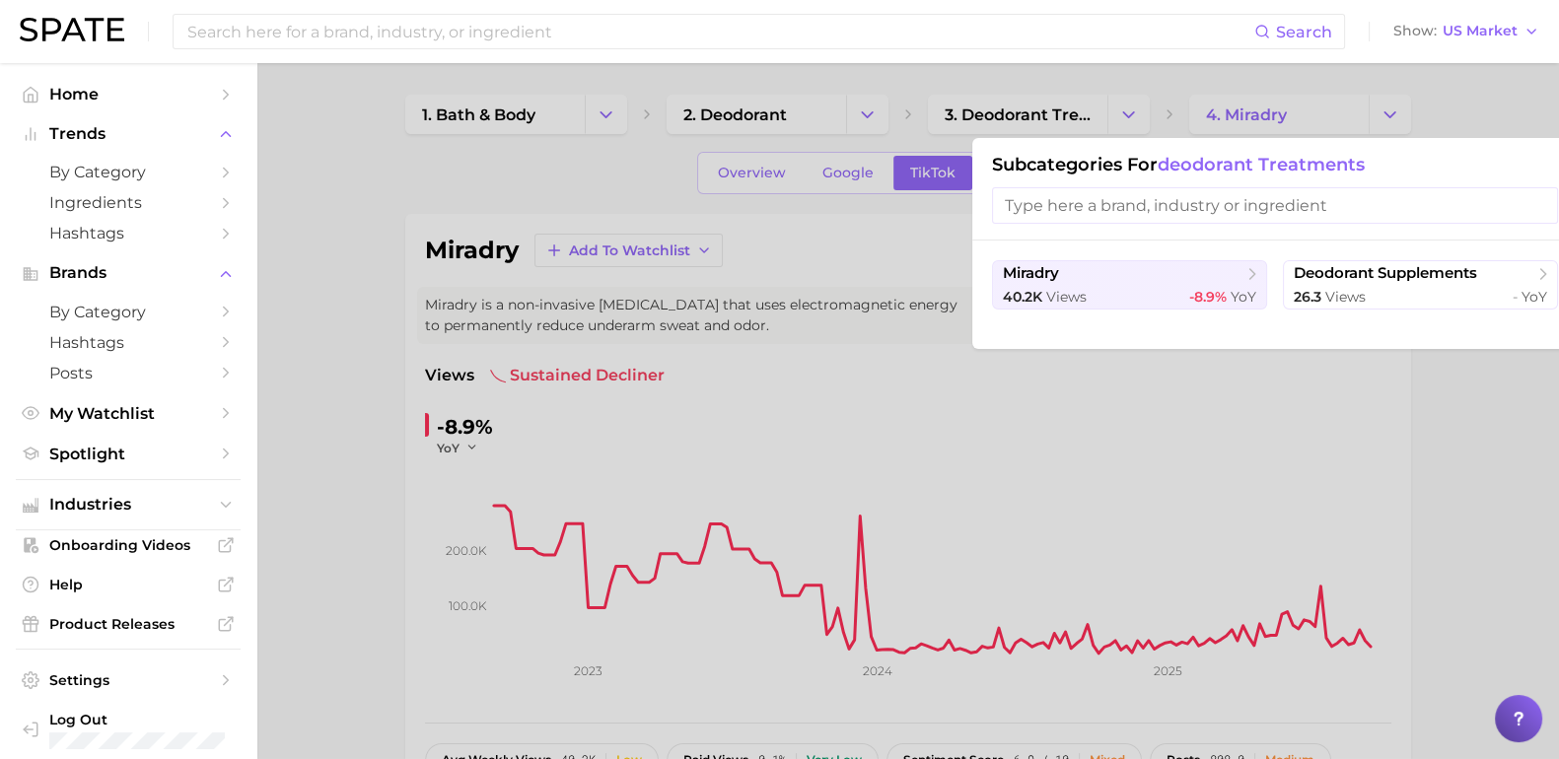
click at [1262, 270] on span "deodorant supplements" at bounding box center [1385, 273] width 183 height 19
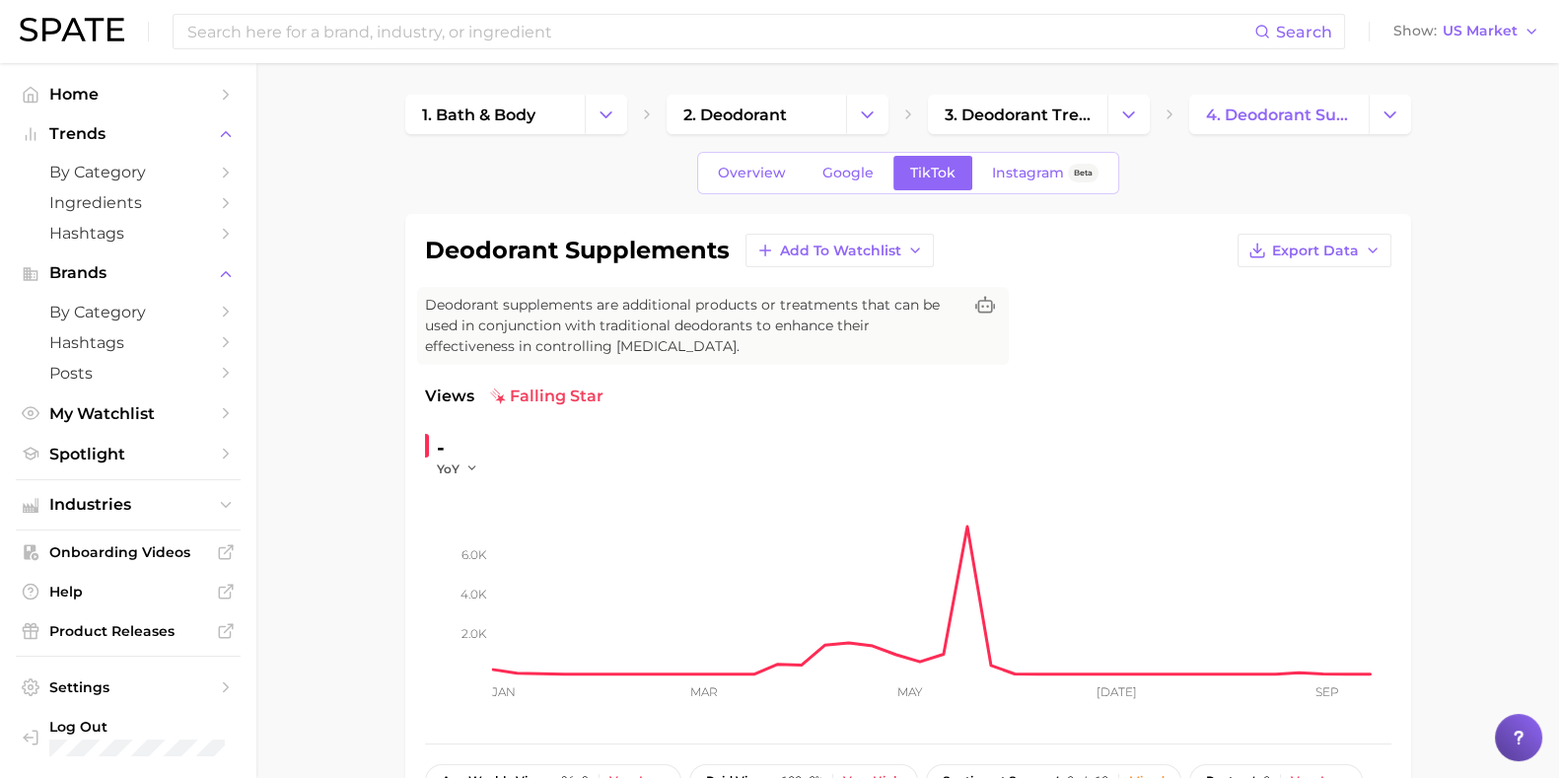
scroll to position [862, 0]
